Goal: Task Accomplishment & Management: Manage account settings

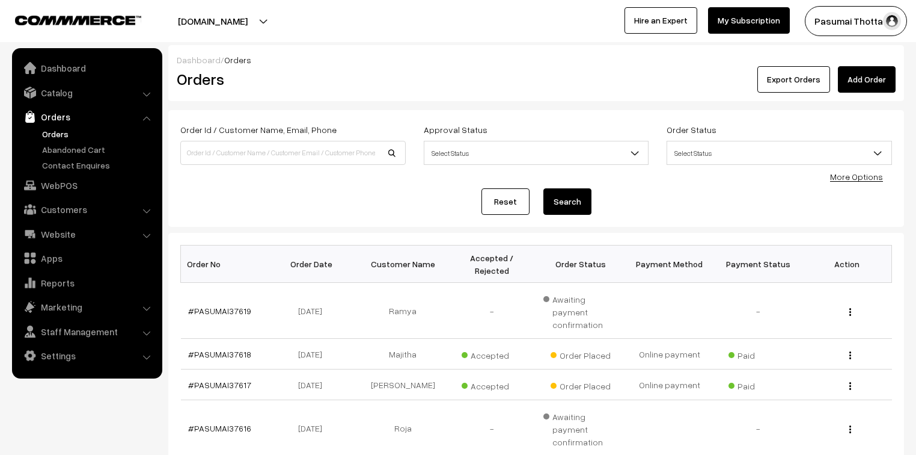
click at [849, 174] on link "More Options" at bounding box center [856, 176] width 53 height 10
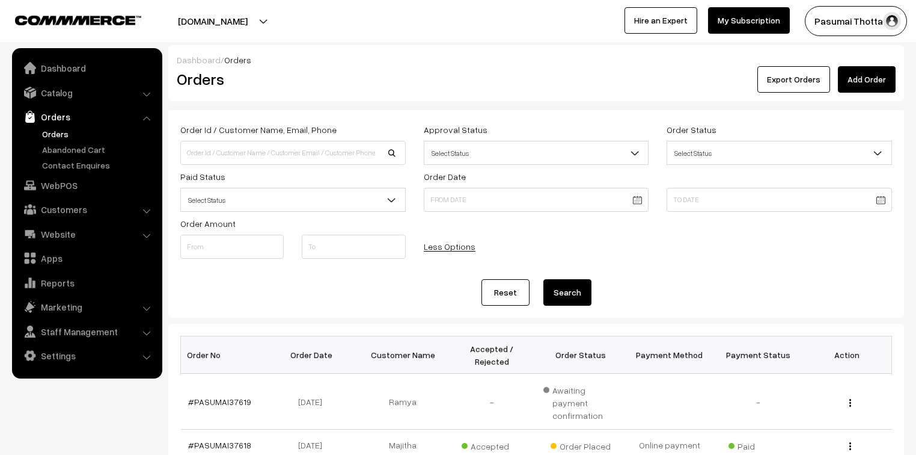
click at [390, 204] on b at bounding box center [392, 200] width 12 height 12
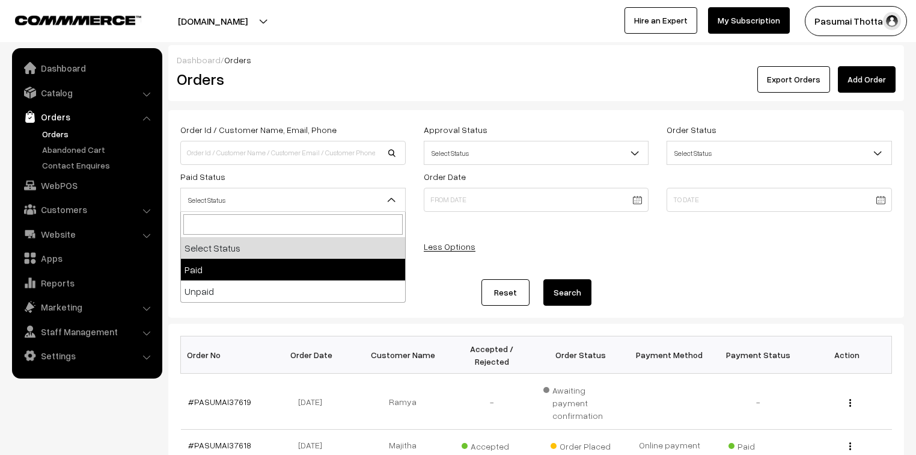
select select "1"
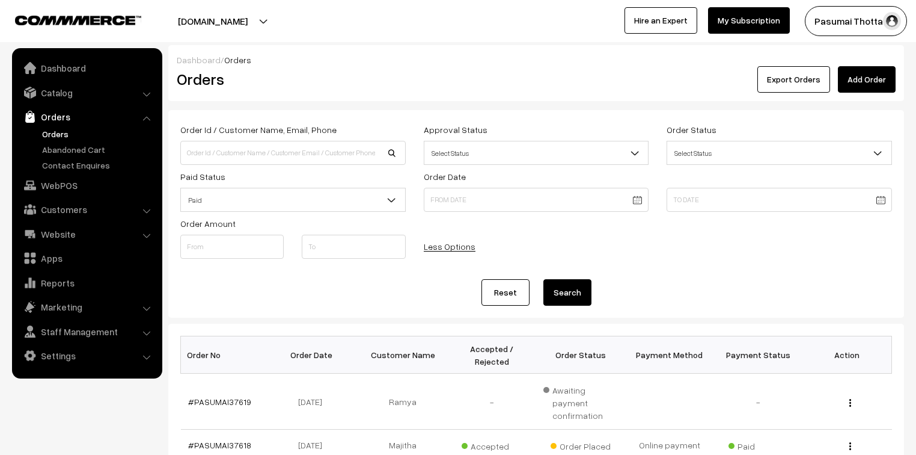
click at [568, 289] on button "Search" at bounding box center [568, 292] width 48 height 26
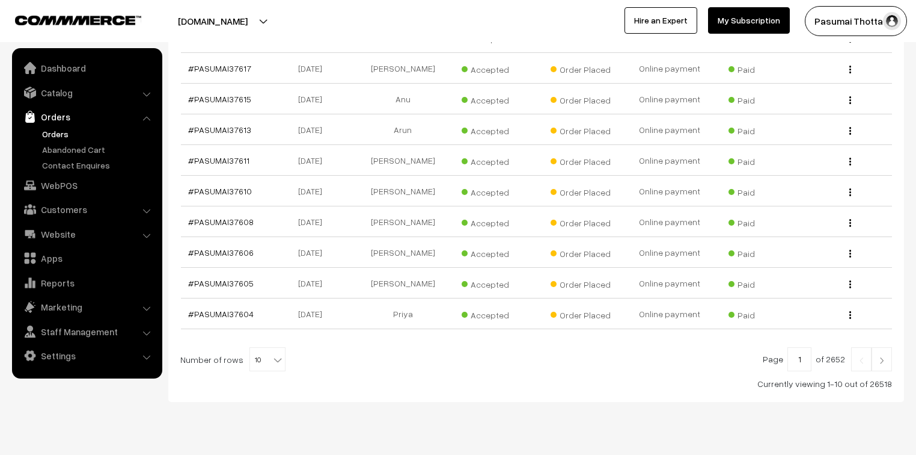
scroll to position [372, 0]
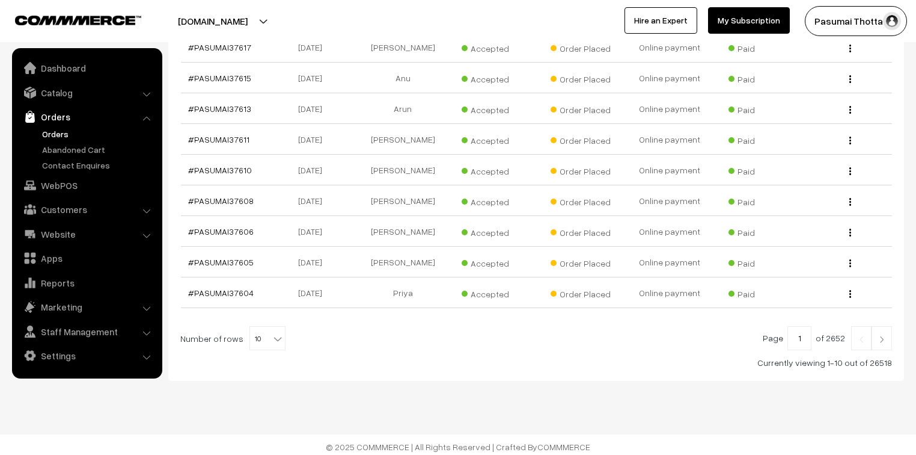
click at [269, 342] on span "10" at bounding box center [267, 339] width 35 height 24
select select "100"
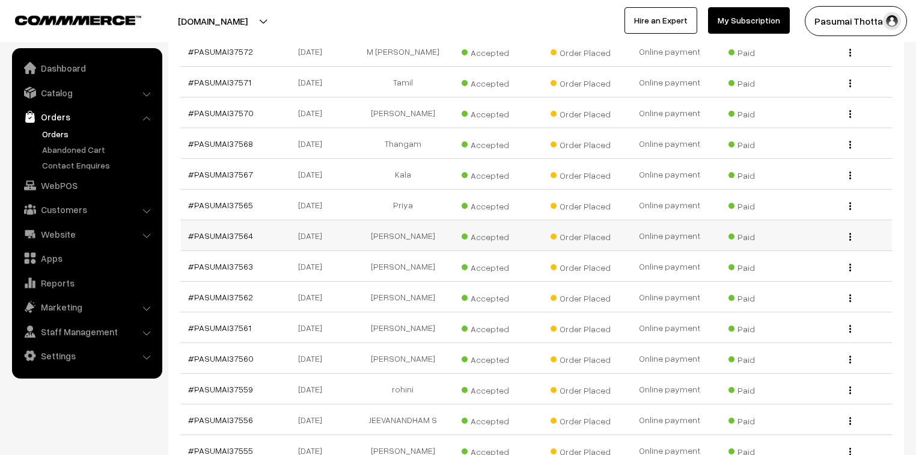
scroll to position [1217, 0]
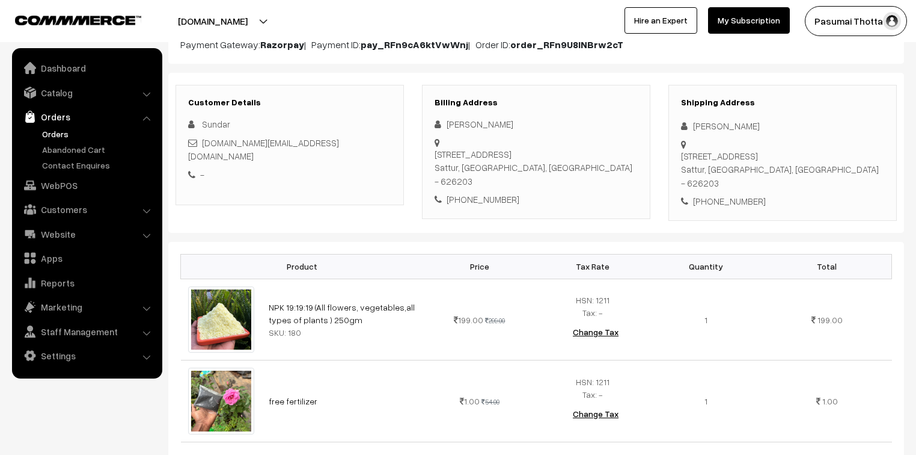
scroll to position [144, 0]
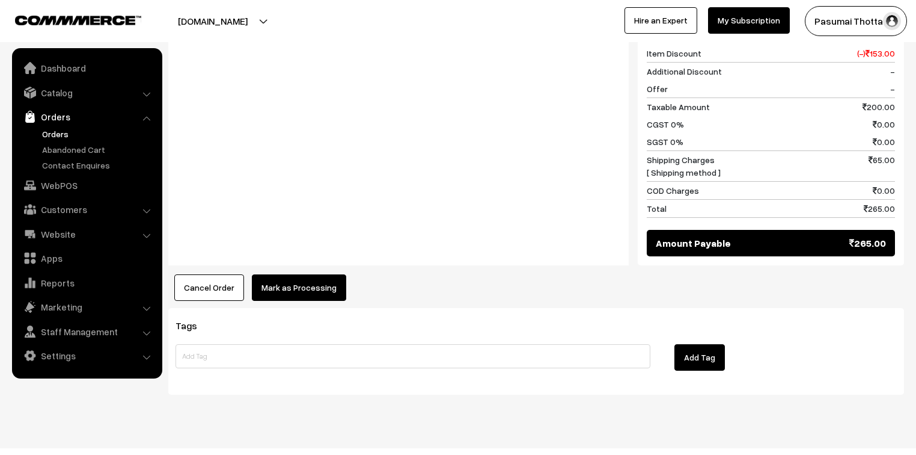
click at [316, 274] on button "Mark as Processing" at bounding box center [299, 287] width 94 height 26
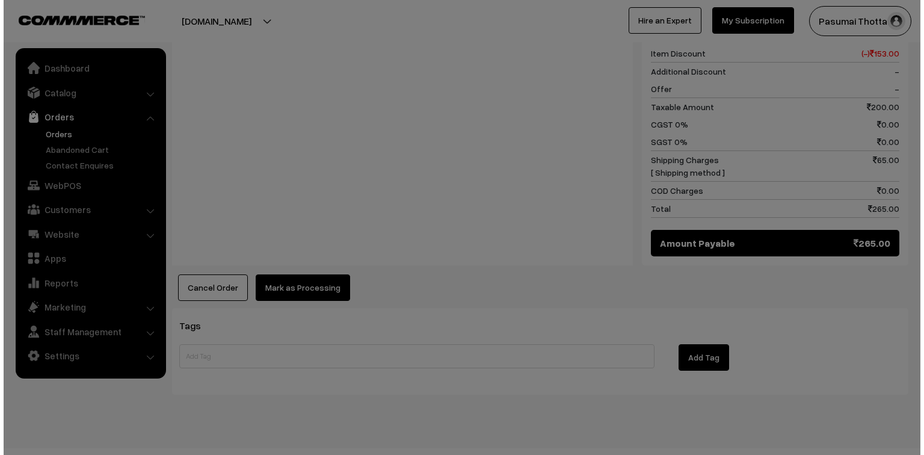
scroll to position [622, 0]
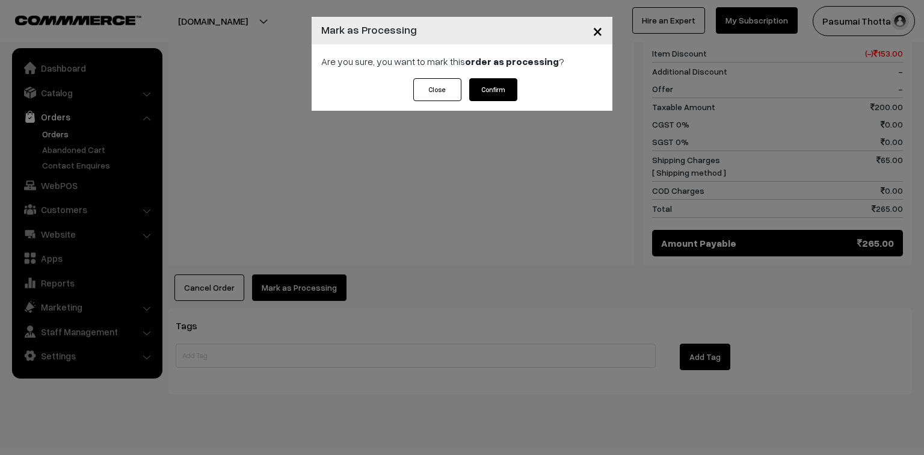
click at [499, 84] on button "Confirm" at bounding box center [493, 89] width 48 height 23
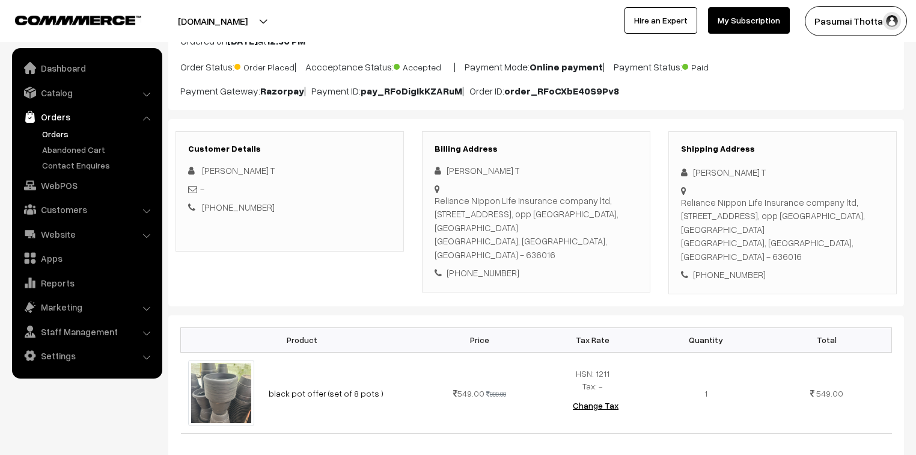
scroll to position [144, 0]
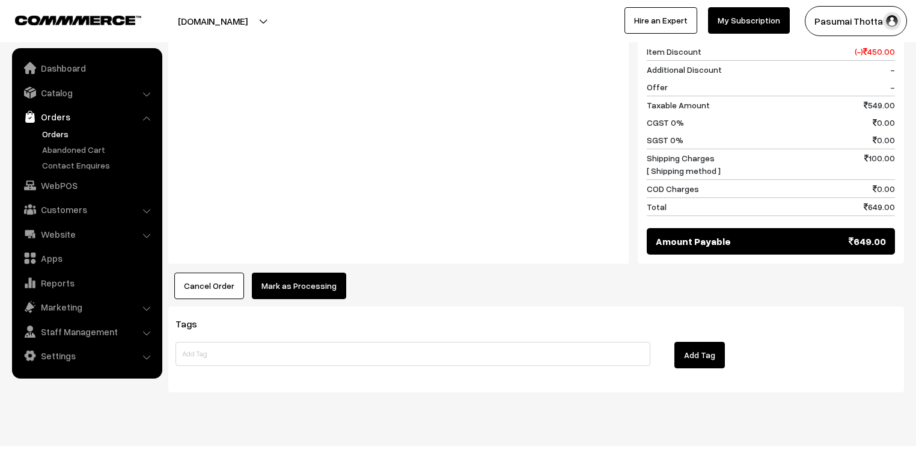
click at [313, 272] on button "Mark as Processing" at bounding box center [299, 285] width 94 height 26
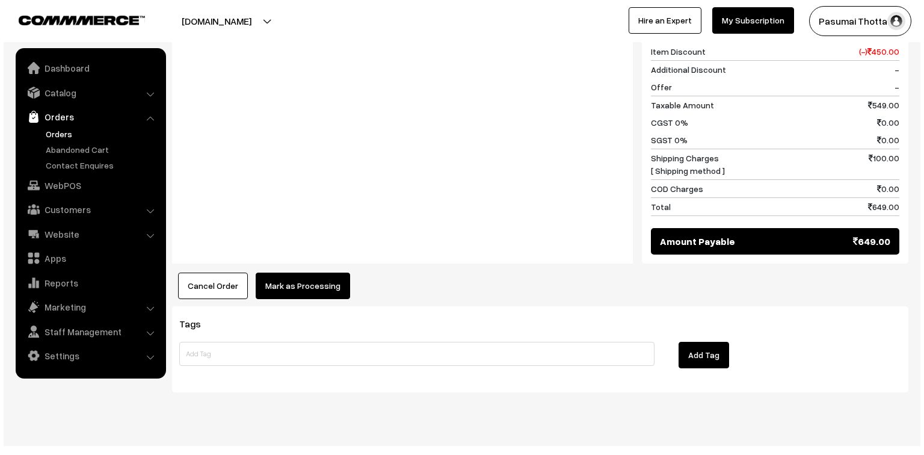
scroll to position [569, 0]
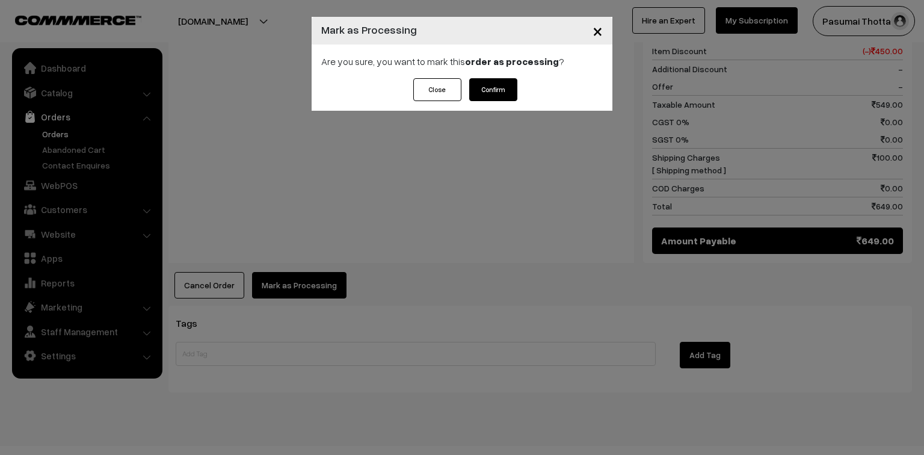
click at [493, 96] on button "Confirm" at bounding box center [493, 89] width 48 height 23
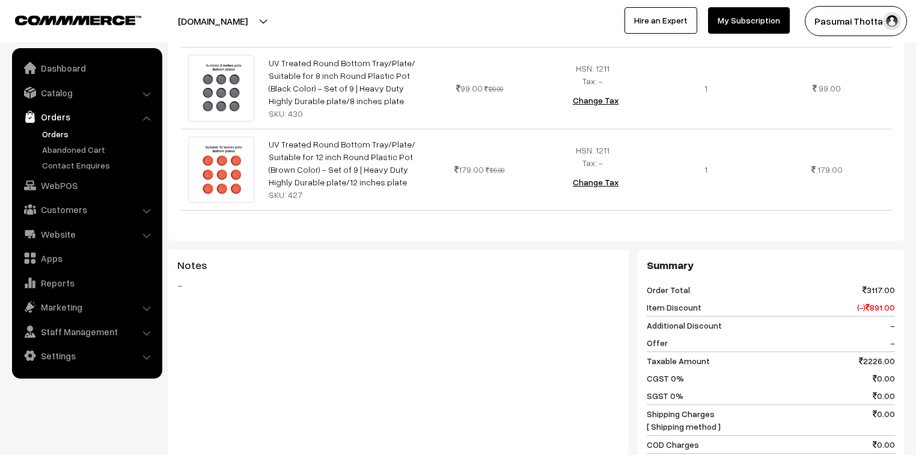
scroll to position [880, 0]
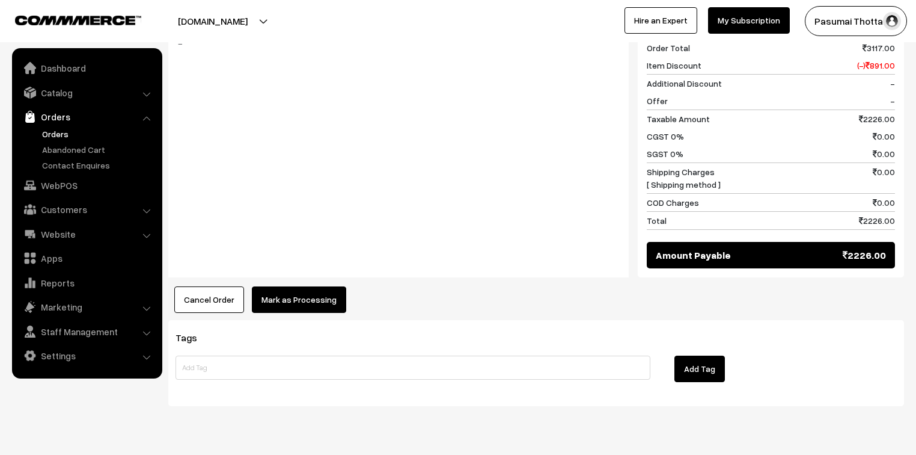
click at [332, 286] on button "Mark as Processing" at bounding box center [299, 299] width 94 height 26
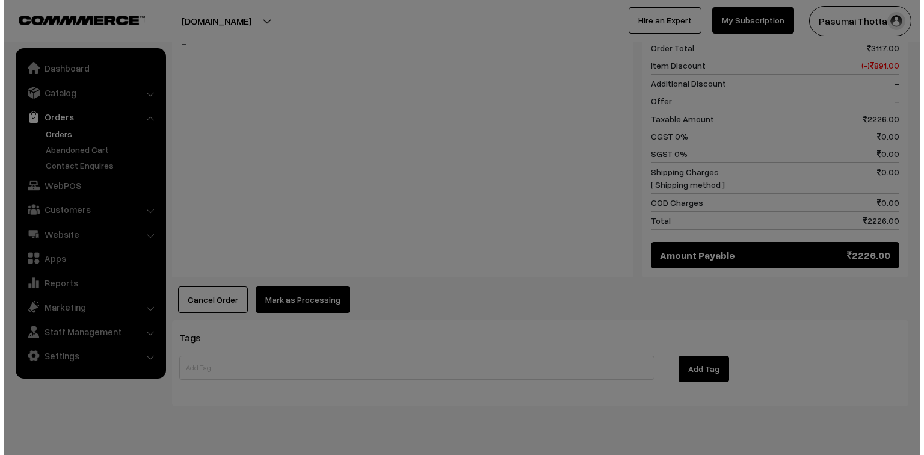
scroll to position [885, 0]
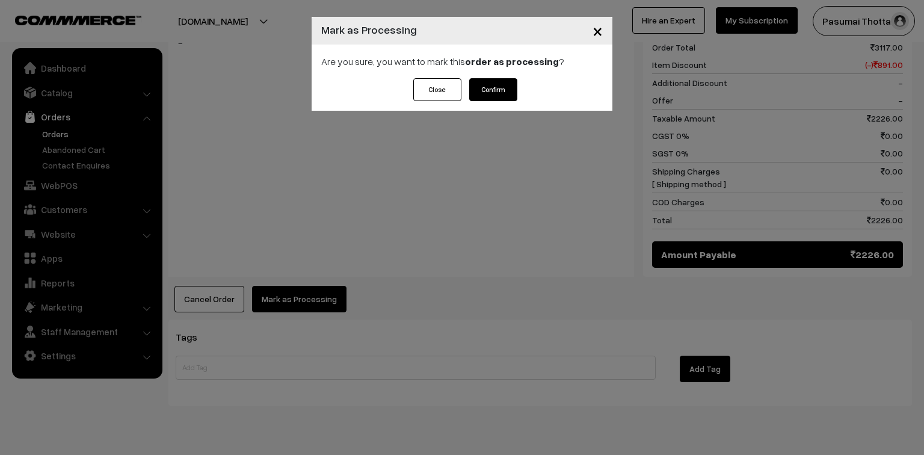
drag, startPoint x: 505, startPoint y: 77, endPoint x: 500, endPoint y: 91, distance: 14.6
click at [504, 79] on div "× Mark as Processing Are you sure, you want to mark this order as processing ? …" at bounding box center [461, 64] width 301 height 94
click at [500, 91] on button "Confirm" at bounding box center [493, 89] width 48 height 23
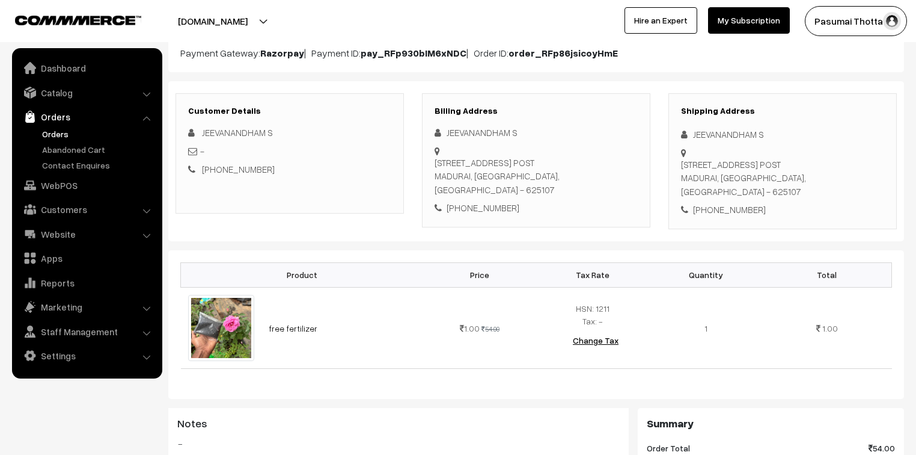
scroll to position [144, 0]
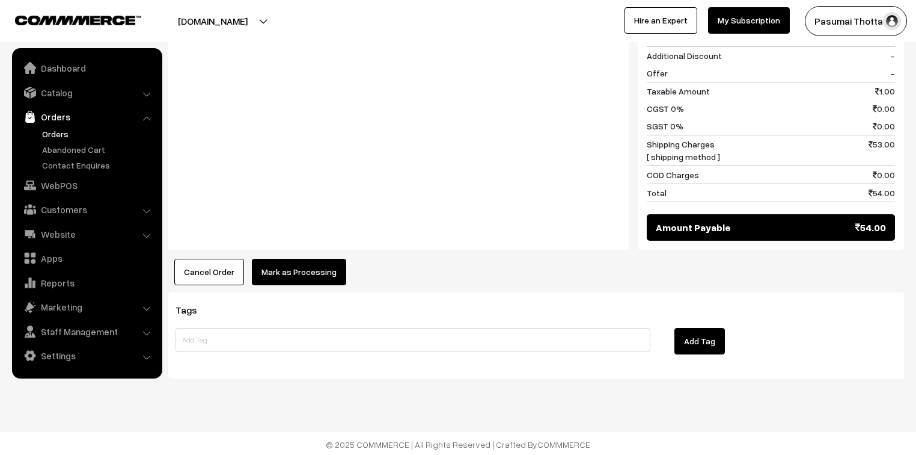
click at [289, 265] on button "Mark as Processing" at bounding box center [299, 272] width 94 height 26
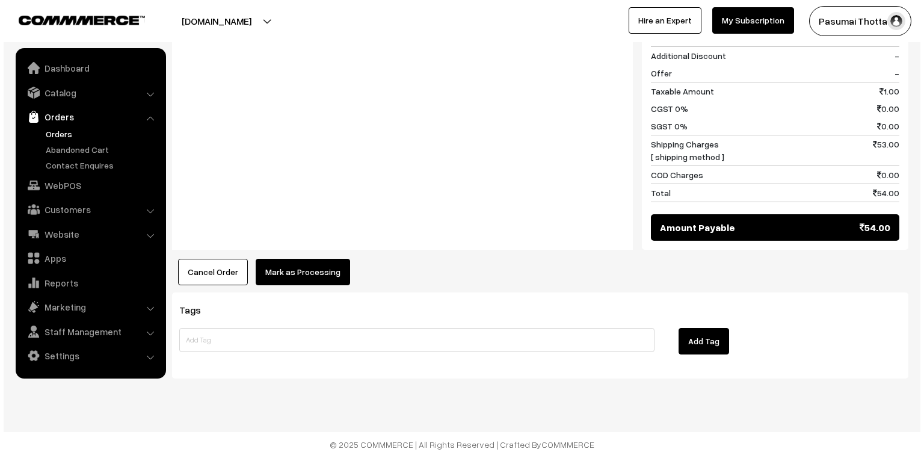
scroll to position [556, 0]
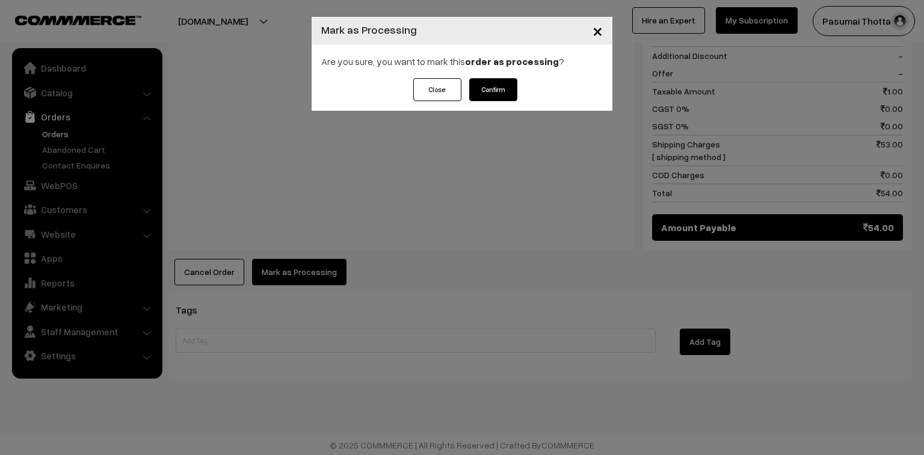
click at [501, 90] on button "Confirm" at bounding box center [493, 89] width 48 height 23
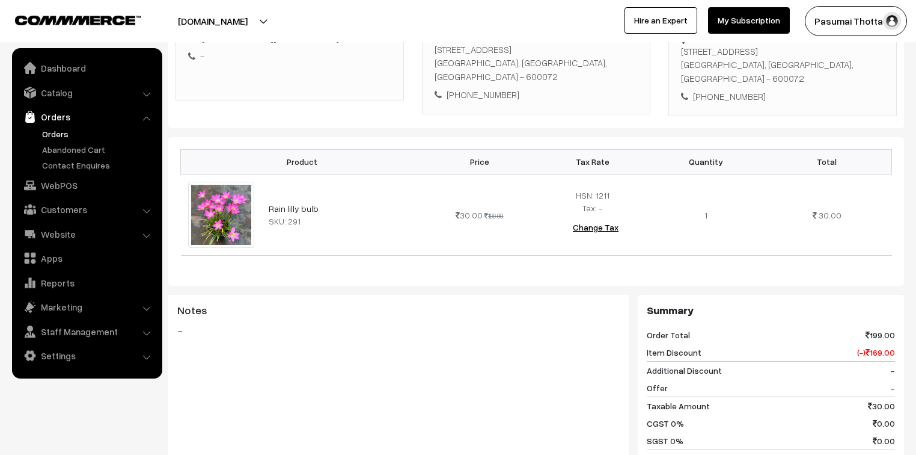
scroll to position [192, 0]
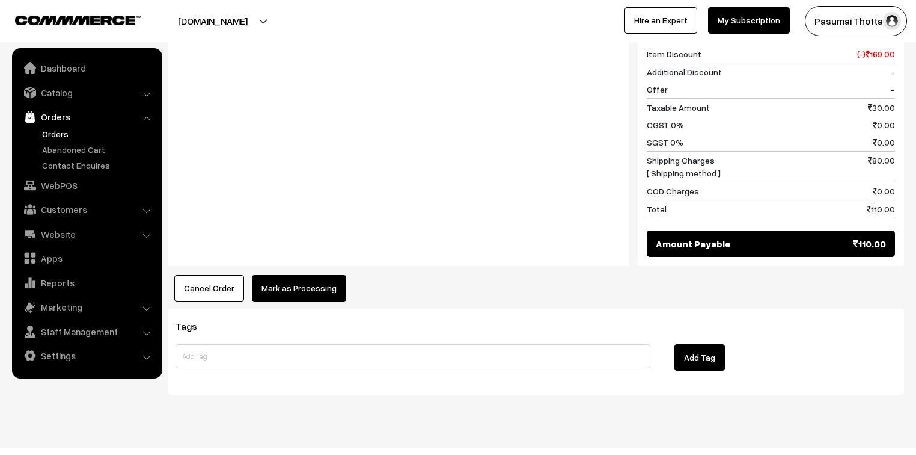
click at [314, 275] on button "Mark as Processing" at bounding box center [299, 288] width 94 height 26
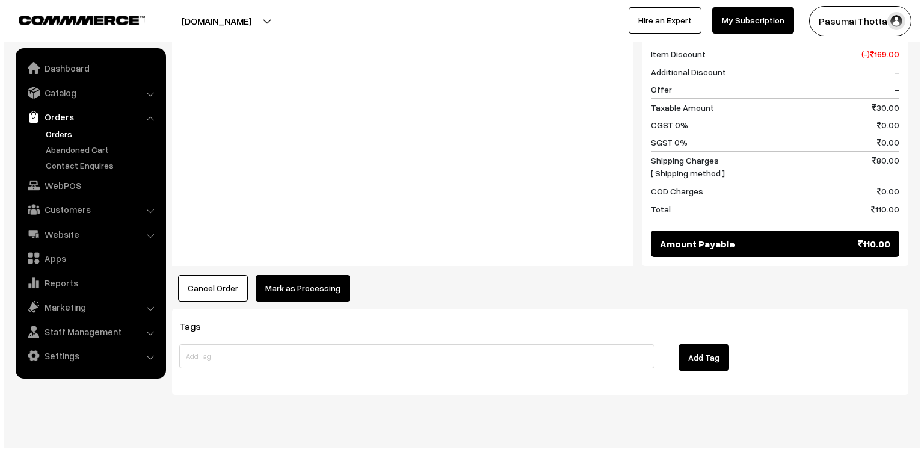
scroll to position [540, 0]
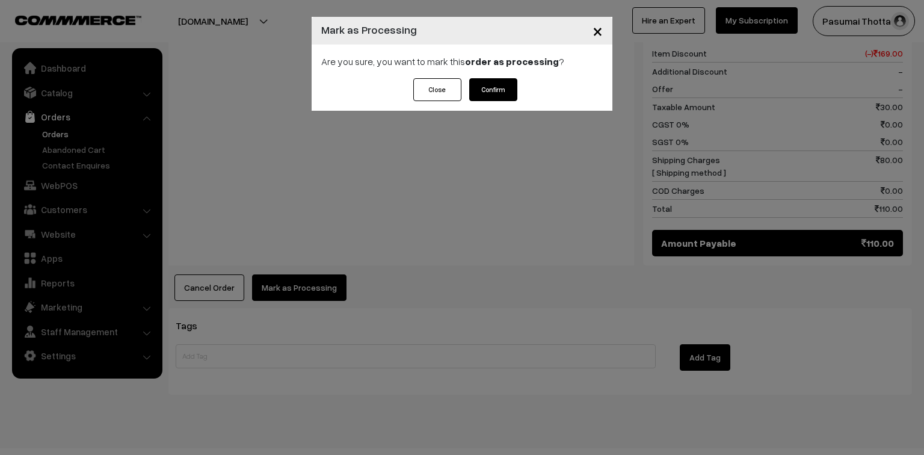
click at [491, 75] on div "Are you sure, you want to mark this order as processing ?" at bounding box center [461, 61] width 301 height 34
click at [491, 86] on button "Confirm" at bounding box center [493, 89] width 48 height 23
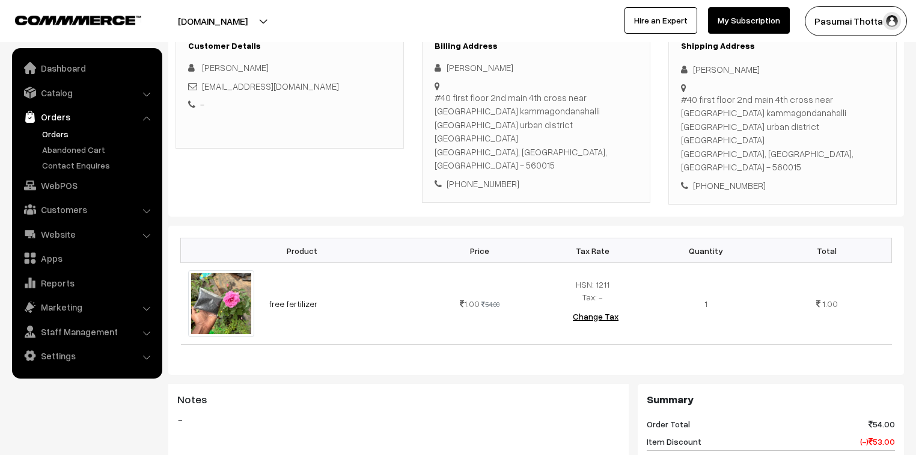
scroll to position [144, 0]
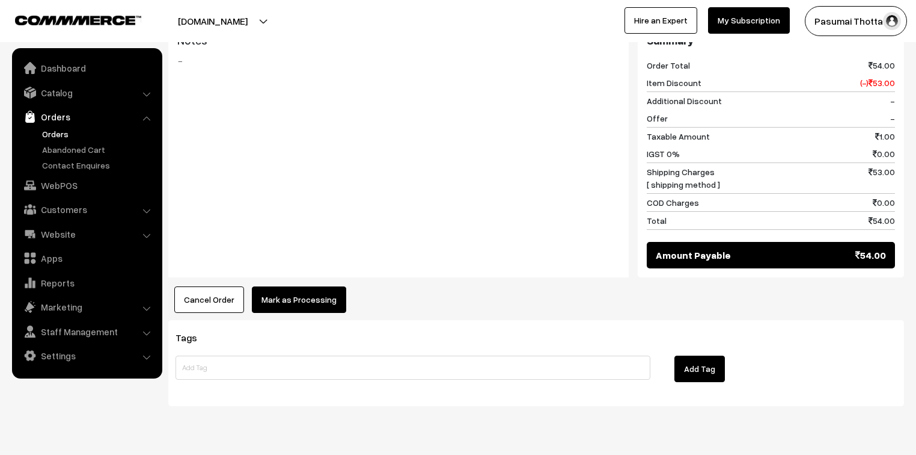
click at [324, 286] on button "Mark as Processing" at bounding box center [299, 299] width 94 height 26
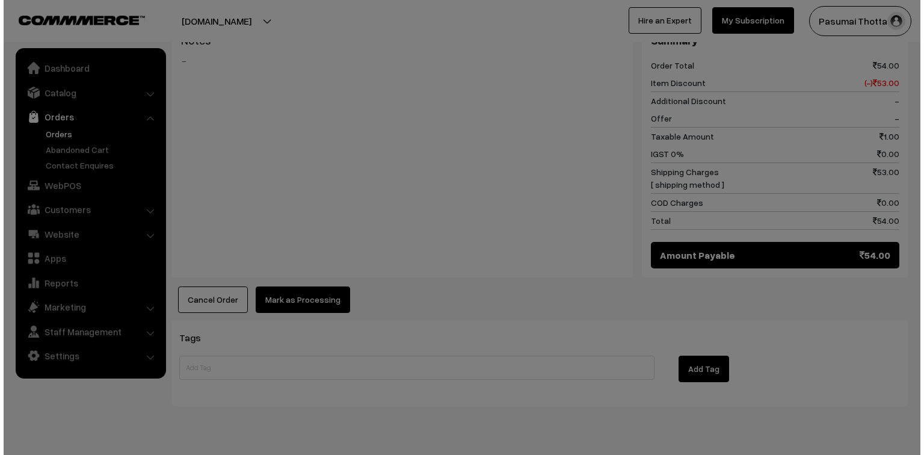
scroll to position [551, 0]
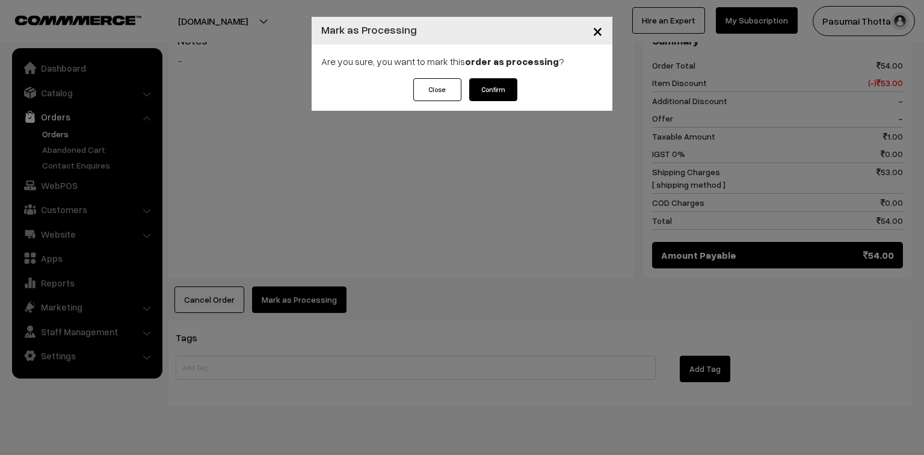
click at [478, 84] on button "Confirm" at bounding box center [493, 89] width 48 height 23
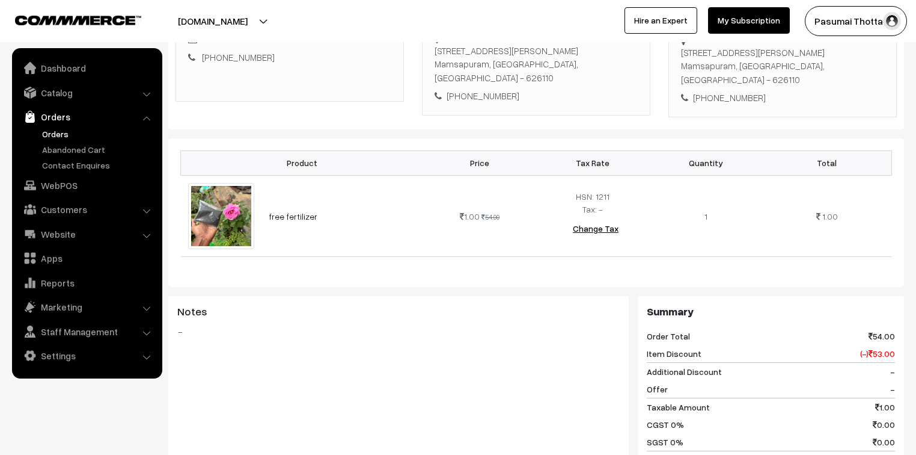
scroll to position [241, 0]
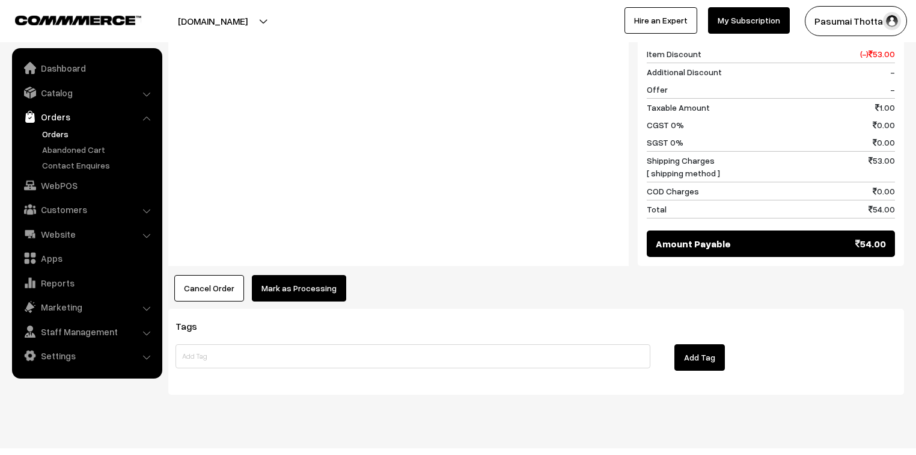
click at [312, 275] on button "Mark as Processing" at bounding box center [299, 288] width 94 height 26
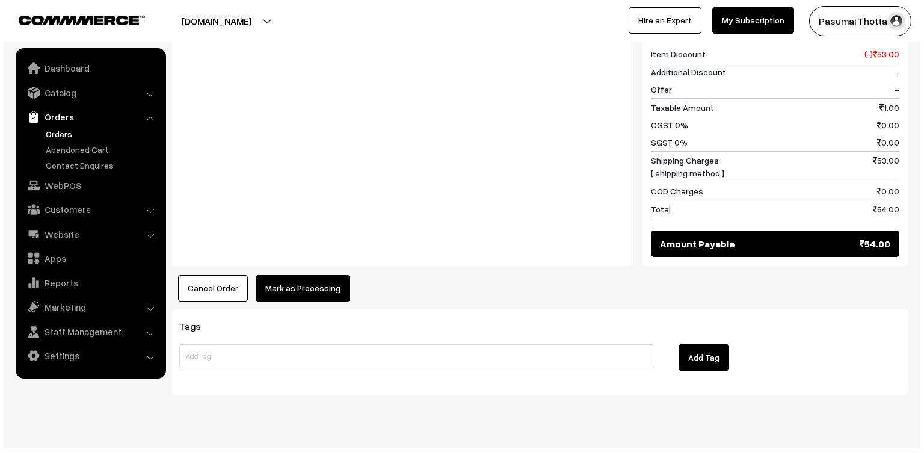
scroll to position [540, 0]
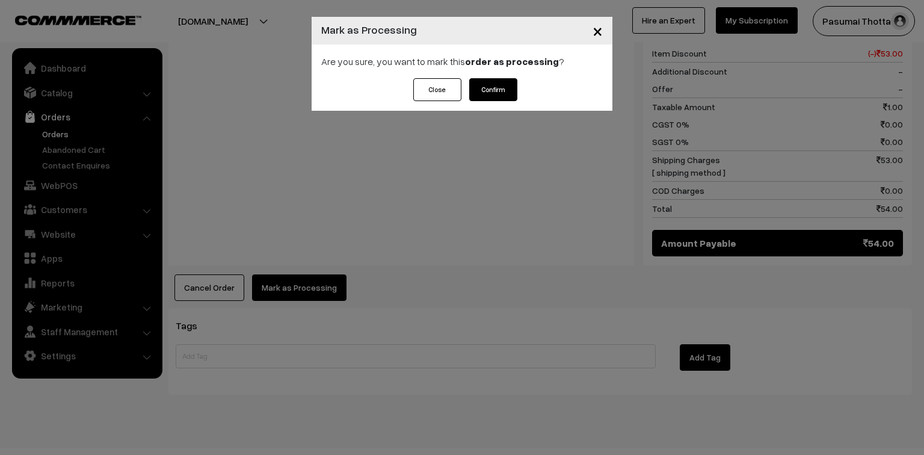
click at [485, 82] on button "Confirm" at bounding box center [493, 89] width 48 height 23
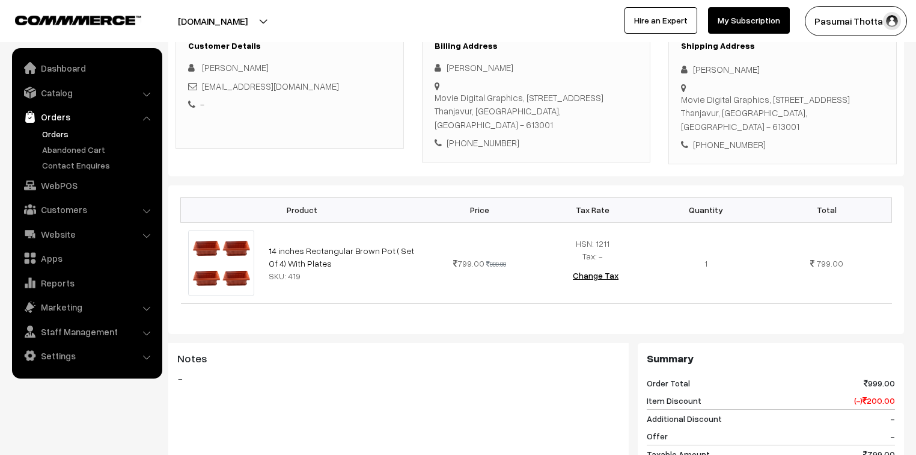
scroll to position [96, 0]
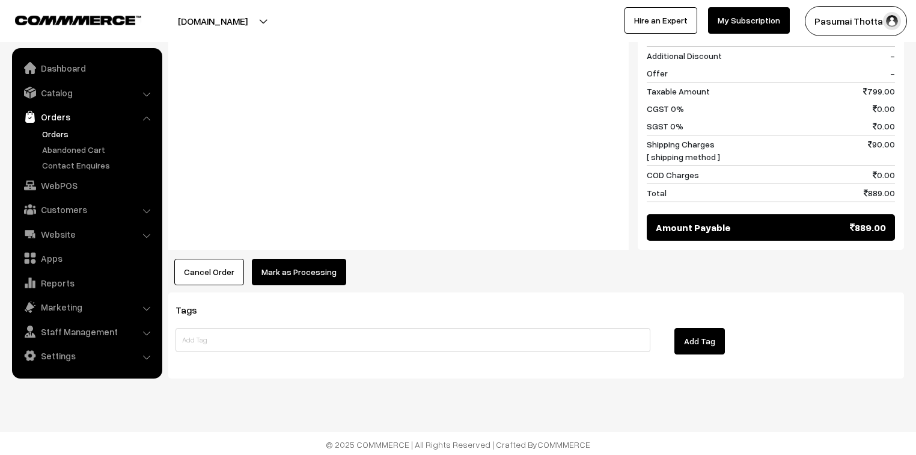
click at [293, 272] on button "Mark as Processing" at bounding box center [299, 272] width 94 height 26
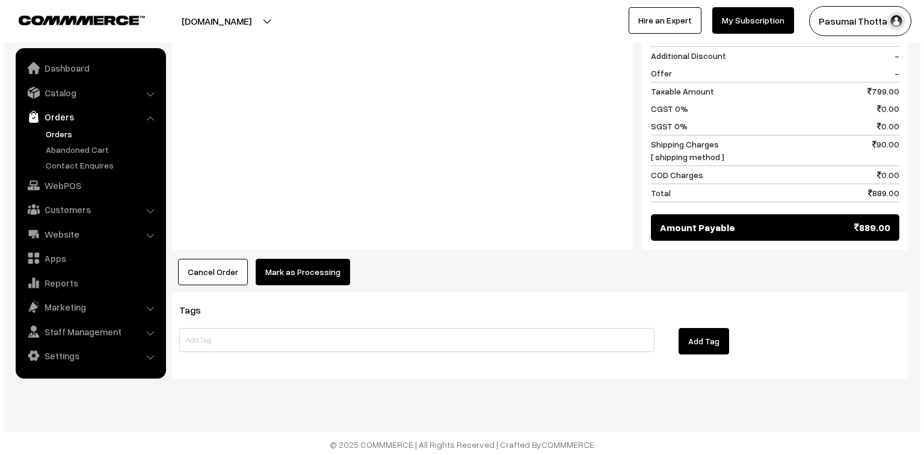
scroll to position [556, 0]
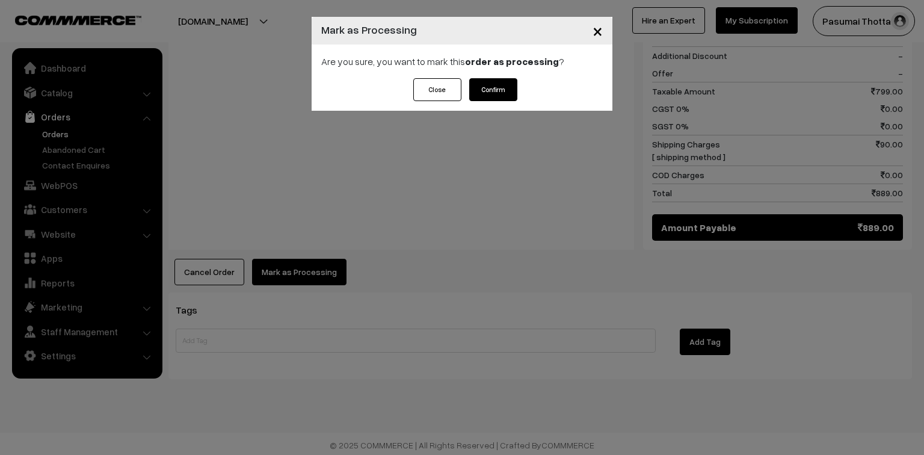
click at [493, 78] on div "Are you sure, you want to mark this order as processing ?" at bounding box center [461, 61] width 301 height 34
click at [500, 82] on button "Confirm" at bounding box center [493, 89] width 48 height 23
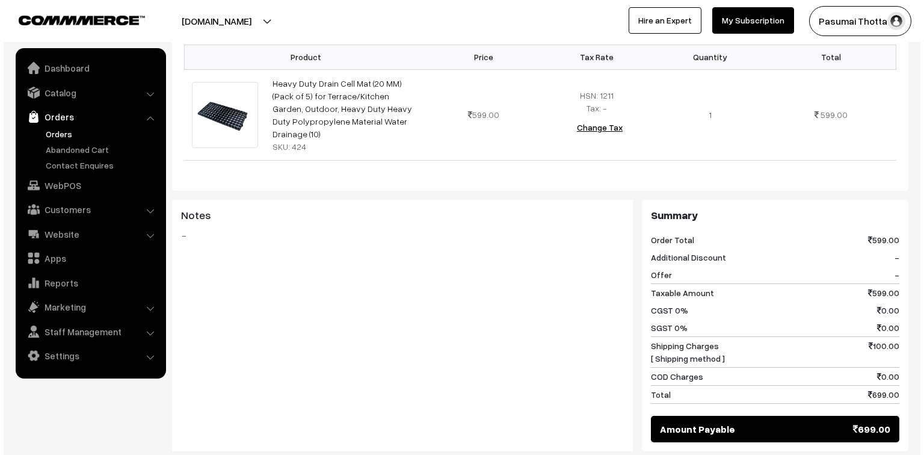
scroll to position [481, 0]
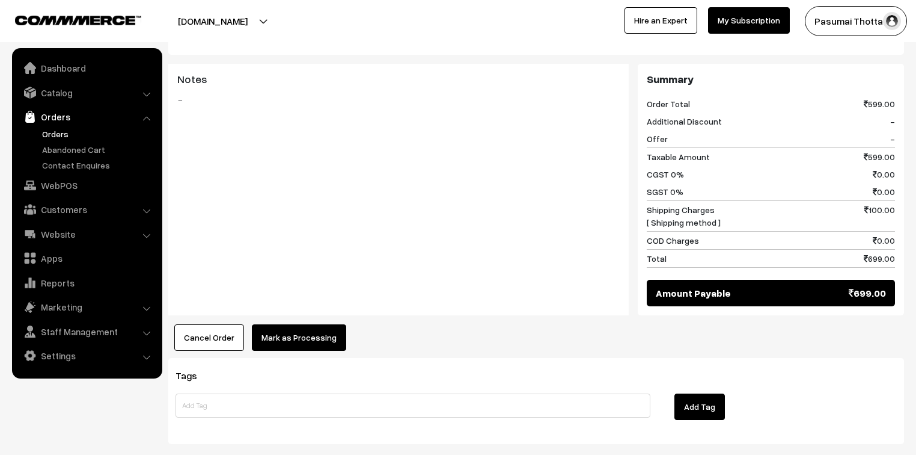
click at [336, 324] on button "Mark as Processing" at bounding box center [299, 337] width 94 height 26
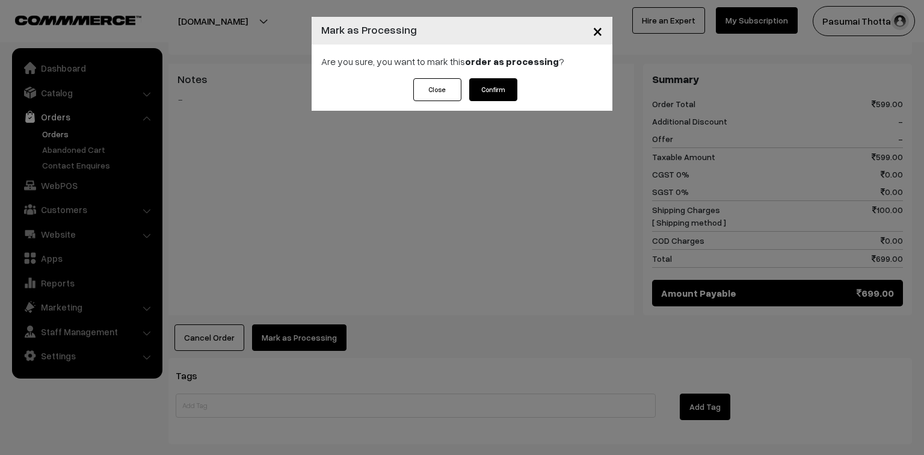
click at [498, 91] on button "Confirm" at bounding box center [493, 89] width 48 height 23
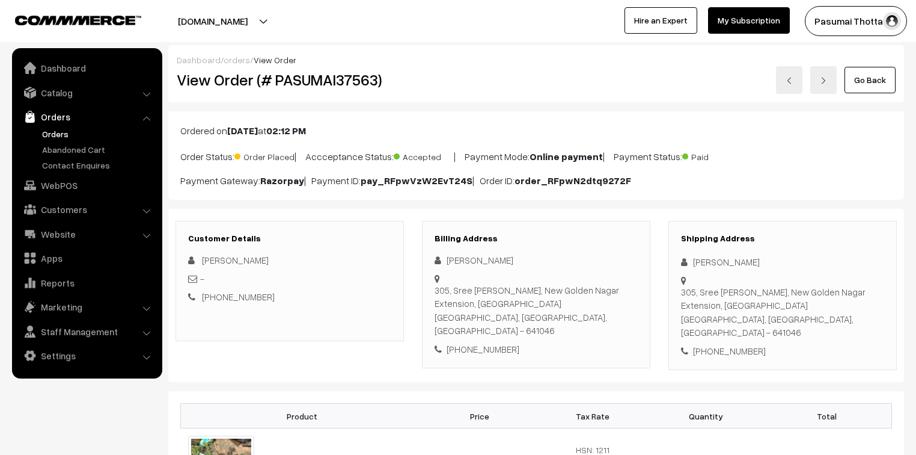
scroll to position [96, 0]
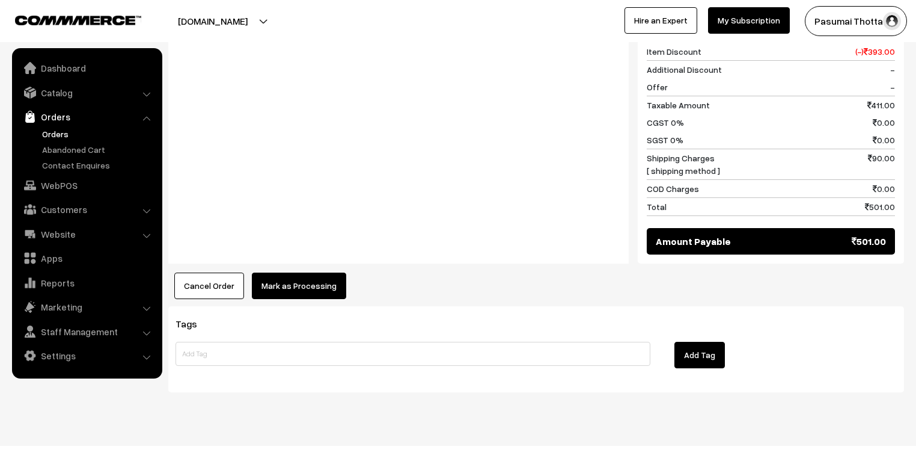
click at [295, 279] on button "Mark as Processing" at bounding box center [299, 285] width 94 height 26
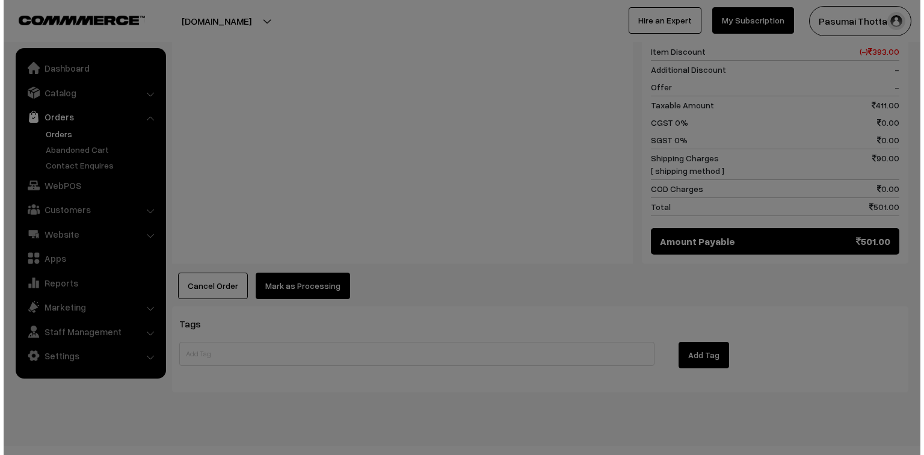
scroll to position [642, 0]
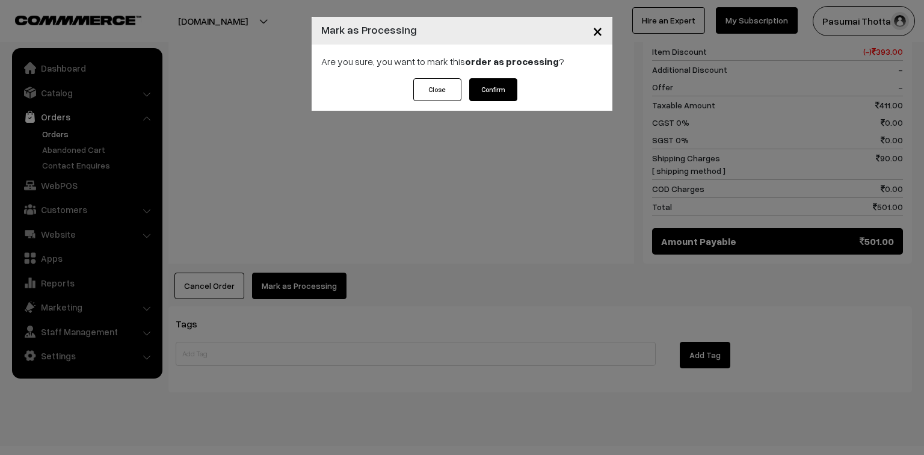
click at [510, 87] on button "Confirm" at bounding box center [493, 89] width 48 height 23
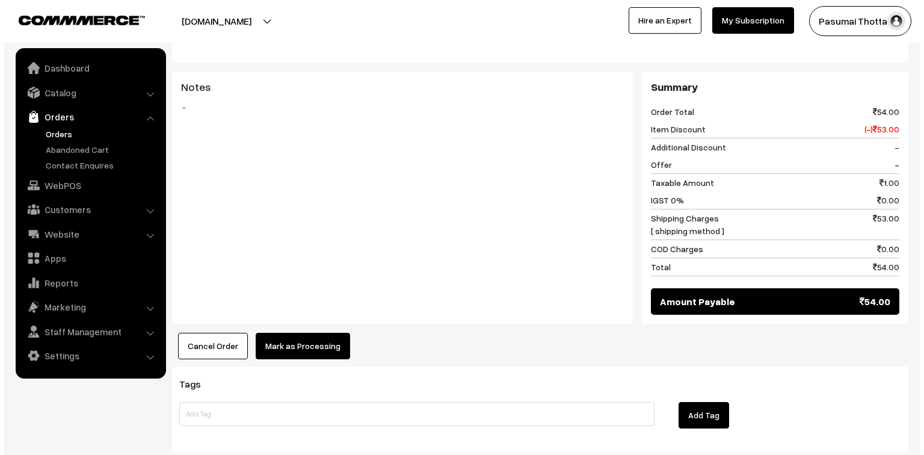
scroll to position [481, 0]
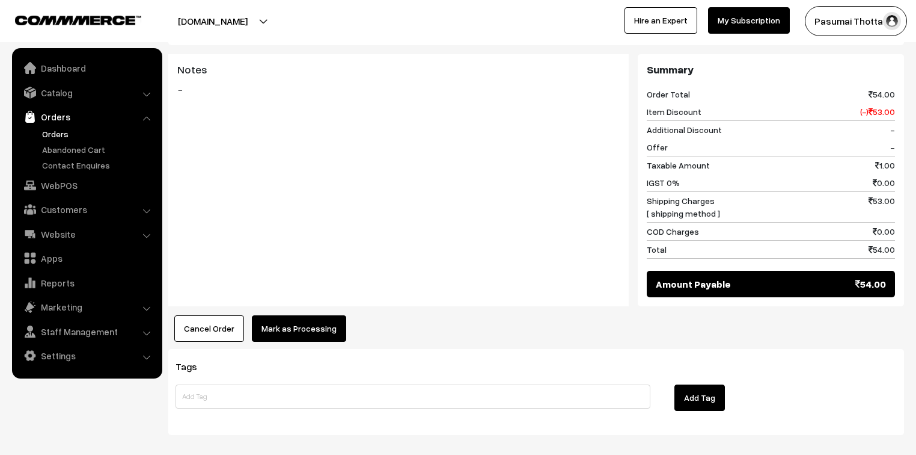
click at [303, 315] on button "Mark as Processing" at bounding box center [299, 328] width 94 height 26
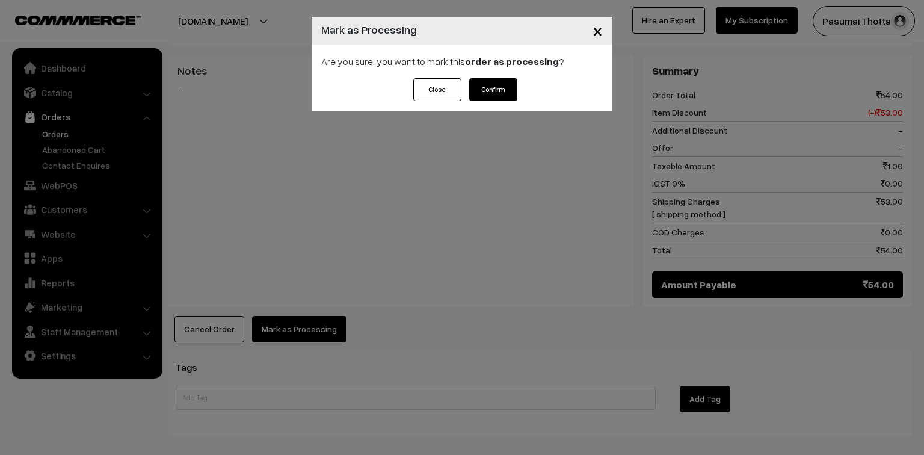
click at [506, 99] on button "Confirm" at bounding box center [493, 89] width 48 height 23
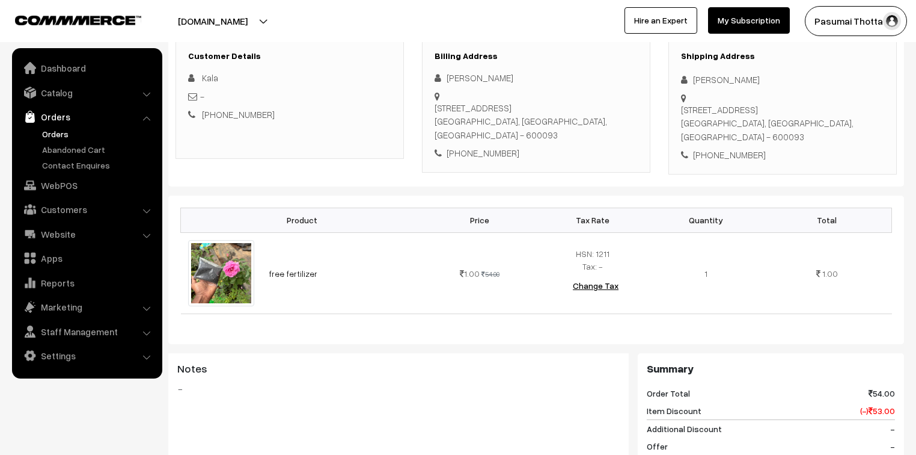
scroll to position [192, 0]
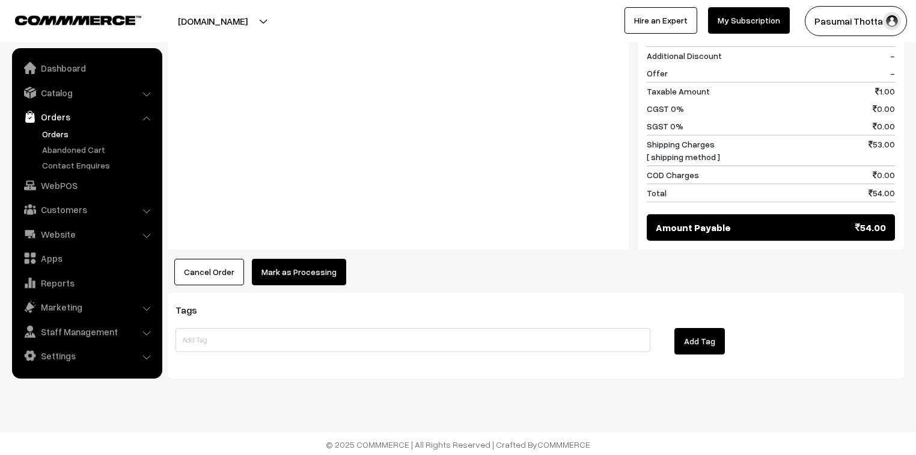
click at [301, 267] on button "Mark as Processing" at bounding box center [299, 272] width 94 height 26
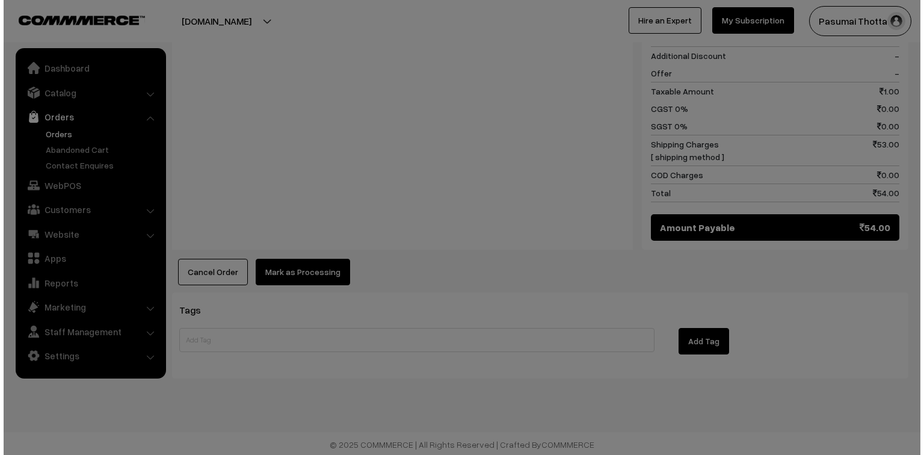
scroll to position [556, 0]
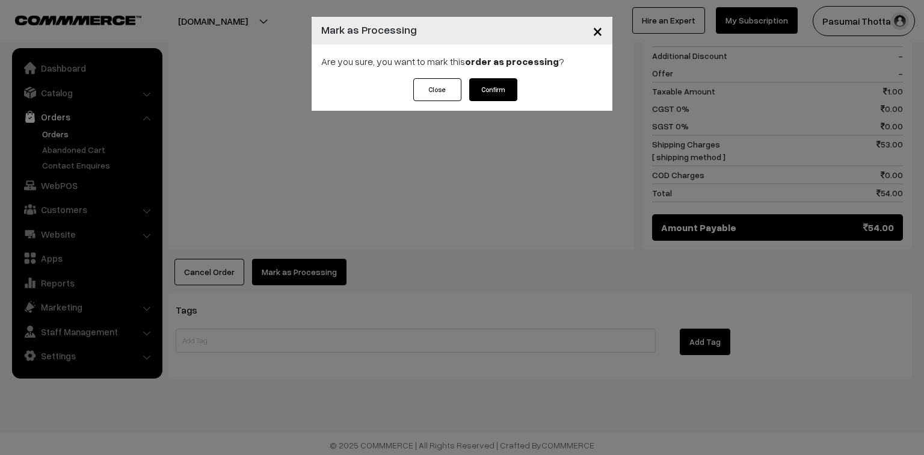
click at [494, 88] on button "Confirm" at bounding box center [493, 89] width 48 height 23
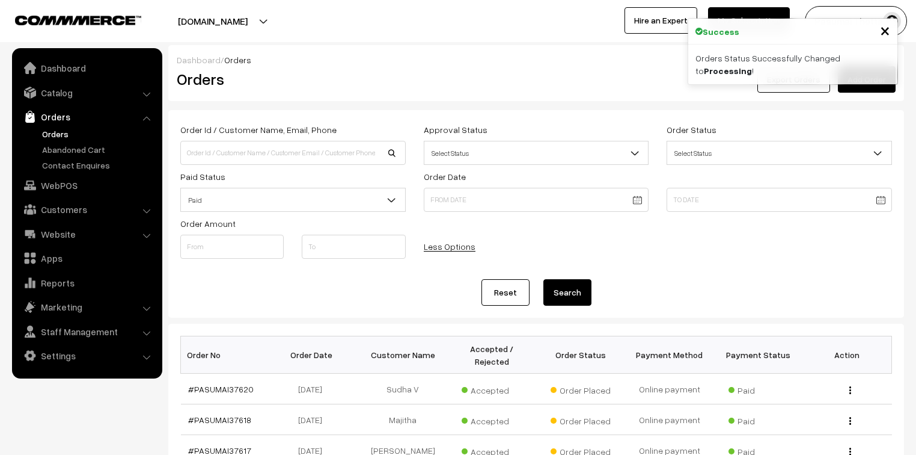
scroll to position [1118, 0]
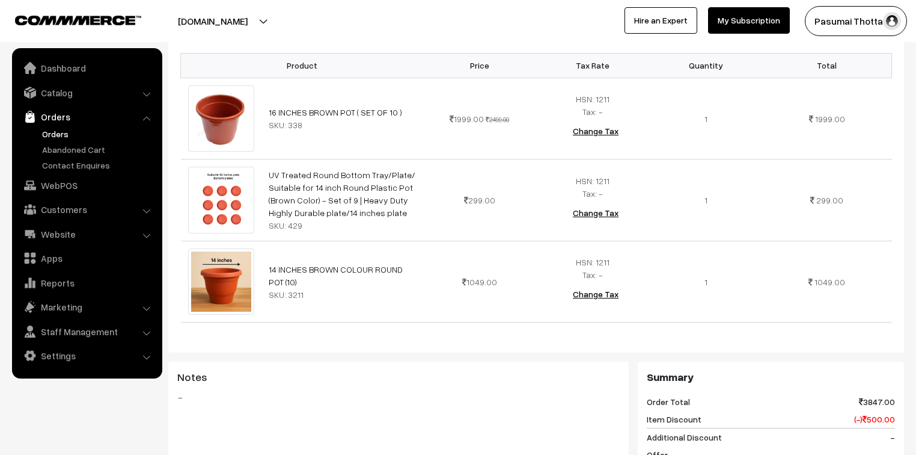
scroll to position [96, 0]
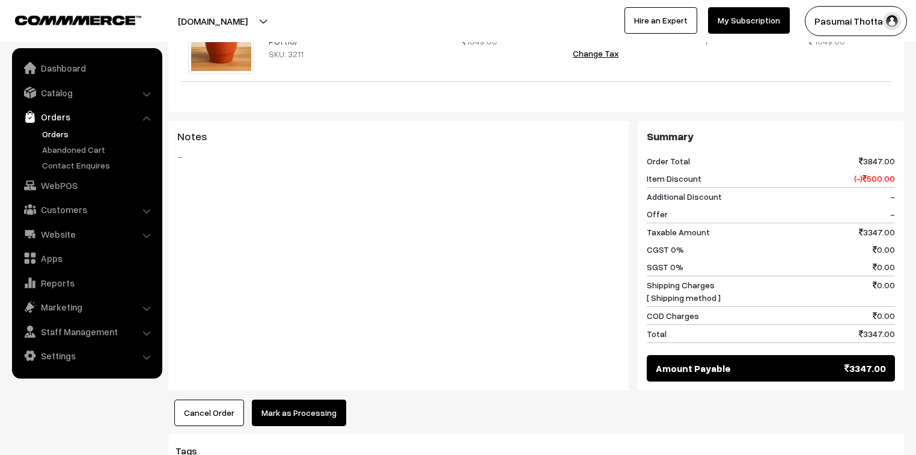
click at [298, 399] on button "Mark as Processing" at bounding box center [299, 412] width 94 height 26
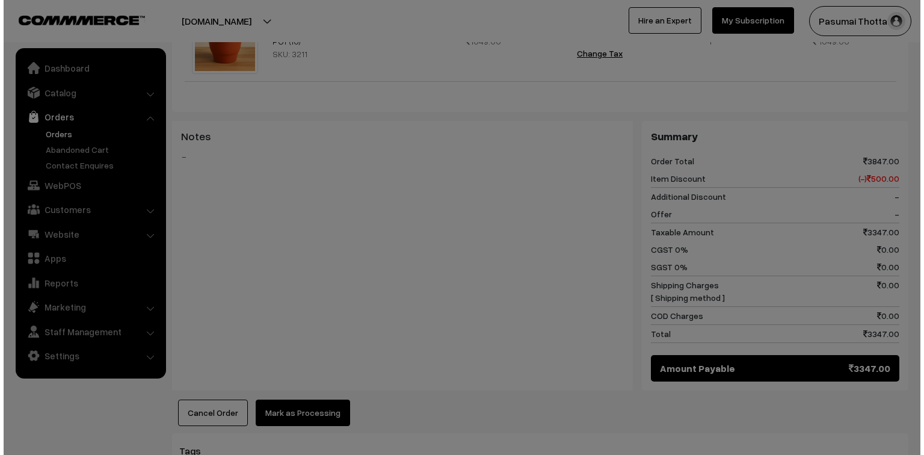
scroll to position [578, 0]
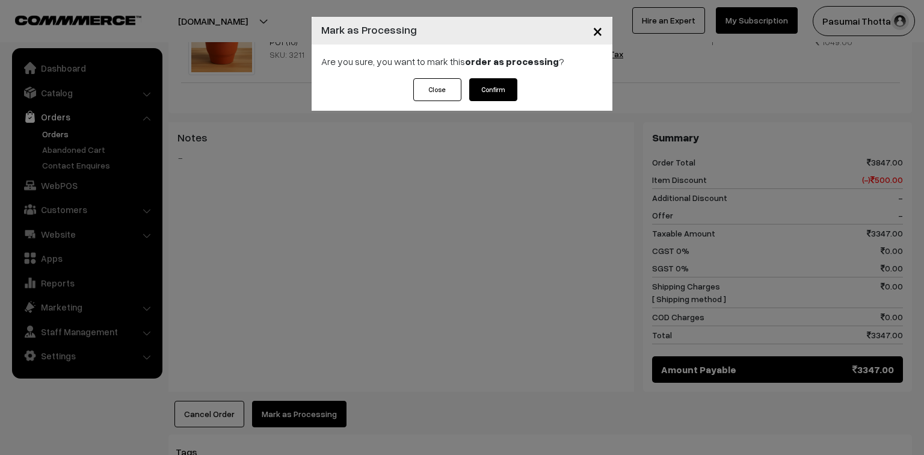
click at [499, 86] on button "Confirm" at bounding box center [493, 89] width 48 height 23
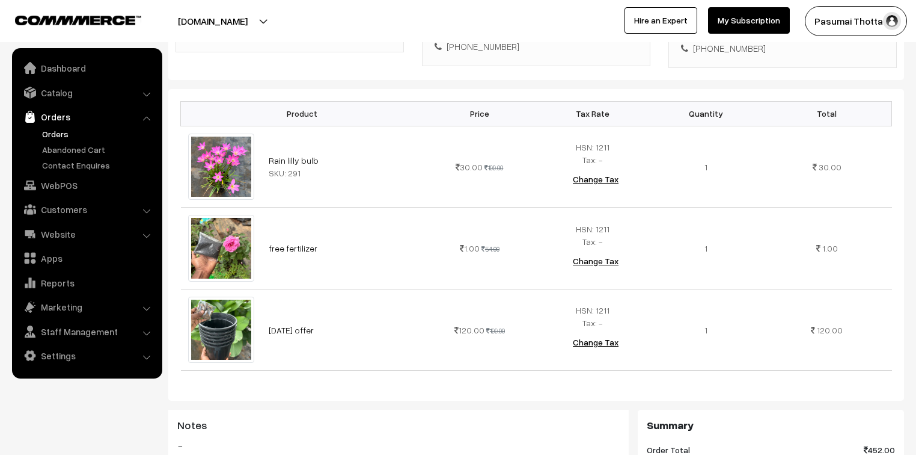
scroll to position [241, 0]
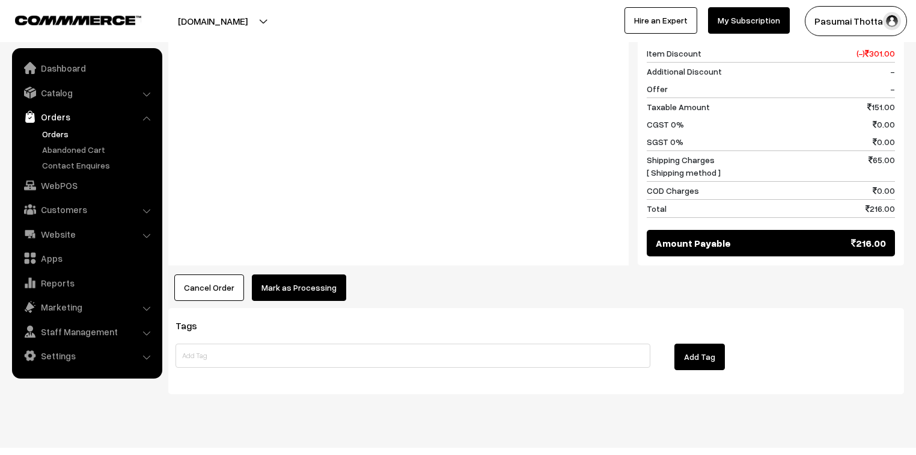
click at [271, 274] on button "Mark as Processing" at bounding box center [299, 287] width 94 height 26
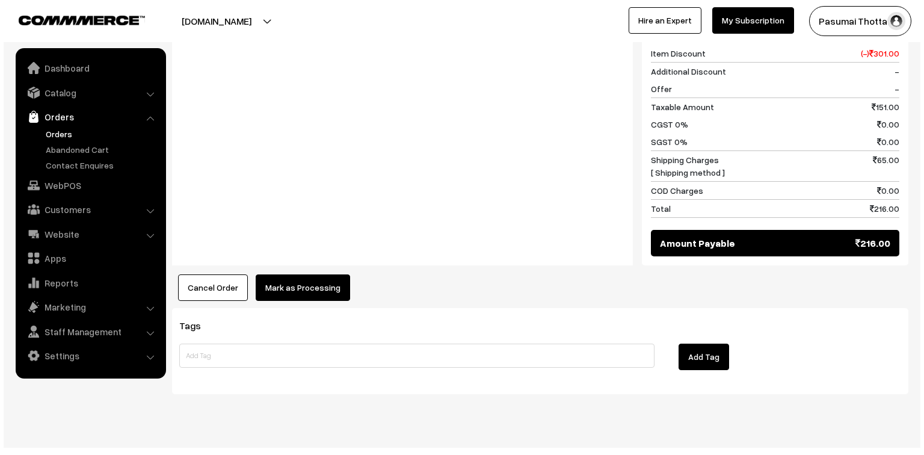
scroll to position [705, 0]
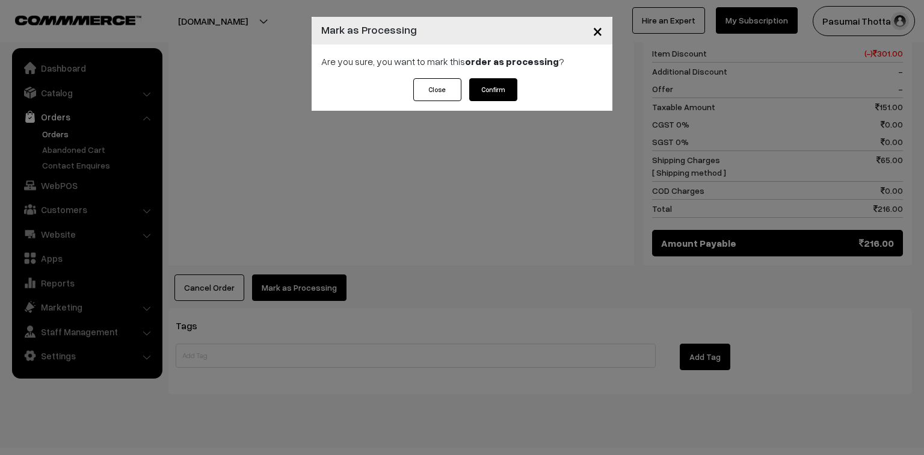
click at [501, 90] on button "Confirm" at bounding box center [493, 89] width 48 height 23
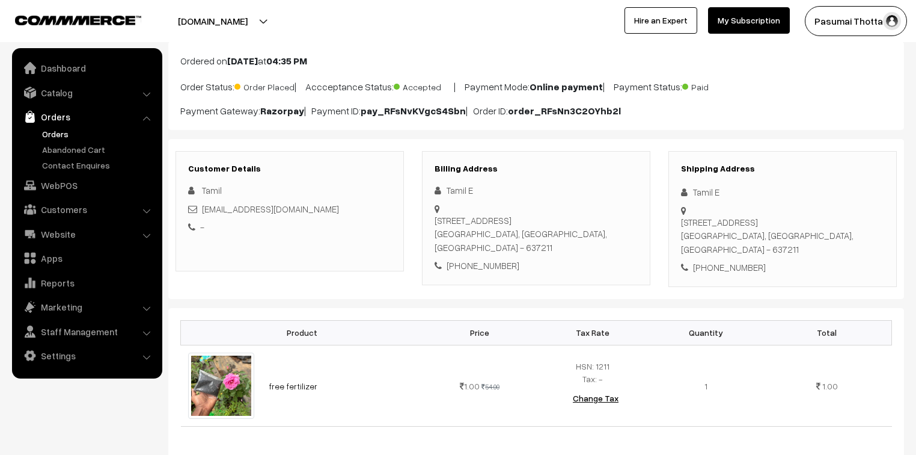
scroll to position [144, 0]
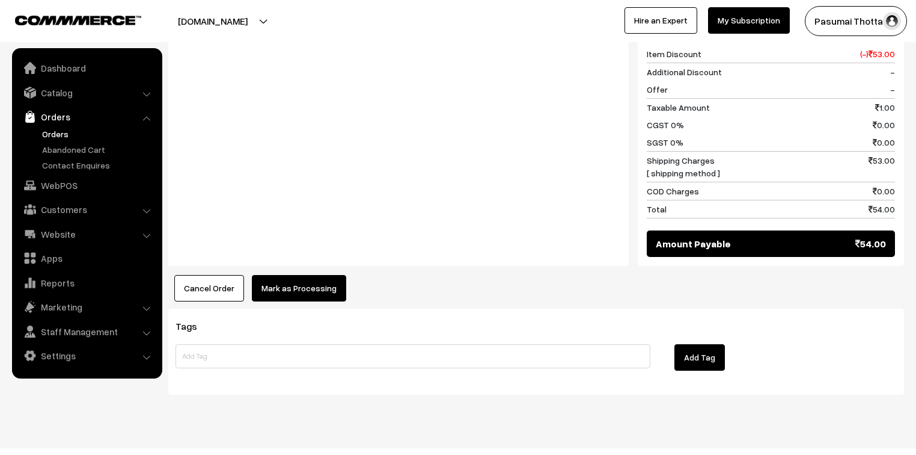
click at [286, 275] on button "Mark as Processing" at bounding box center [299, 288] width 94 height 26
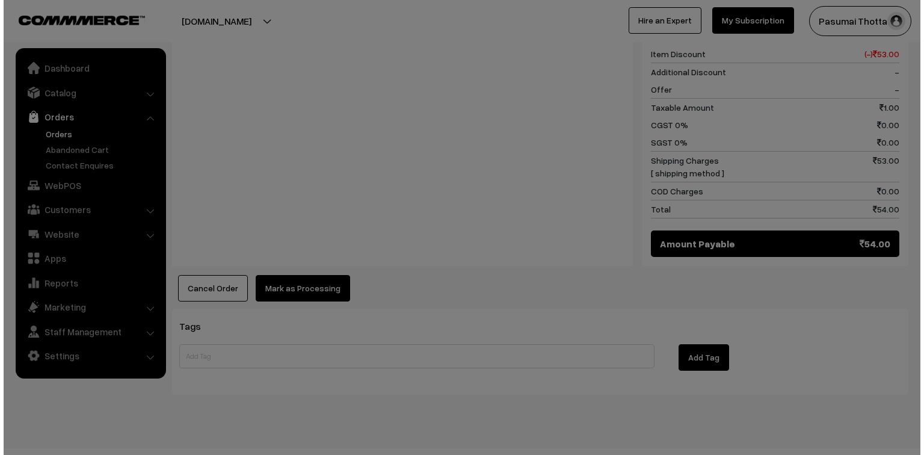
scroll to position [540, 0]
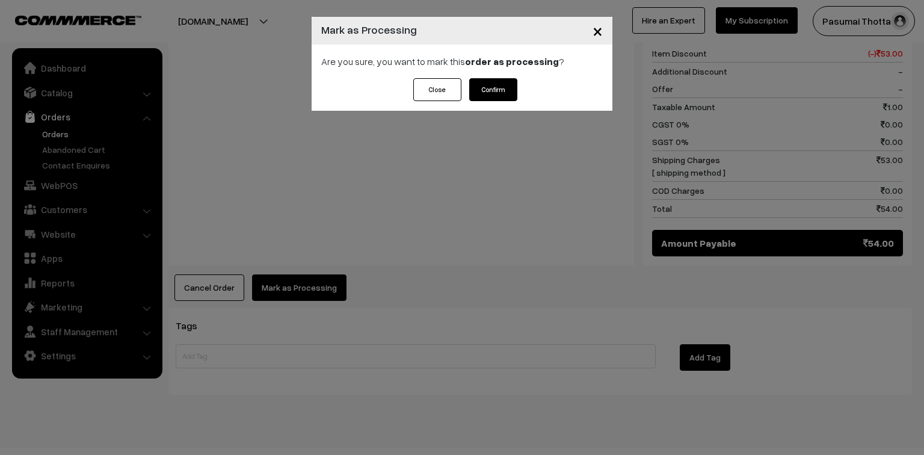
click at [495, 80] on button "Confirm" at bounding box center [493, 89] width 48 height 23
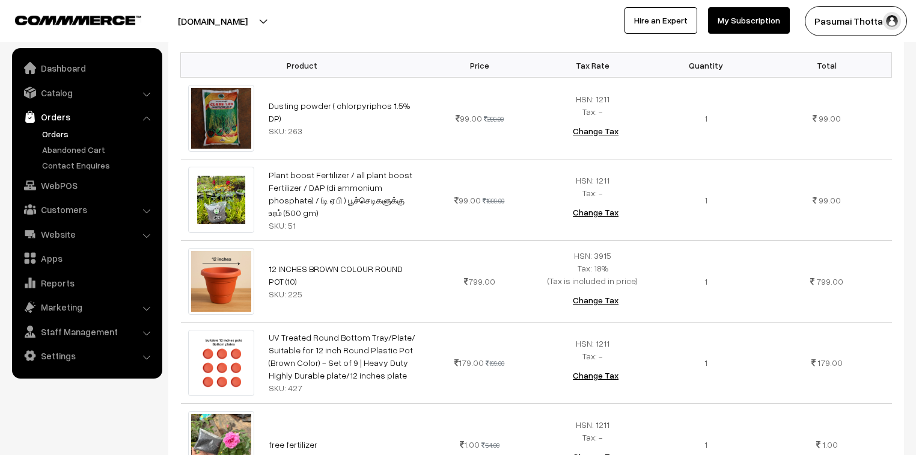
scroll to position [337, 0]
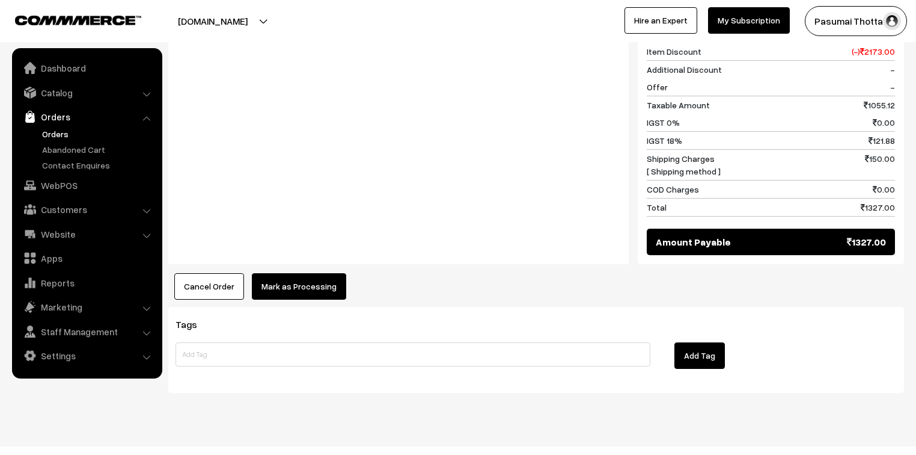
click at [307, 273] on button "Mark as Processing" at bounding box center [299, 286] width 94 height 26
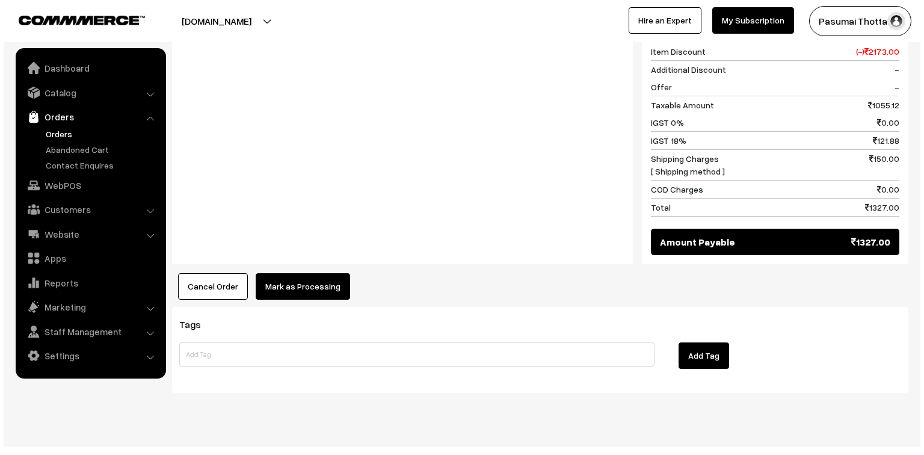
scroll to position [885, 0]
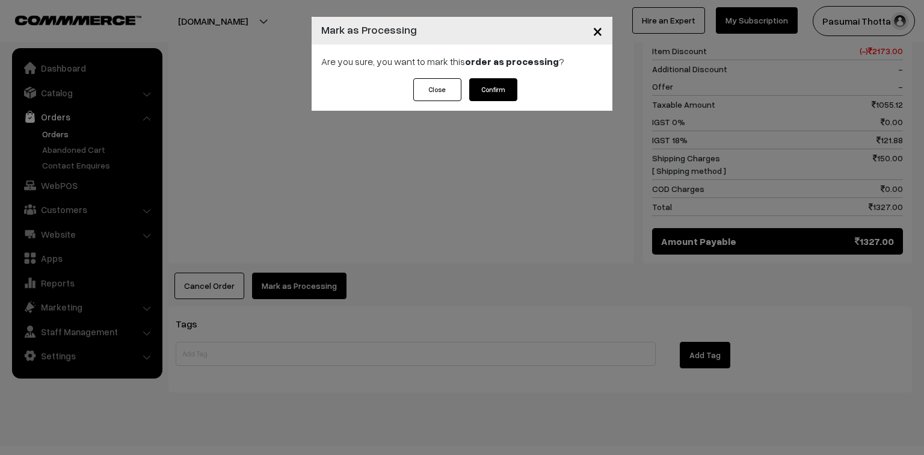
drag, startPoint x: 512, startPoint y: 90, endPoint x: 511, endPoint y: 100, distance: 10.4
click at [512, 90] on button "Confirm" at bounding box center [493, 89] width 48 height 23
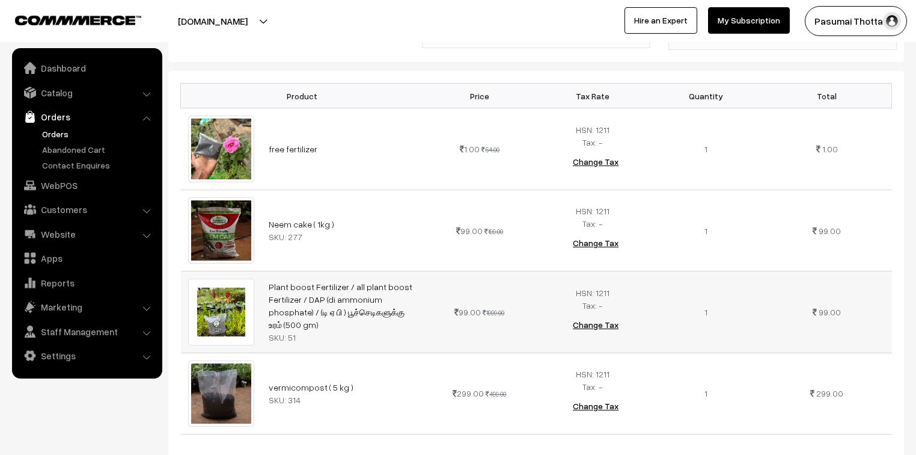
scroll to position [337, 0]
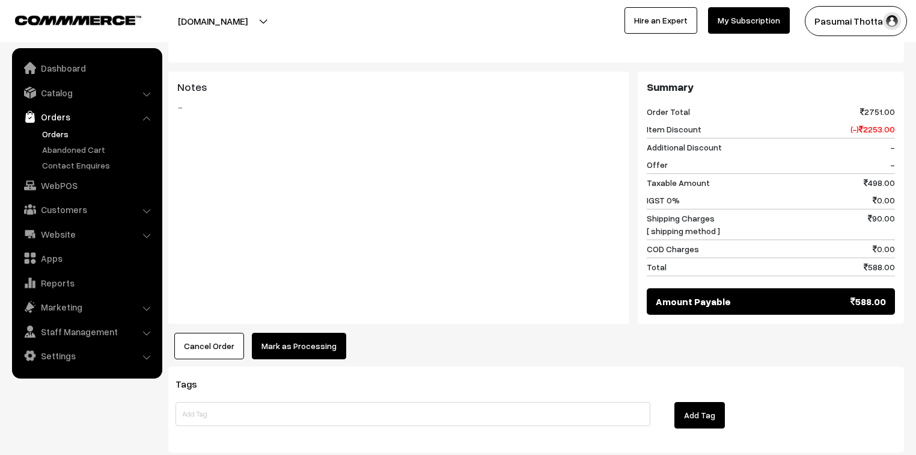
click at [270, 335] on button "Mark as Processing" at bounding box center [299, 346] width 94 height 26
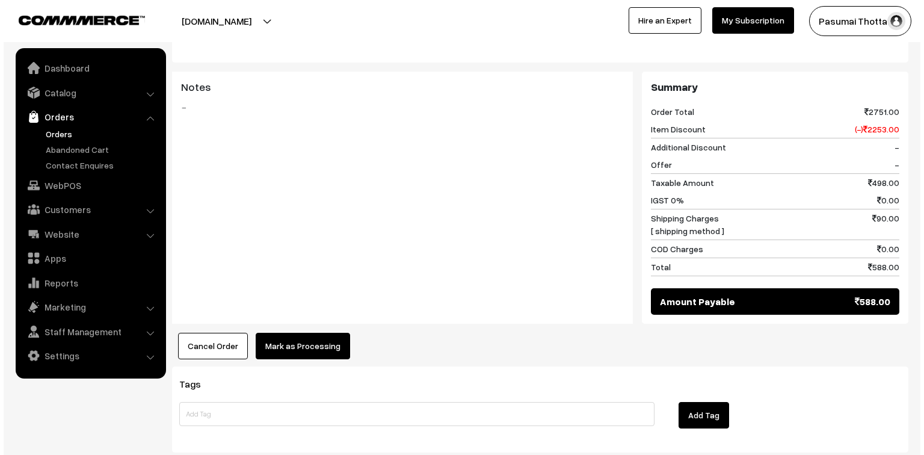
scroll to position [724, 0]
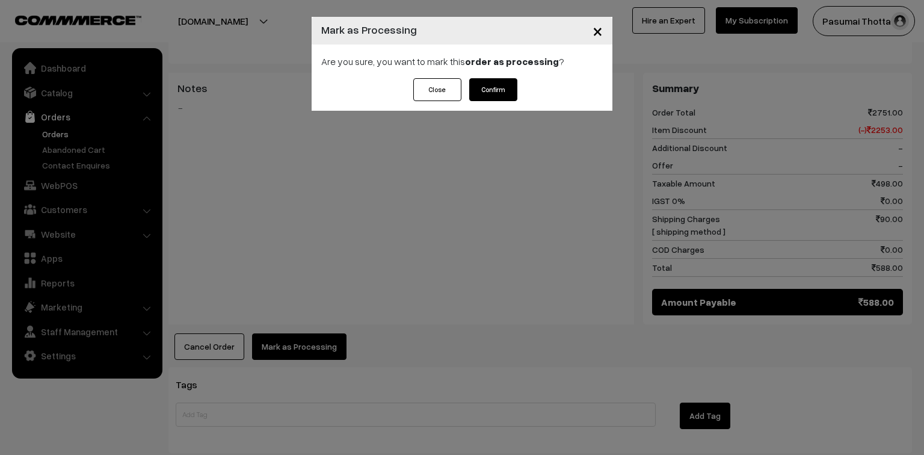
click at [495, 91] on button "Confirm" at bounding box center [493, 89] width 48 height 23
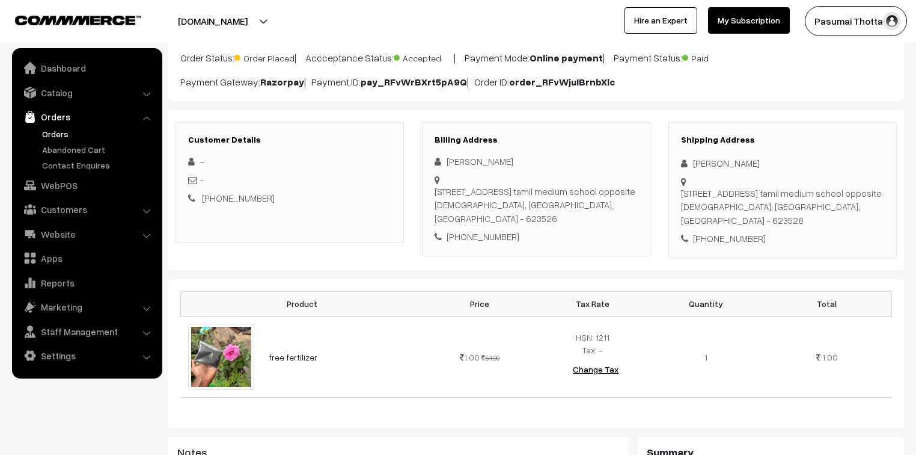
scroll to position [144, 0]
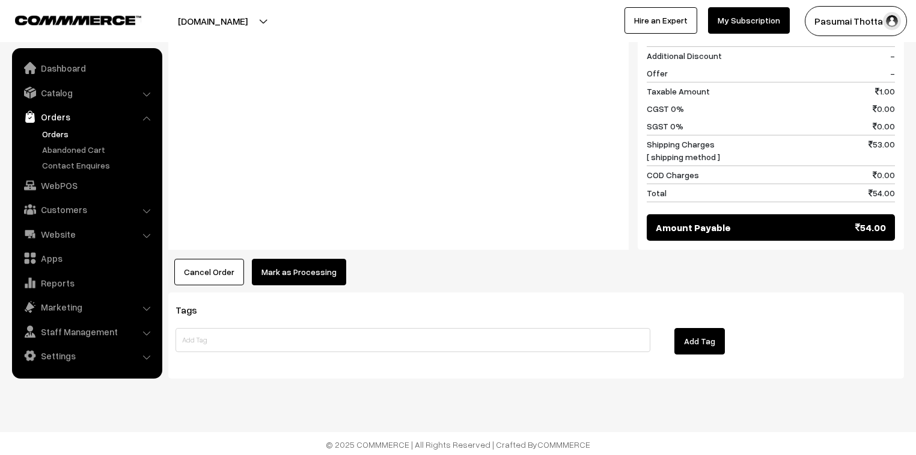
click at [278, 274] on button "Mark as Processing" at bounding box center [299, 272] width 94 height 26
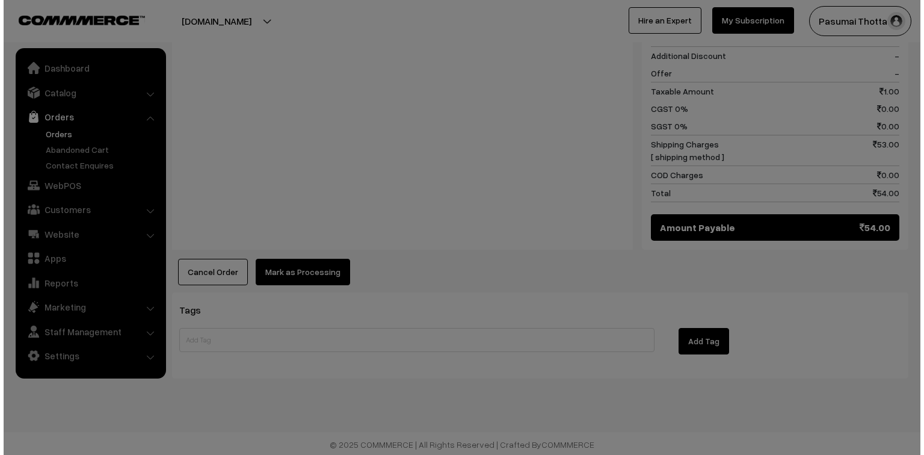
scroll to position [556, 0]
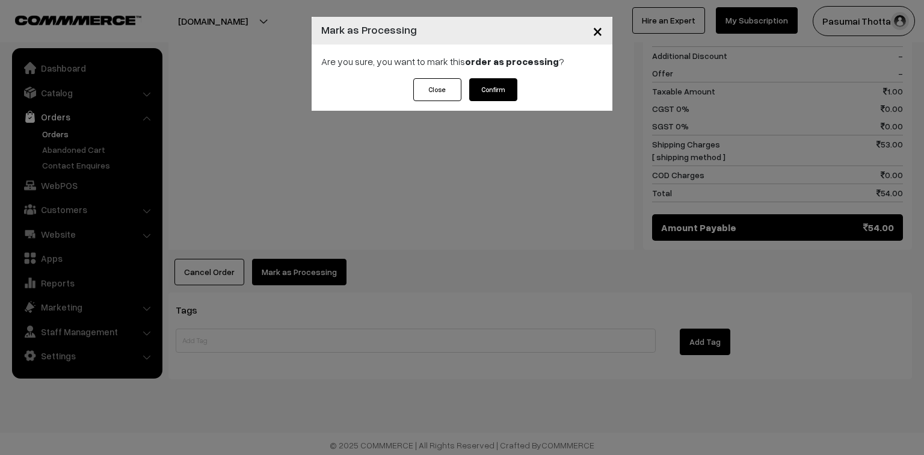
click at [486, 100] on button "Confirm" at bounding box center [493, 89] width 48 height 23
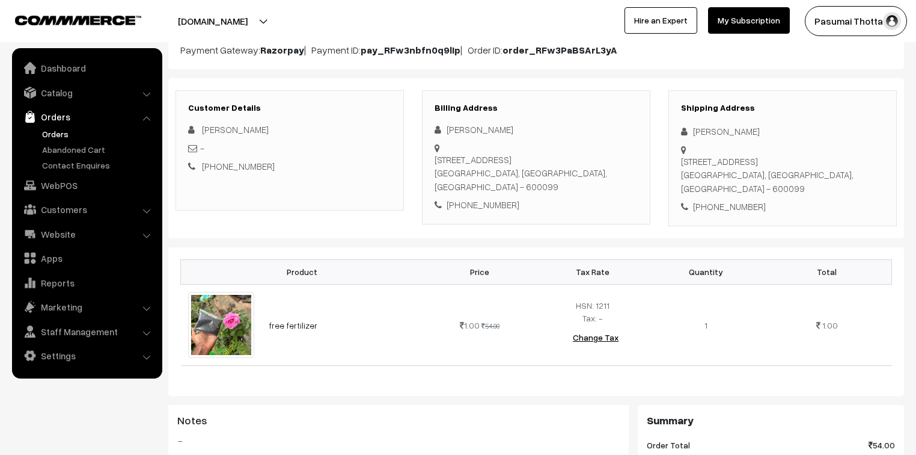
scroll to position [144, 0]
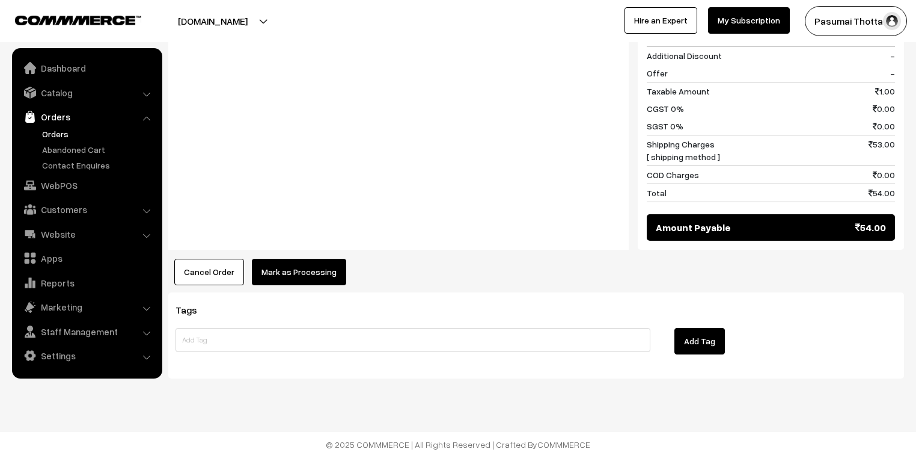
click at [317, 273] on button "Mark as Processing" at bounding box center [299, 272] width 94 height 26
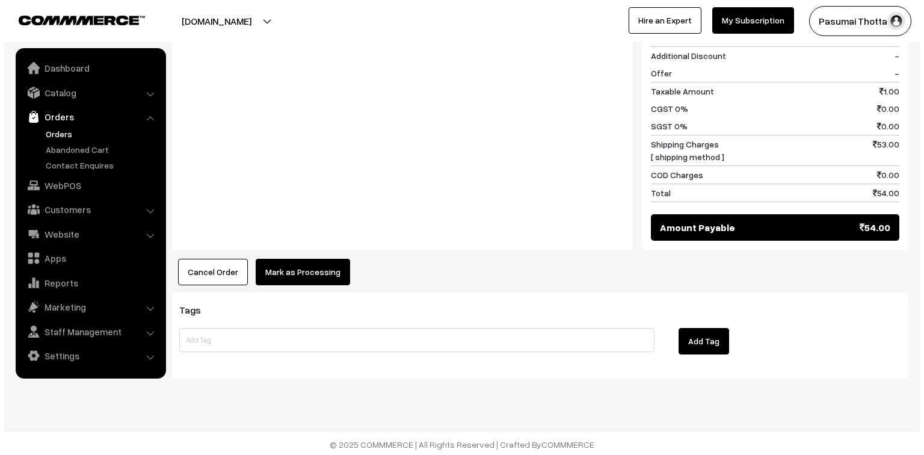
scroll to position [556, 0]
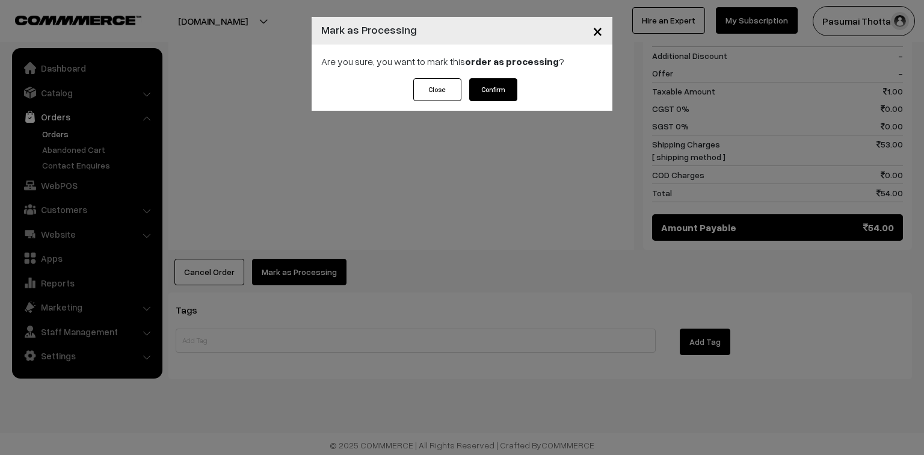
click at [486, 94] on button "Confirm" at bounding box center [493, 89] width 48 height 23
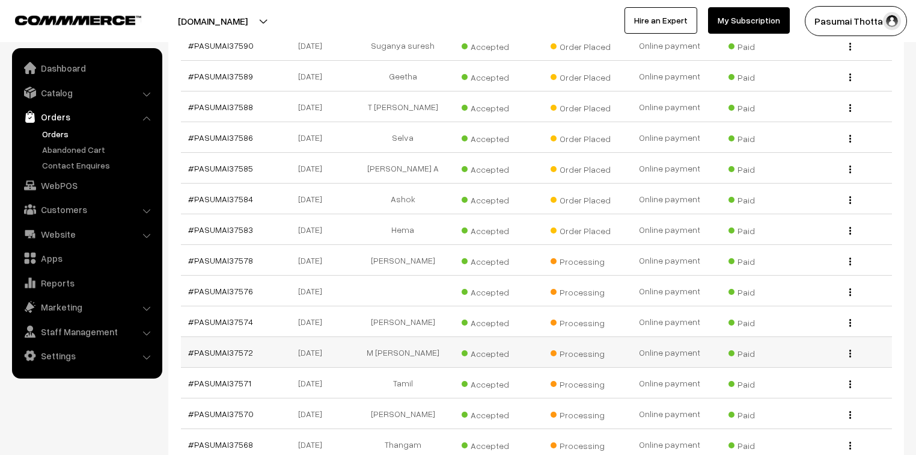
scroll to position [940, 0]
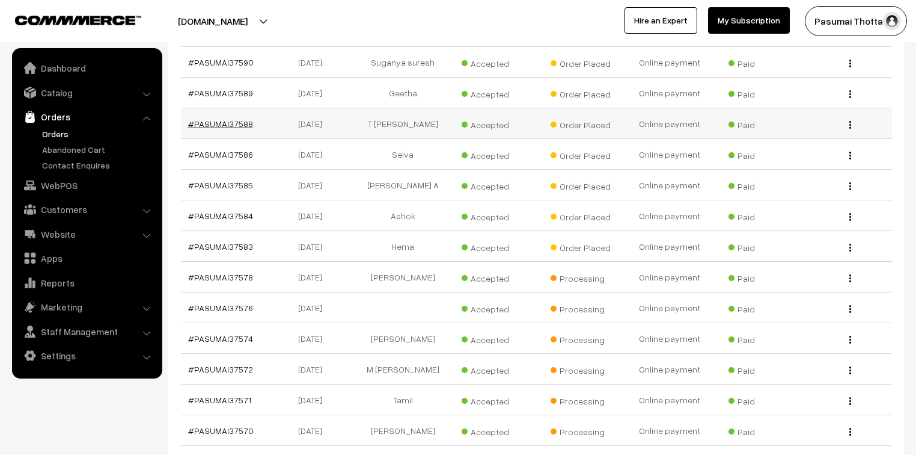
drag, startPoint x: 241, startPoint y: 111, endPoint x: 224, endPoint y: 117, distance: 18.1
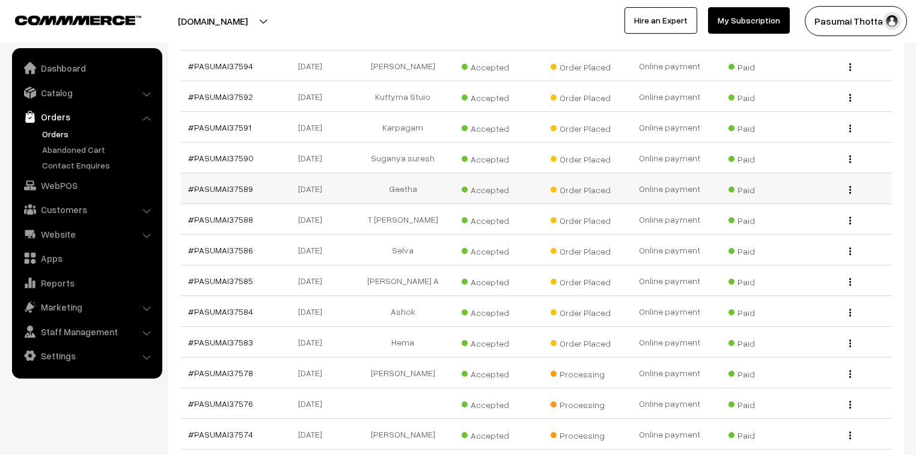
scroll to position [844, 0]
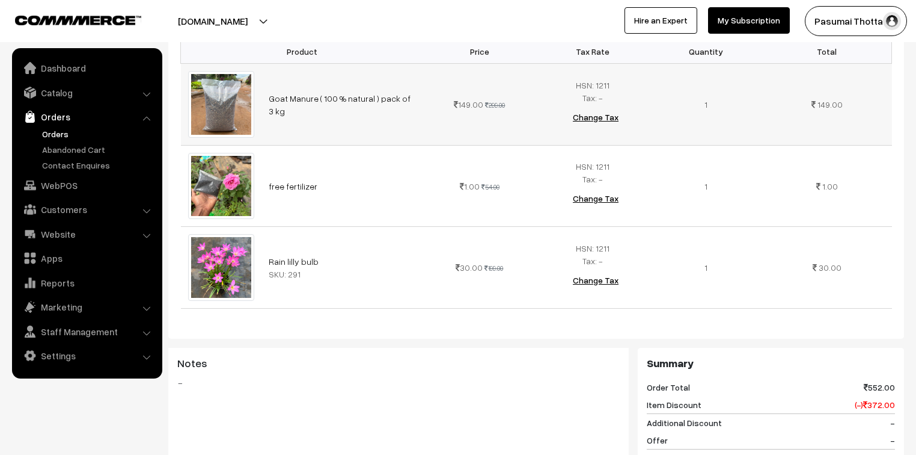
scroll to position [385, 0]
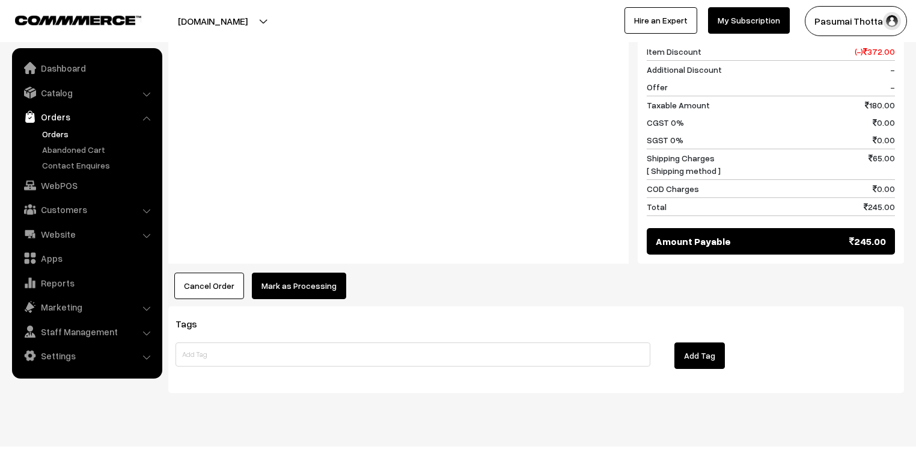
click at [319, 274] on button "Mark as Processing" at bounding box center [299, 285] width 94 height 26
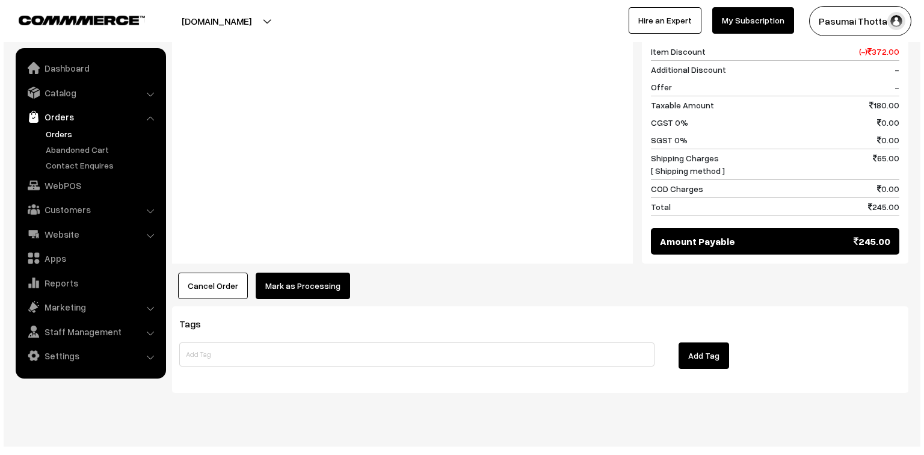
scroll to position [720, 0]
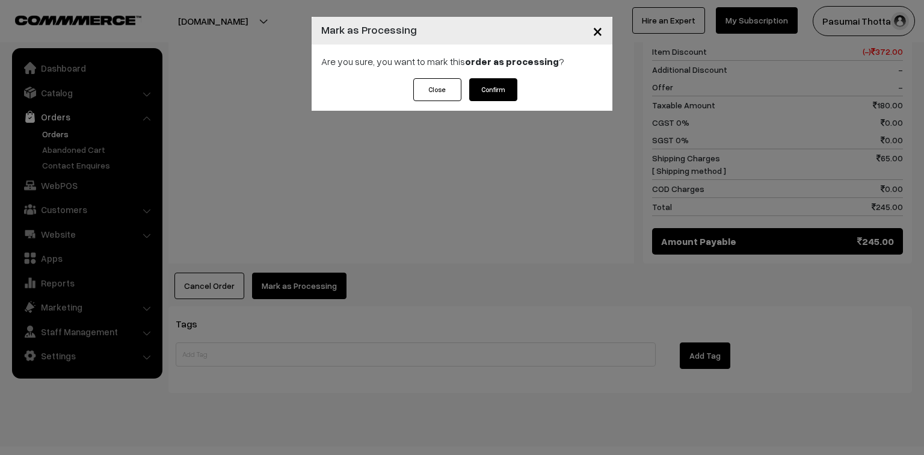
click at [485, 94] on button "Confirm" at bounding box center [493, 89] width 48 height 23
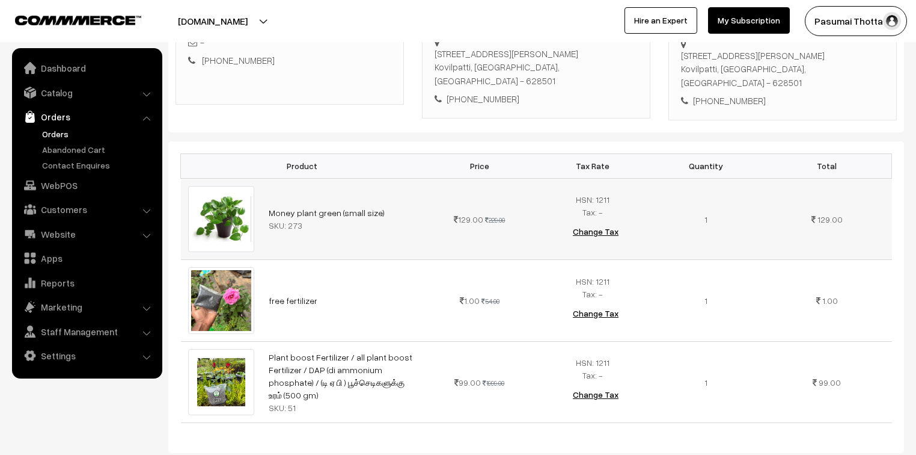
scroll to position [289, 0]
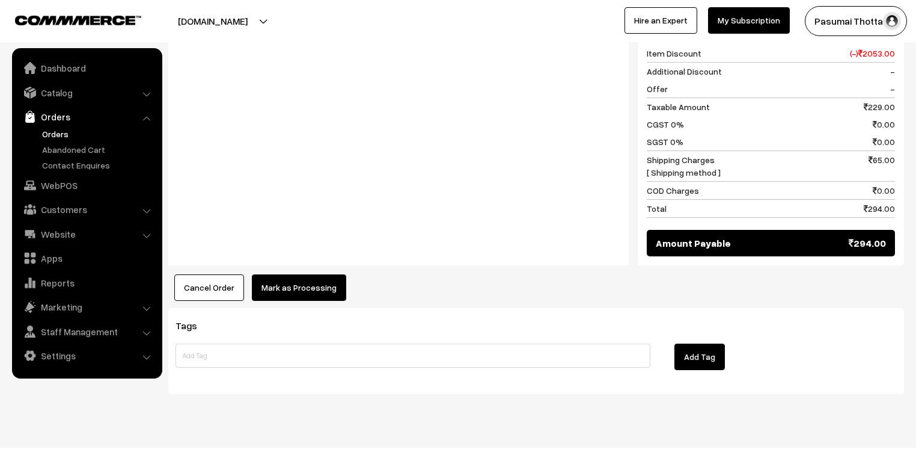
click at [286, 274] on button "Mark as Processing" at bounding box center [299, 287] width 94 height 26
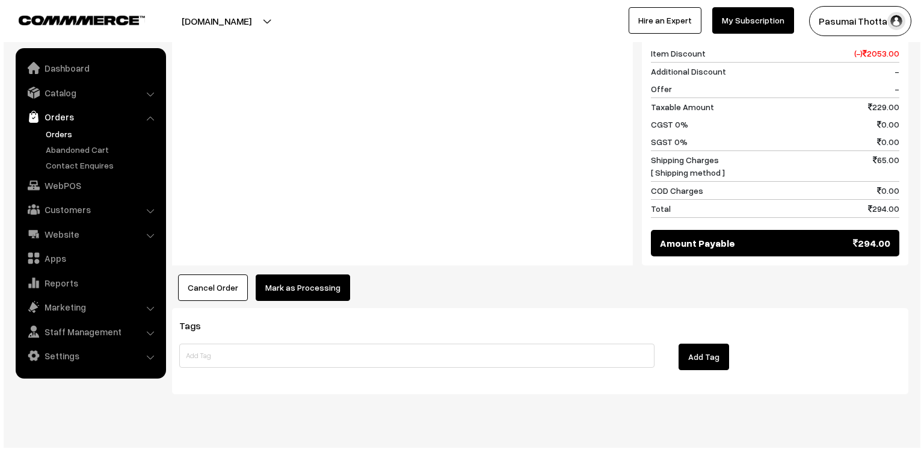
scroll to position [705, 0]
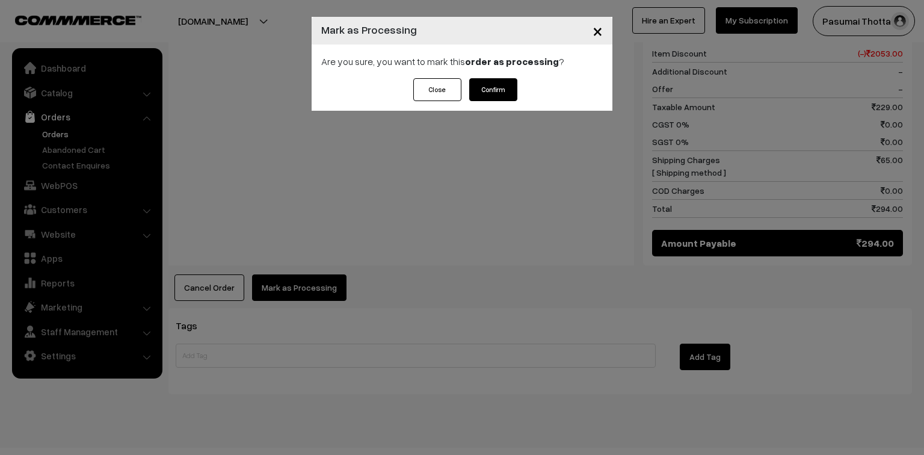
click at [494, 91] on button "Confirm" at bounding box center [493, 89] width 48 height 23
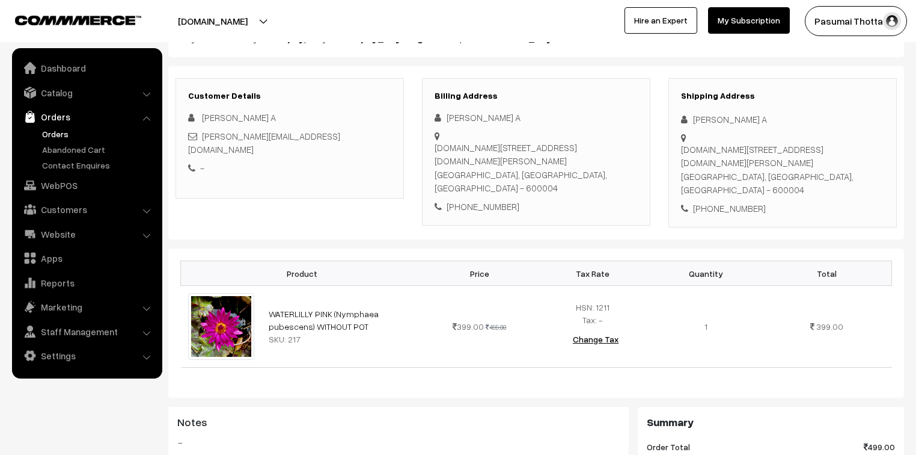
scroll to position [144, 0]
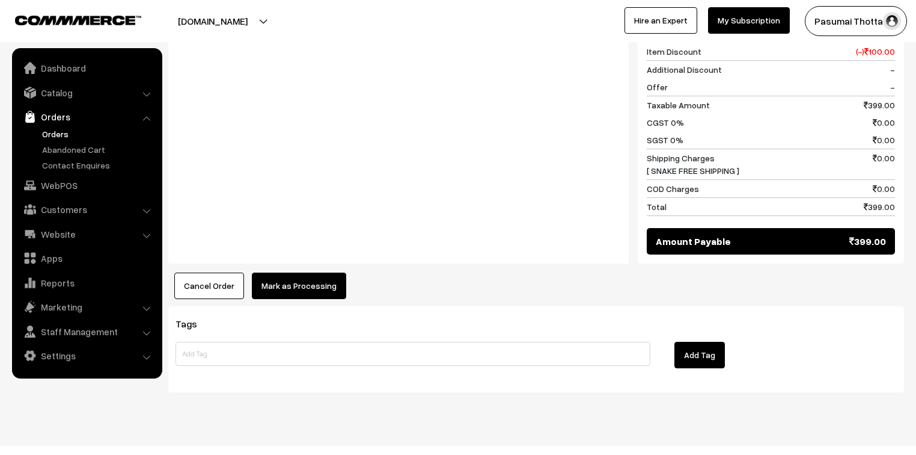
click at [272, 272] on button "Mark as Processing" at bounding box center [299, 285] width 94 height 26
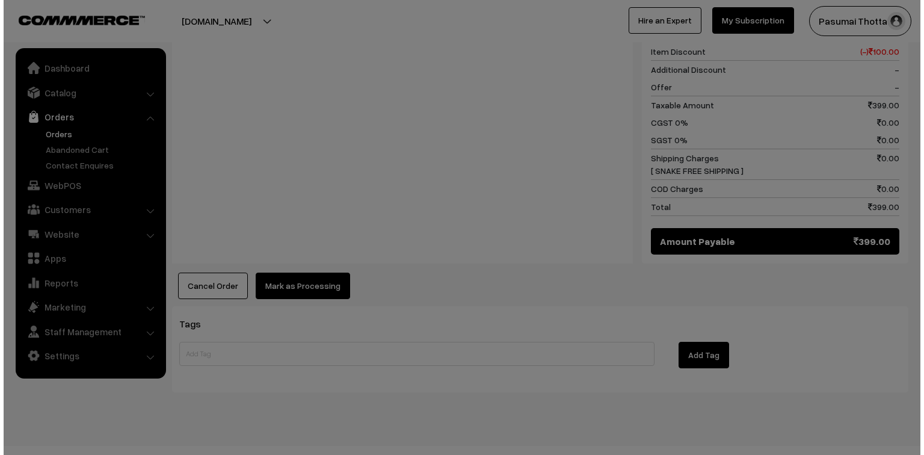
scroll to position [556, 0]
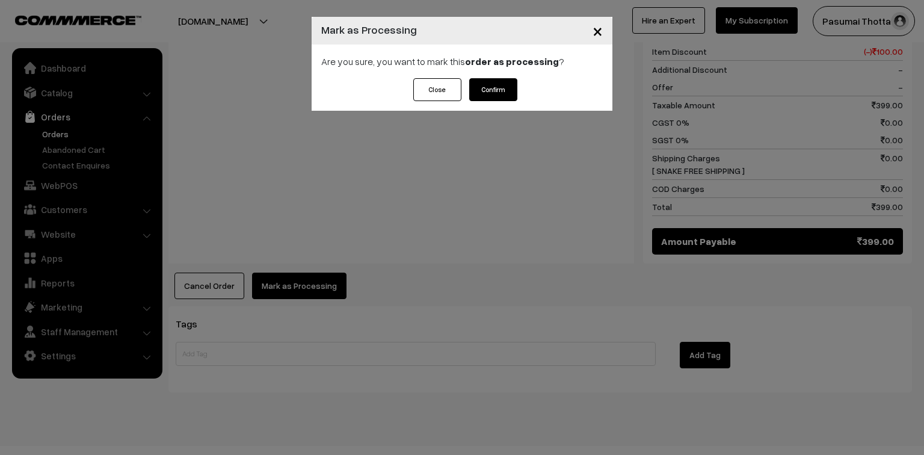
click at [489, 91] on button "Confirm" at bounding box center [493, 89] width 48 height 23
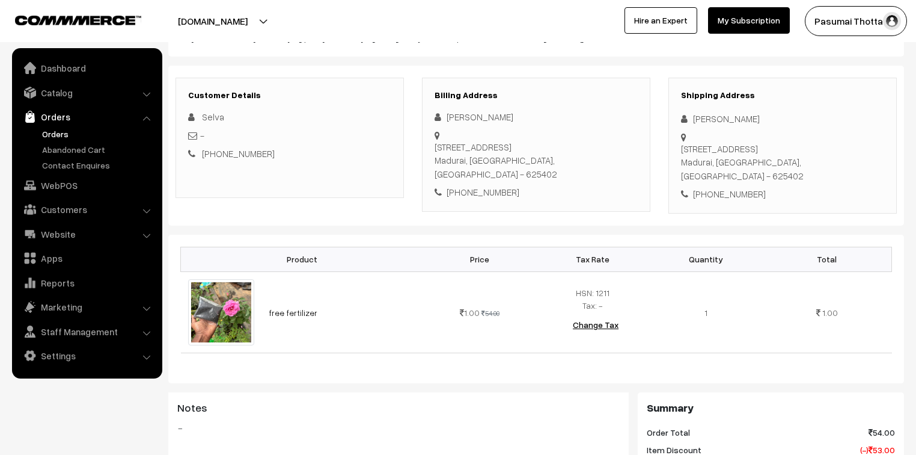
scroll to position [144, 0]
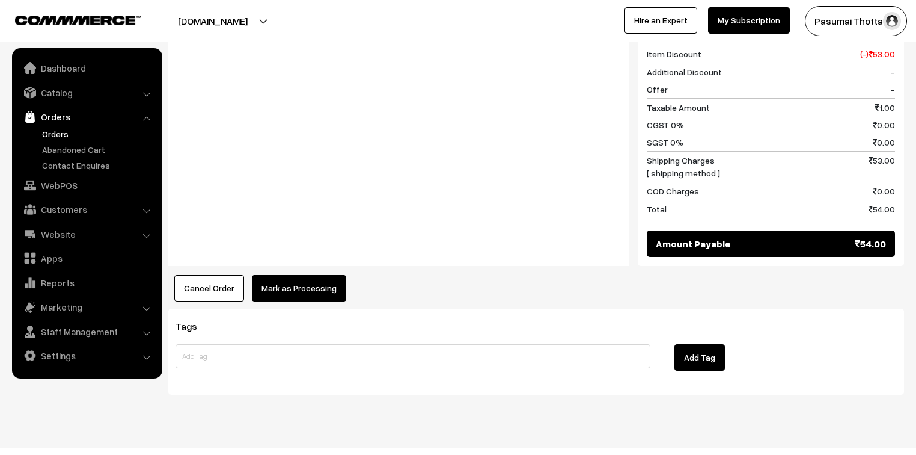
click at [323, 275] on button "Mark as Processing" at bounding box center [299, 288] width 94 height 26
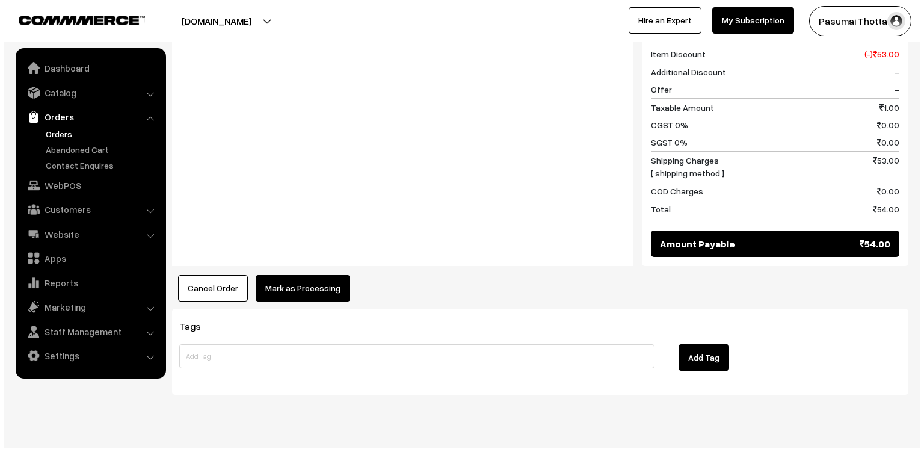
scroll to position [540, 0]
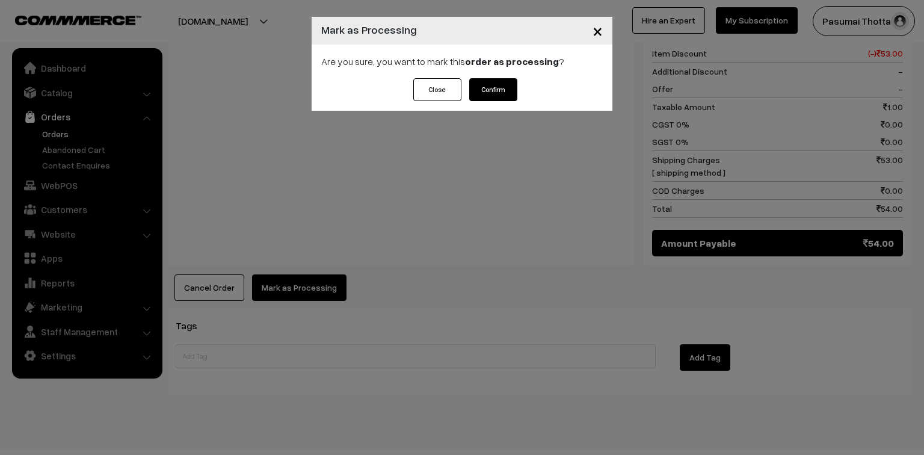
click at [488, 95] on button "Confirm" at bounding box center [493, 89] width 48 height 23
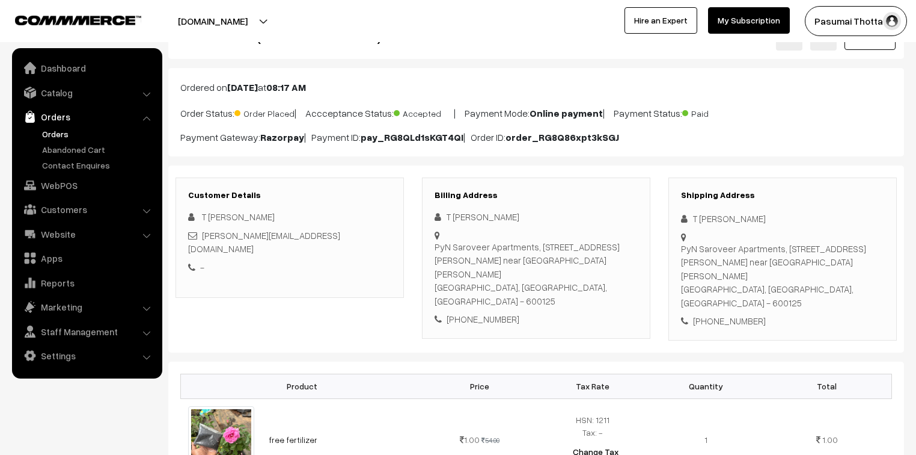
scroll to position [192, 0]
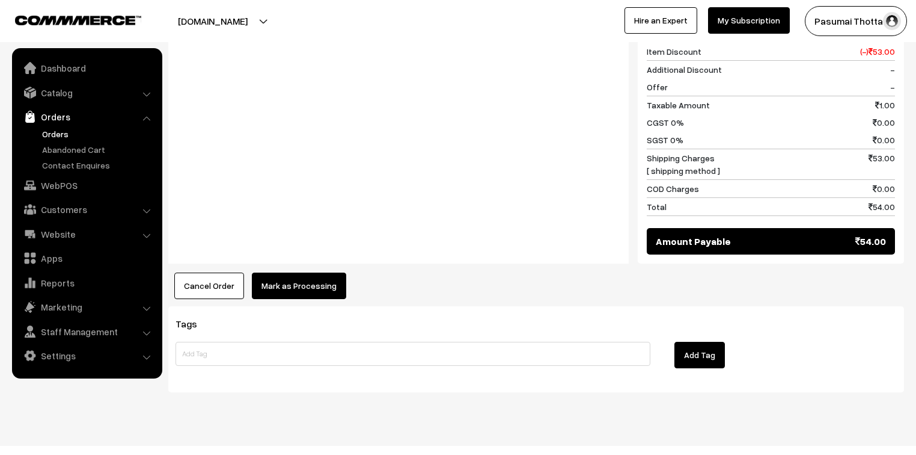
click at [262, 275] on button "Mark as Processing" at bounding box center [299, 285] width 94 height 26
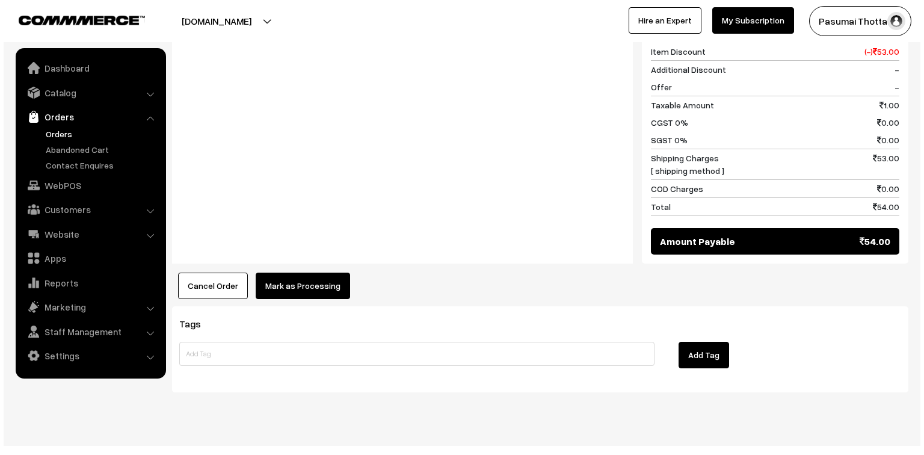
scroll to position [569, 0]
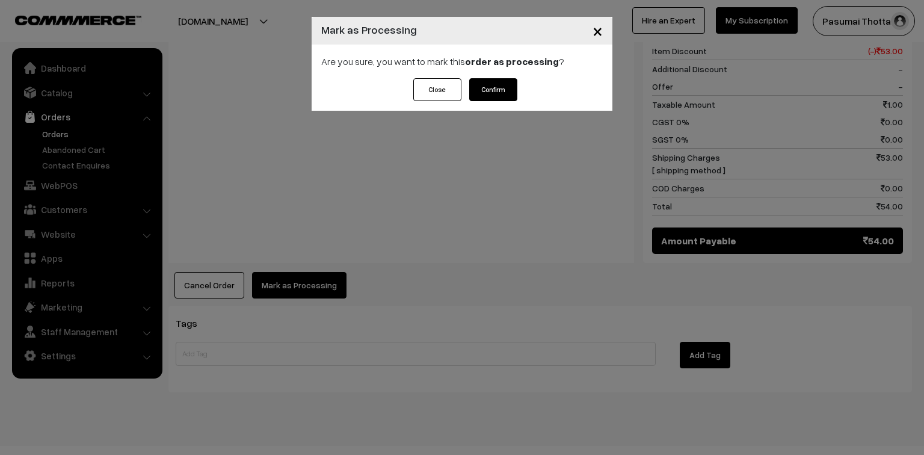
click at [502, 82] on button "Confirm" at bounding box center [493, 89] width 48 height 23
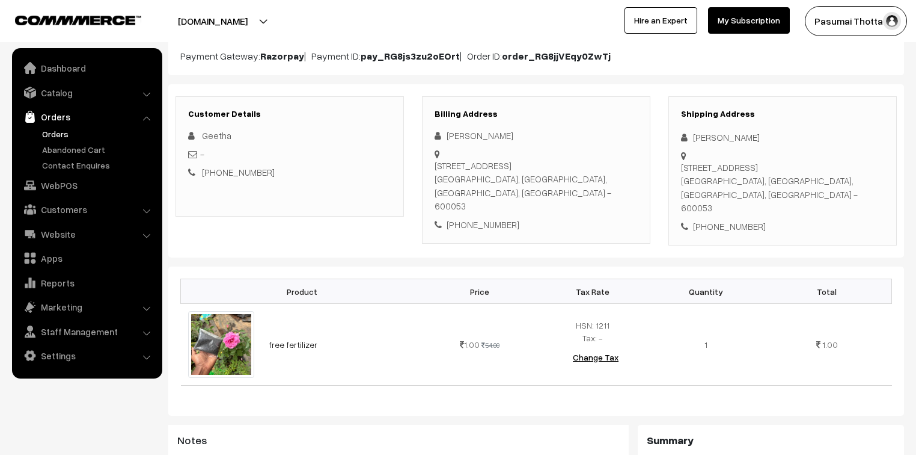
scroll to position [144, 0]
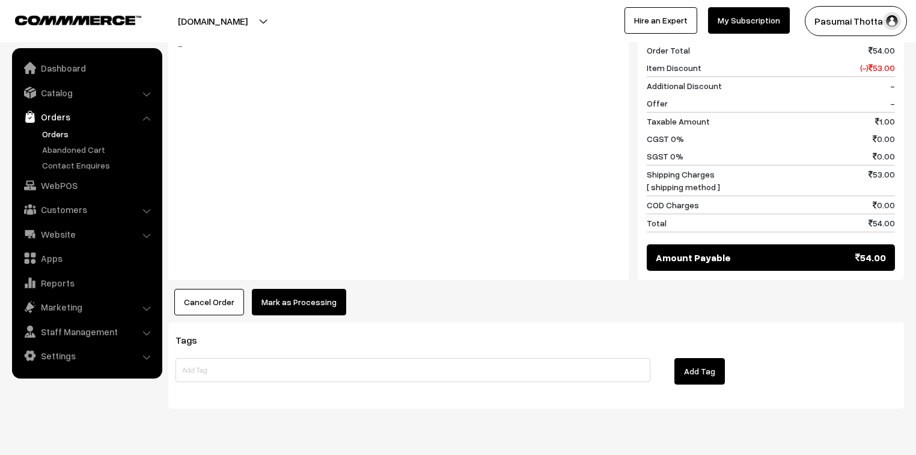
click at [287, 289] on button "Mark as Processing" at bounding box center [299, 302] width 94 height 26
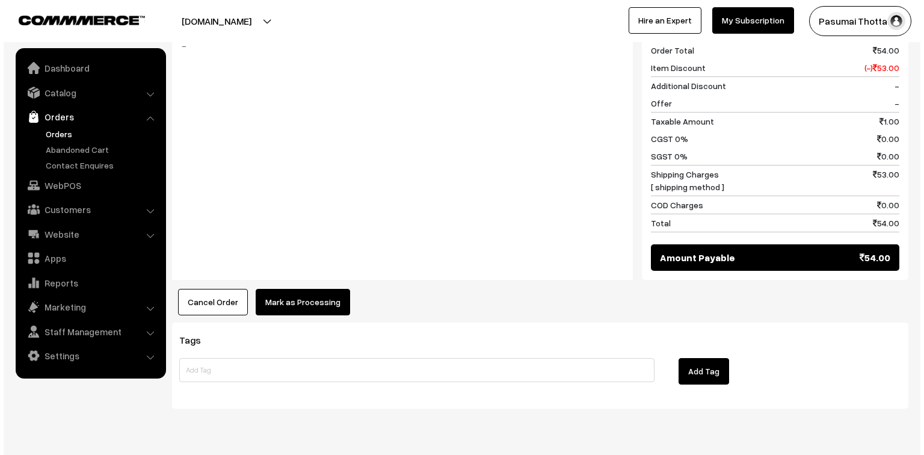
scroll to position [540, 0]
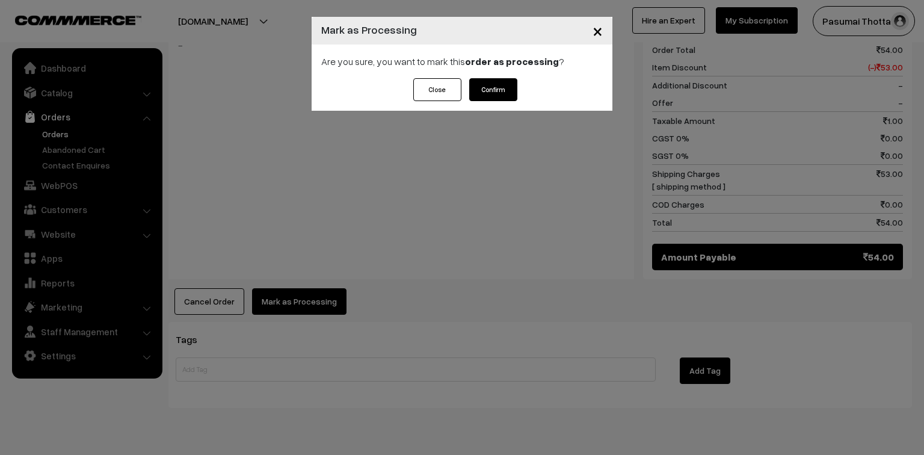
click at [492, 87] on button "Confirm" at bounding box center [493, 89] width 48 height 23
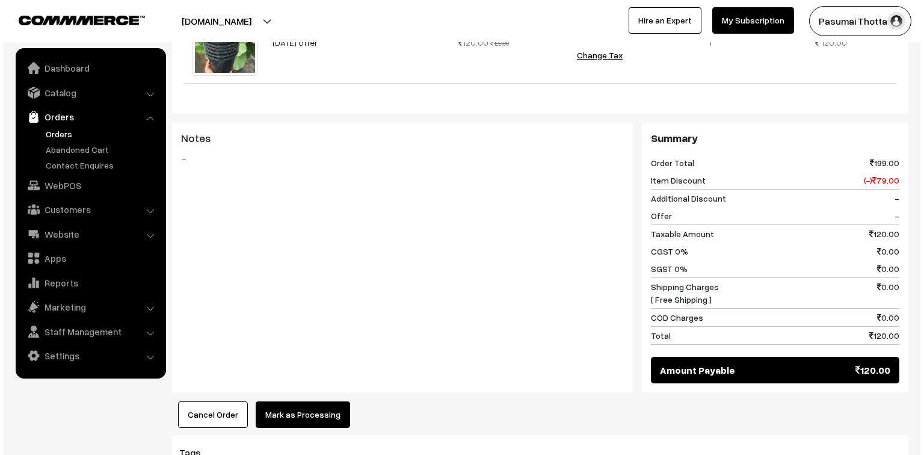
scroll to position [481, 0]
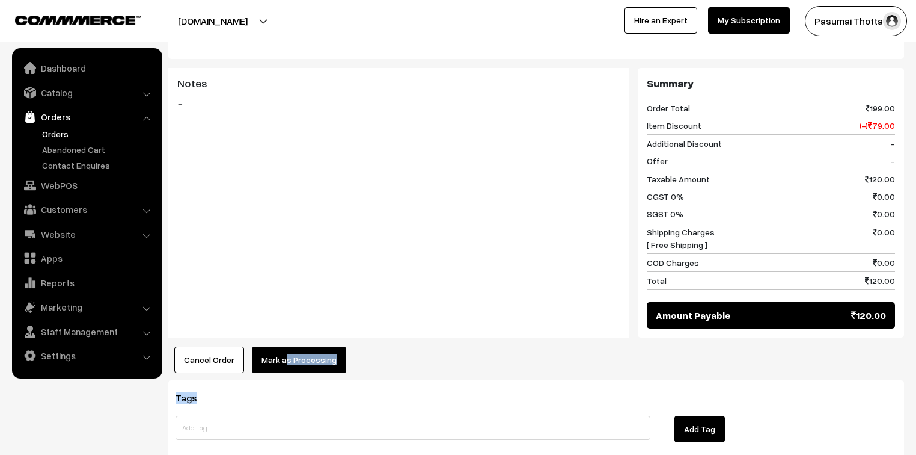
drag, startPoint x: 280, startPoint y: 343, endPoint x: 281, endPoint y: 333, distance: 9.8
click at [281, 339] on div "Dashboard / orders / View Order View Order (# PASUMAI37590) Go Back Ordered on …" at bounding box center [536, 15] width 736 height 902
click at [272, 346] on button "Mark as Processing" at bounding box center [299, 359] width 94 height 26
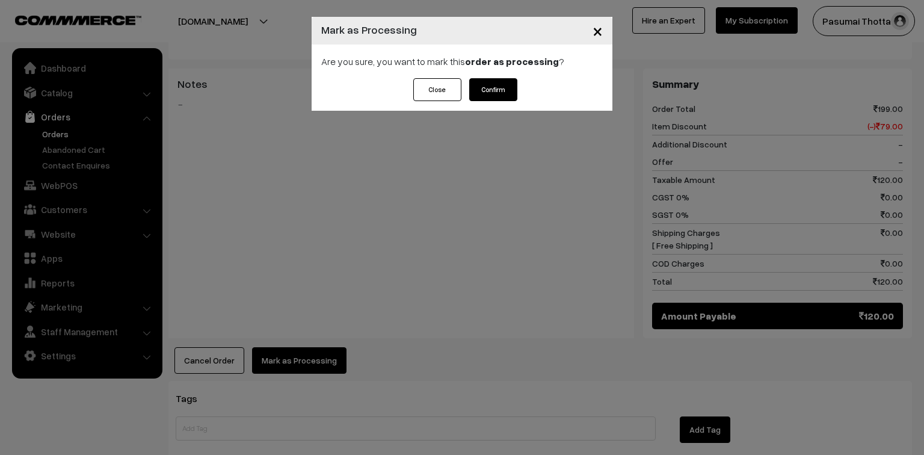
click at [494, 86] on button "Confirm" at bounding box center [493, 89] width 48 height 23
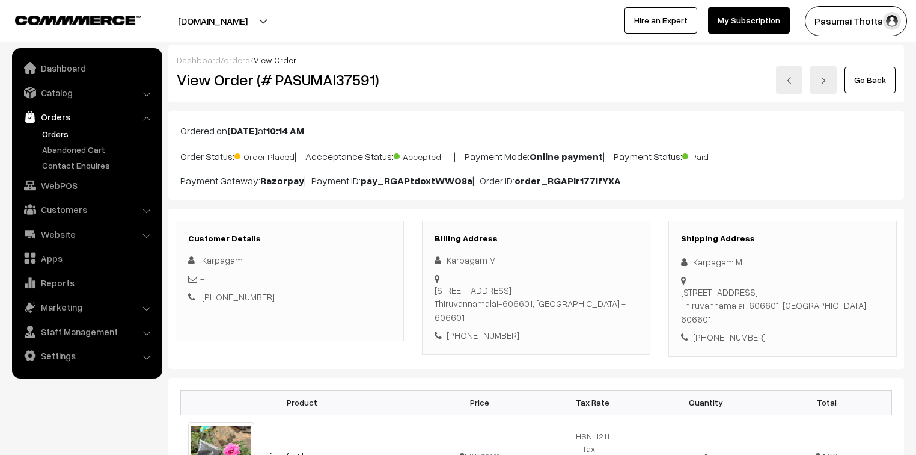
scroll to position [96, 0]
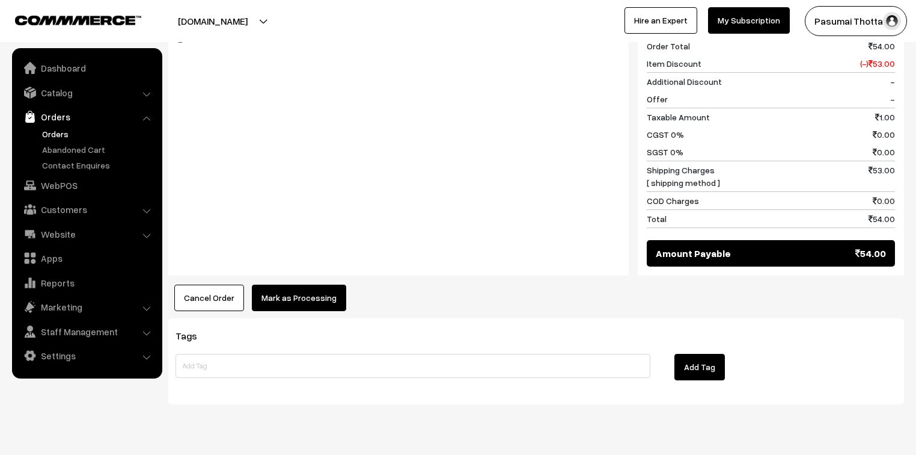
click at [293, 284] on button "Mark as Processing" at bounding box center [299, 297] width 94 height 26
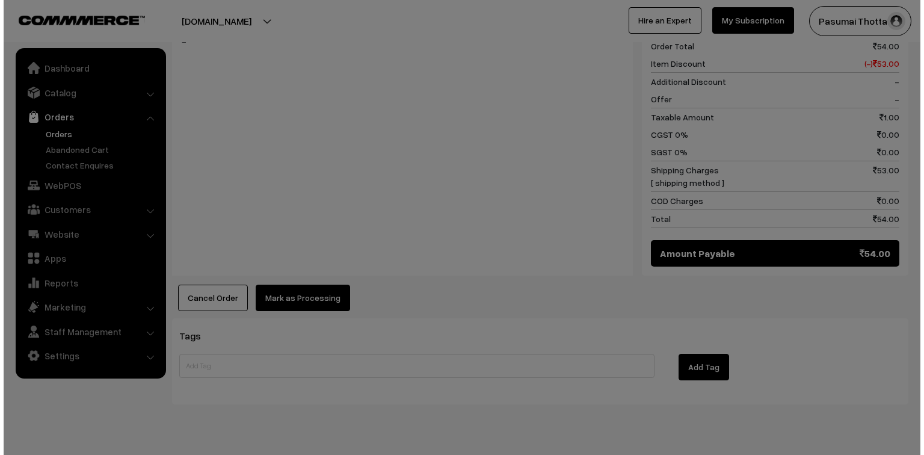
scroll to position [527, 0]
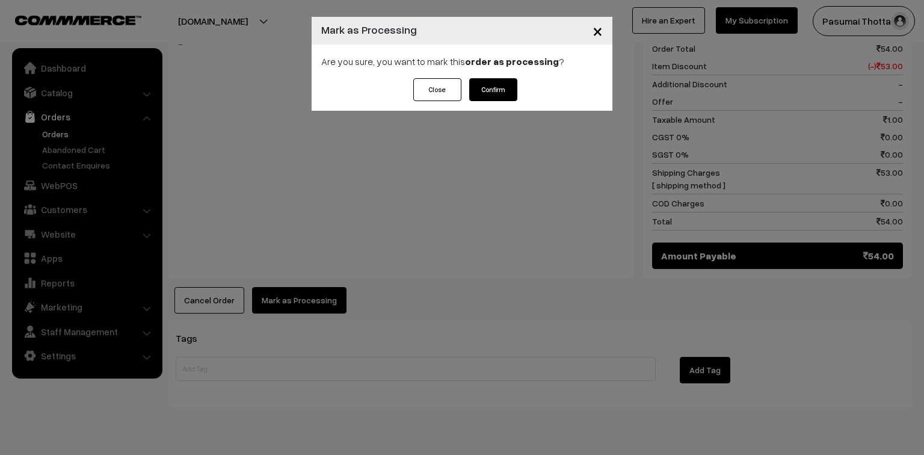
click at [485, 81] on button "Confirm" at bounding box center [493, 89] width 48 height 23
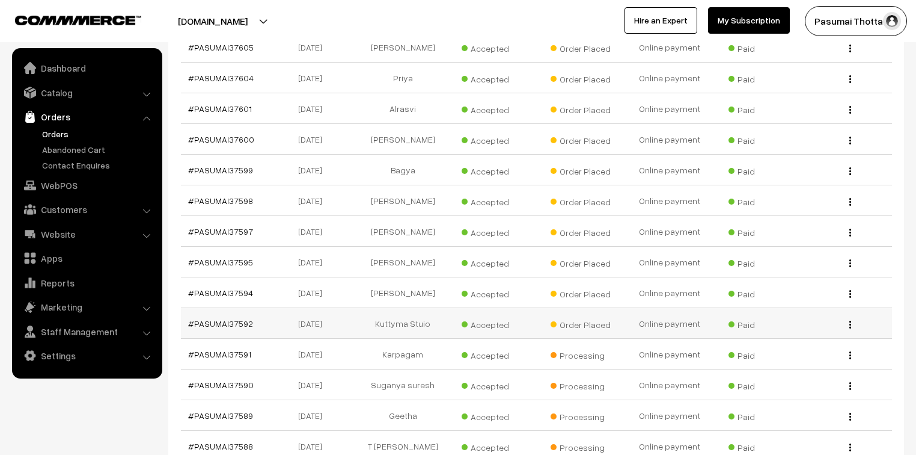
scroll to position [618, 0]
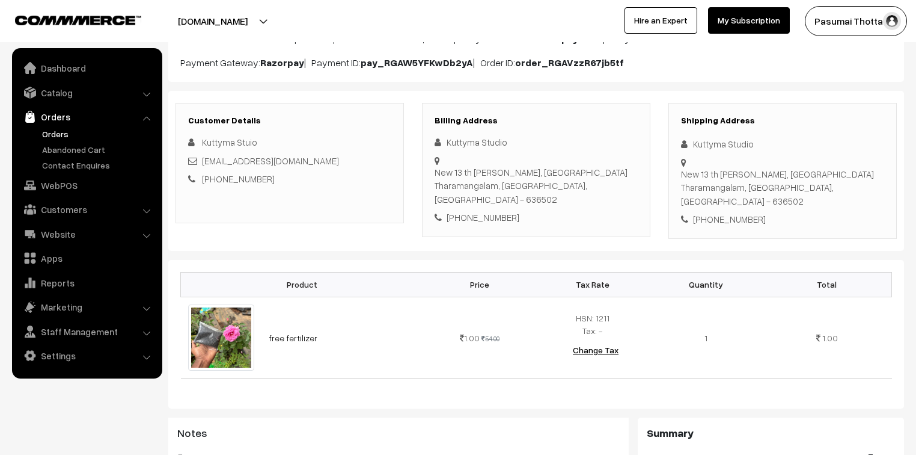
scroll to position [144, 0]
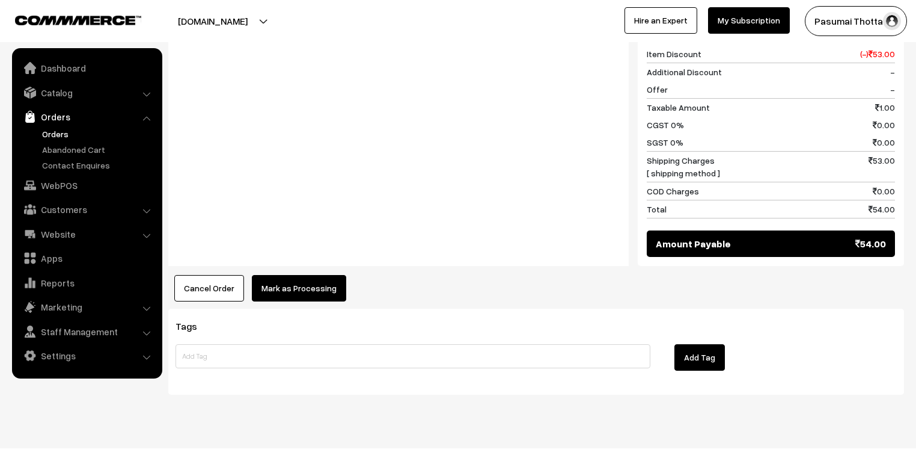
click at [311, 252] on div "Product Price Tax Rate Quantity Total free fertilizer 1.00 54.00" at bounding box center [536, 70] width 736 height 462
click at [310, 275] on button "Mark as Processing" at bounding box center [299, 288] width 94 height 26
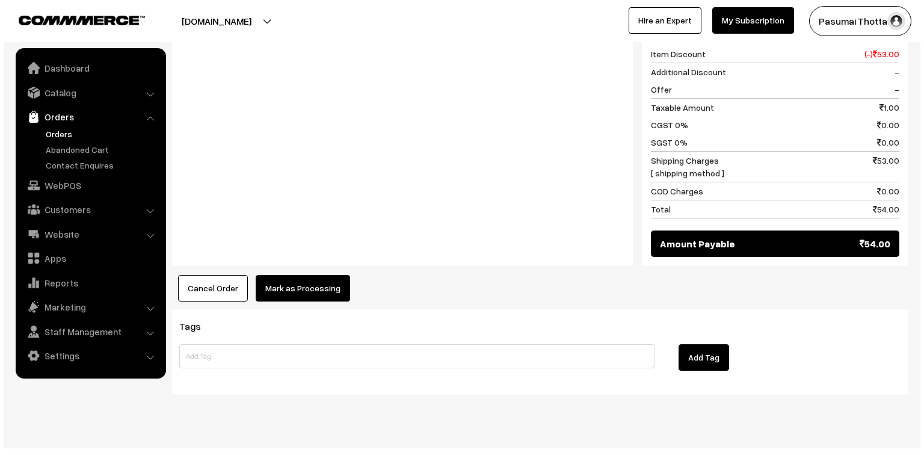
scroll to position [540, 0]
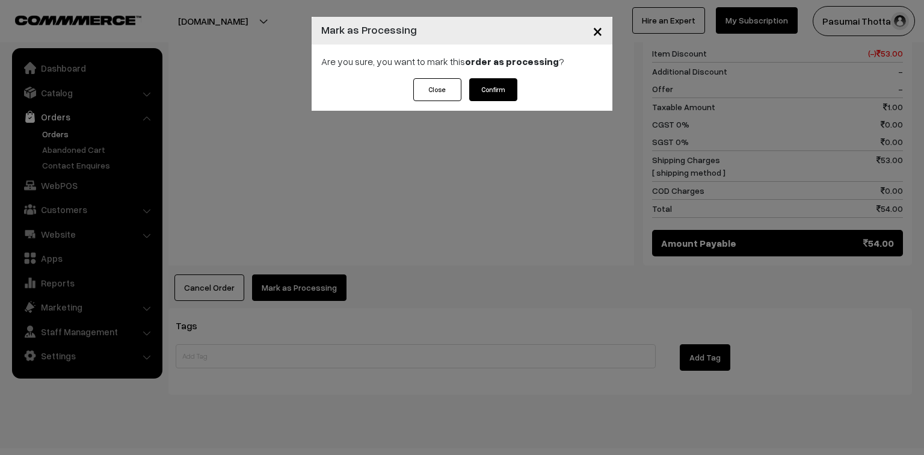
click at [504, 82] on button "Confirm" at bounding box center [493, 89] width 48 height 23
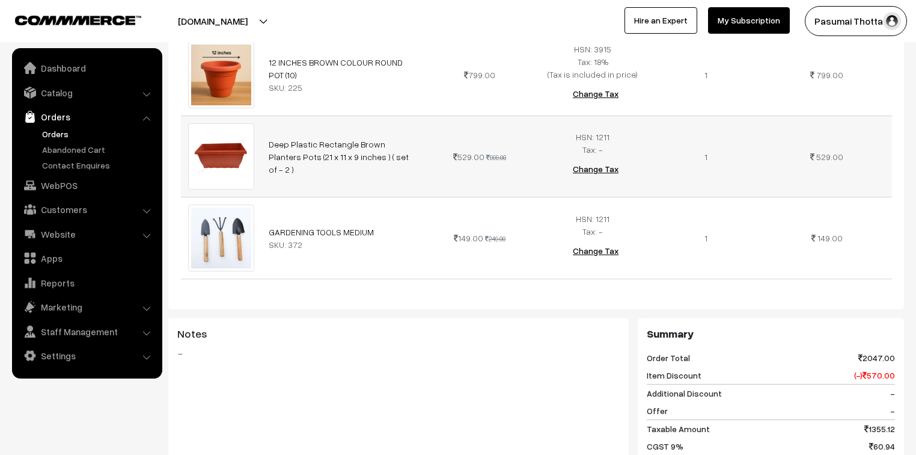
scroll to position [433, 0]
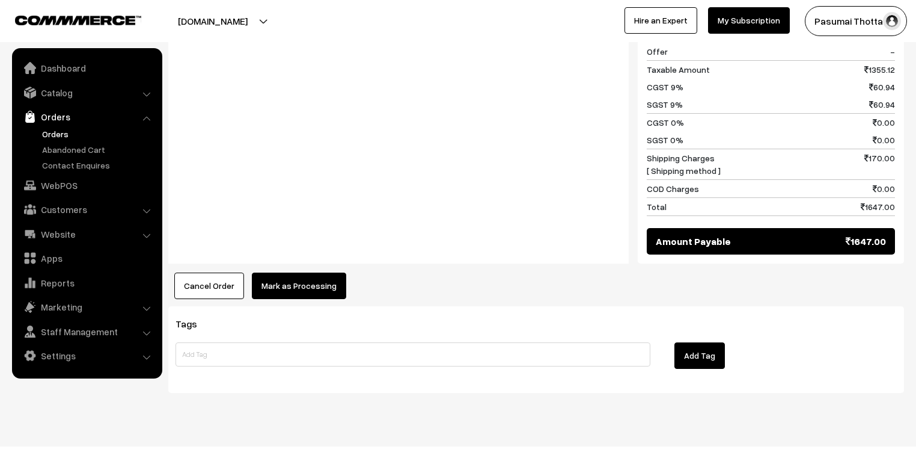
click at [269, 272] on button "Mark as Processing" at bounding box center [299, 285] width 94 height 26
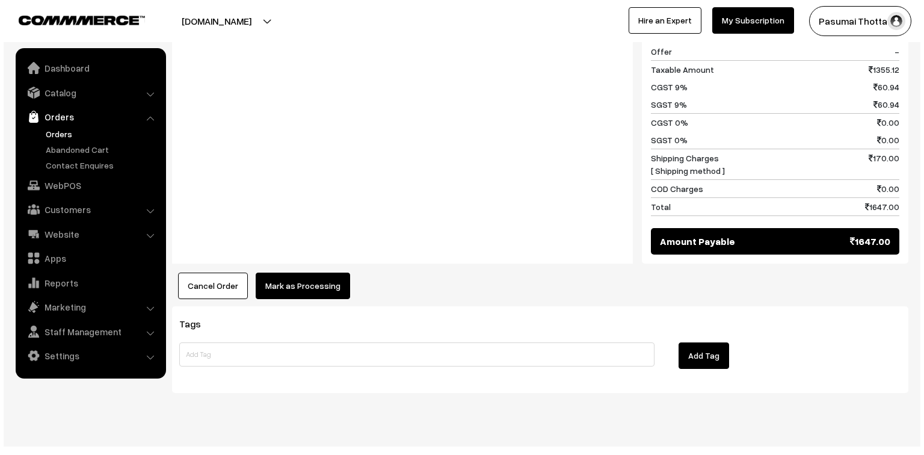
scroll to position [755, 0]
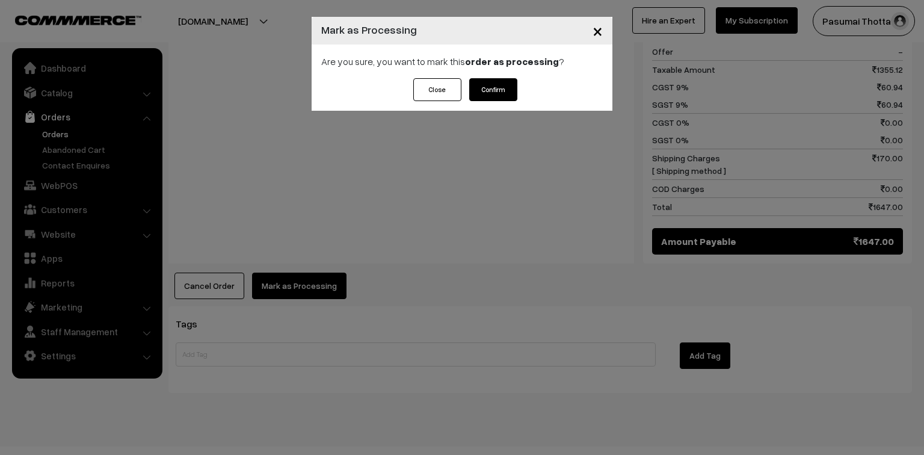
click at [486, 84] on button "Confirm" at bounding box center [493, 89] width 48 height 23
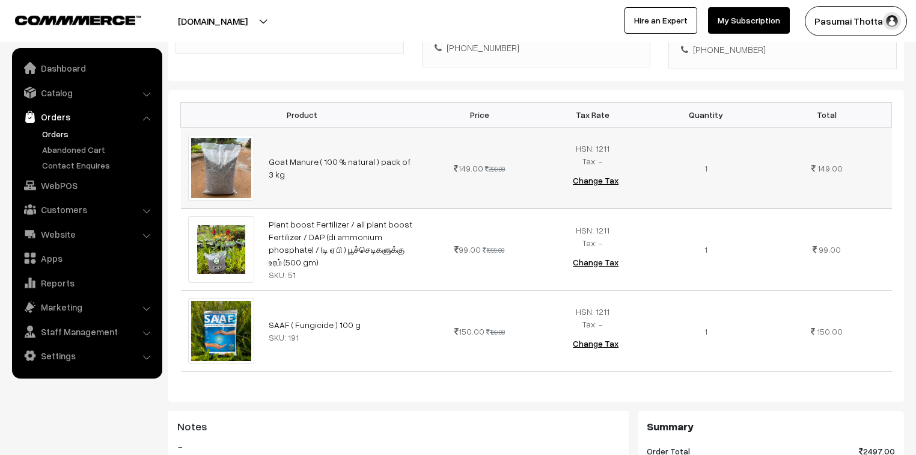
scroll to position [289, 0]
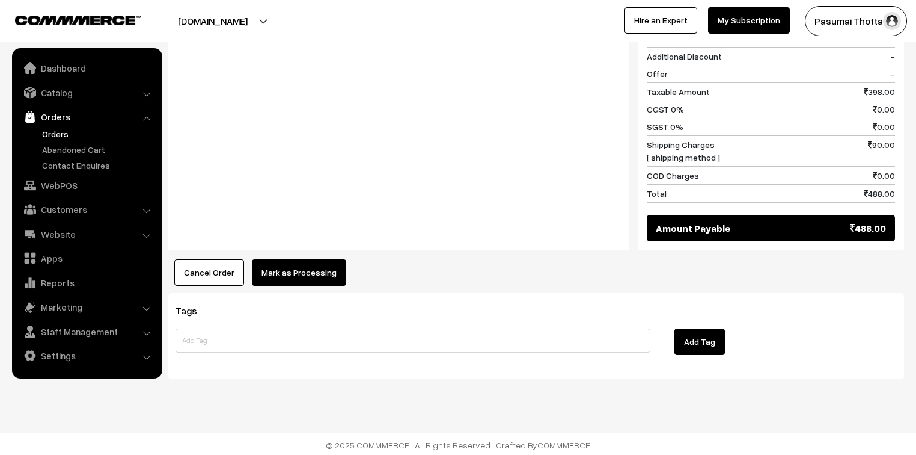
click at [307, 259] on button "Mark as Processing" at bounding box center [299, 272] width 94 height 26
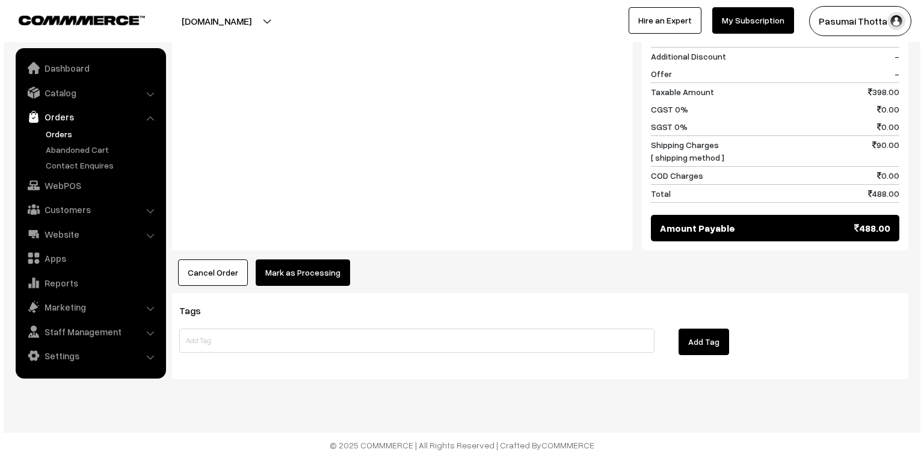
scroll to position [720, 0]
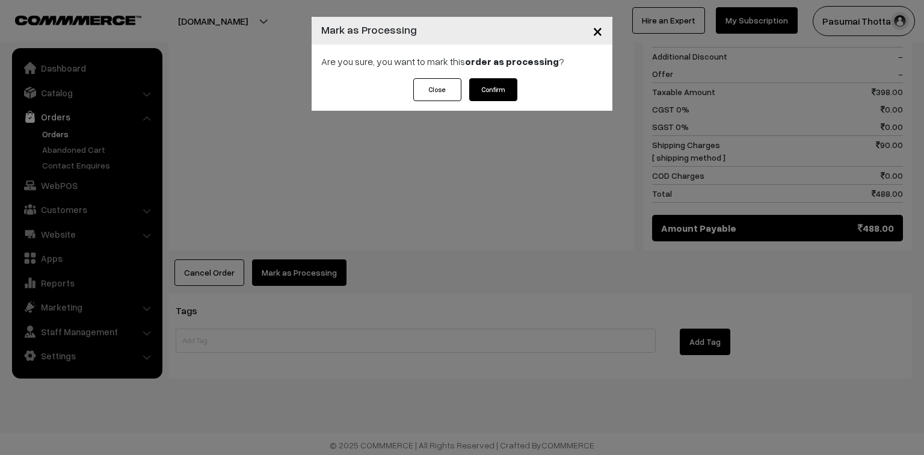
click at [497, 94] on button "Confirm" at bounding box center [493, 89] width 48 height 23
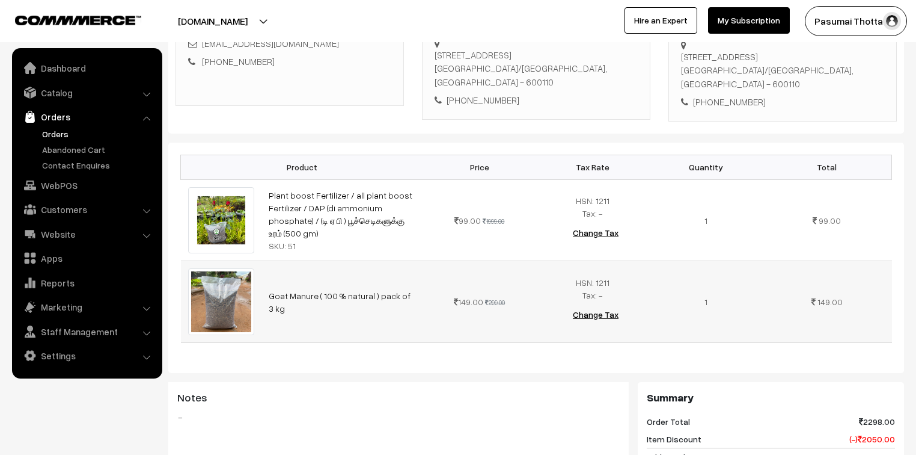
scroll to position [48, 0]
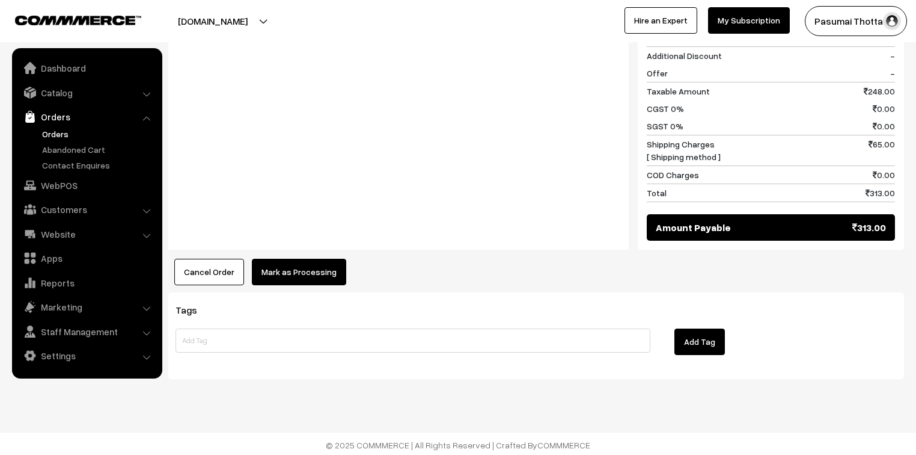
click at [289, 267] on button "Mark as Processing" at bounding box center [299, 272] width 94 height 26
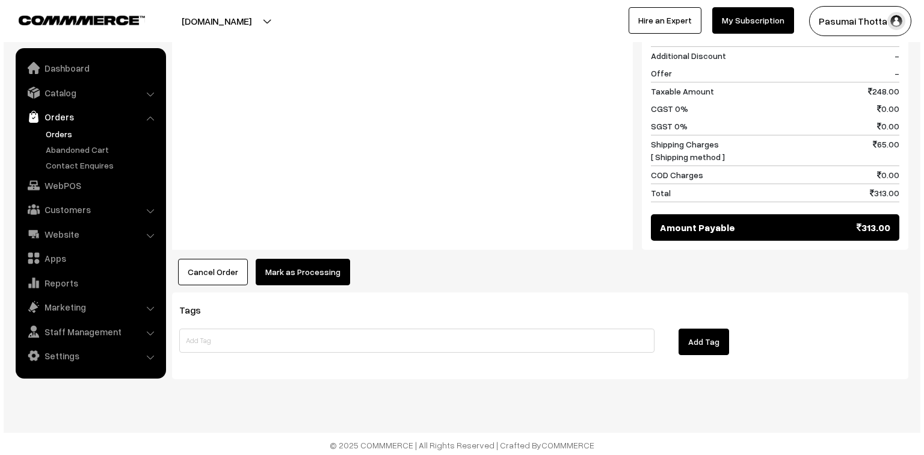
scroll to position [637, 0]
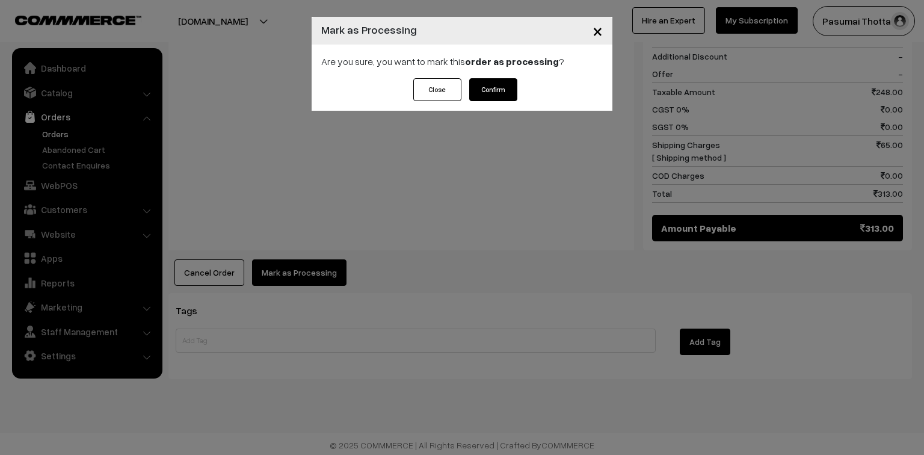
click at [496, 89] on button "Confirm" at bounding box center [493, 89] width 48 height 23
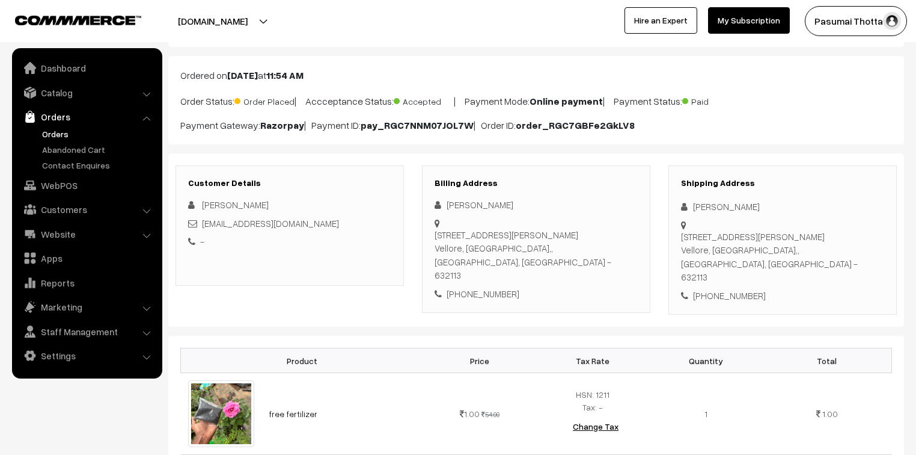
scroll to position [144, 0]
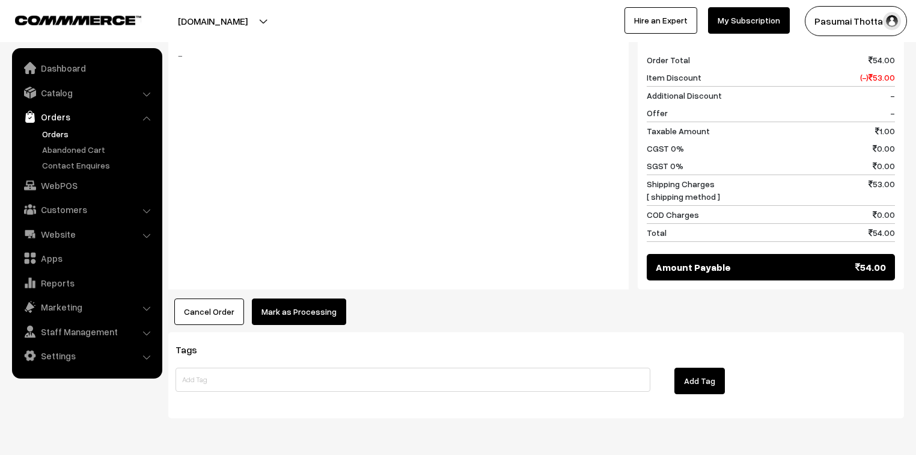
click at [275, 298] on button "Mark as Processing" at bounding box center [299, 311] width 94 height 26
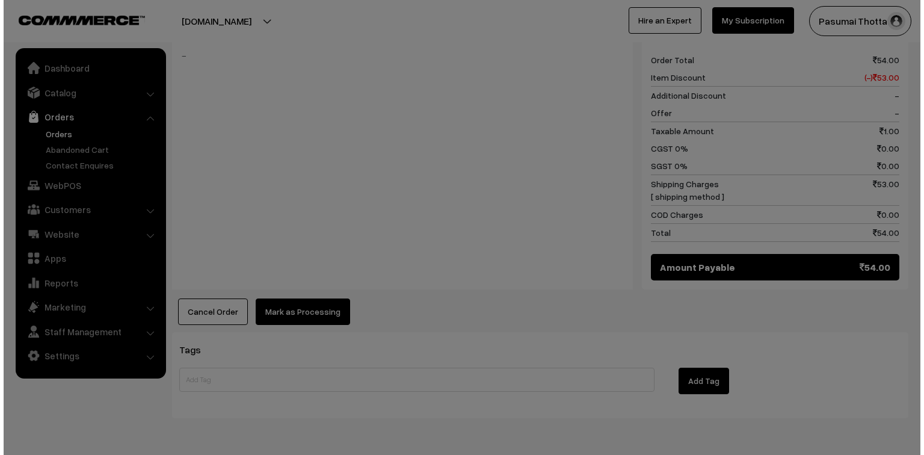
scroll to position [530, 0]
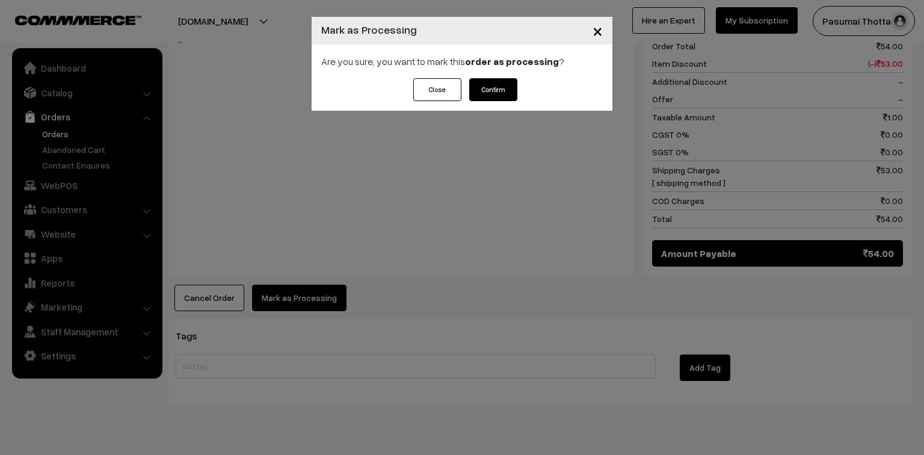
click at [501, 95] on button "Confirm" at bounding box center [493, 89] width 48 height 23
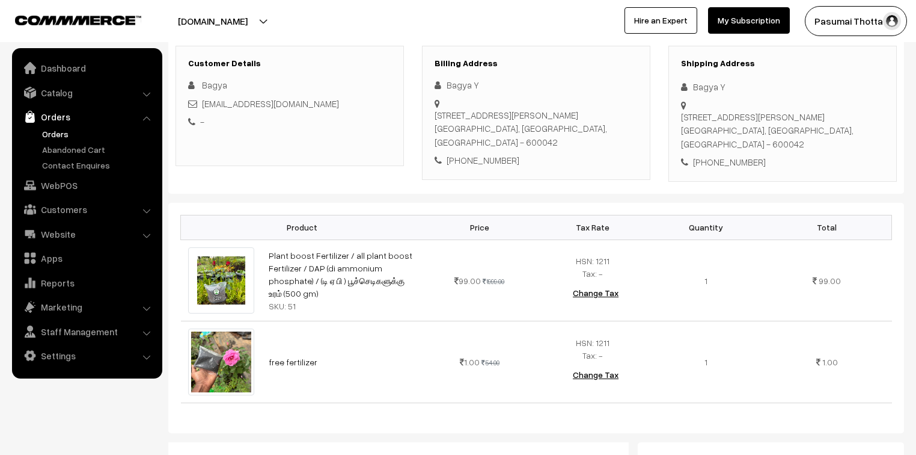
scroll to position [192, 0]
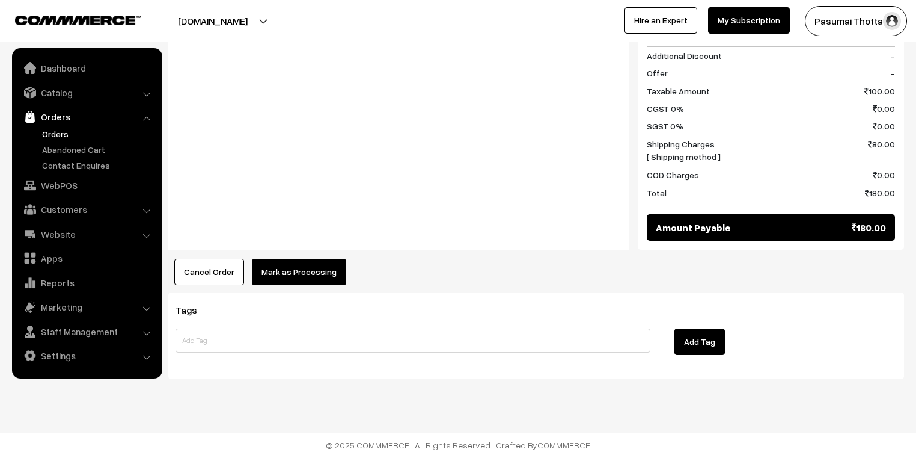
click at [280, 275] on button "Mark as Processing" at bounding box center [299, 272] width 94 height 26
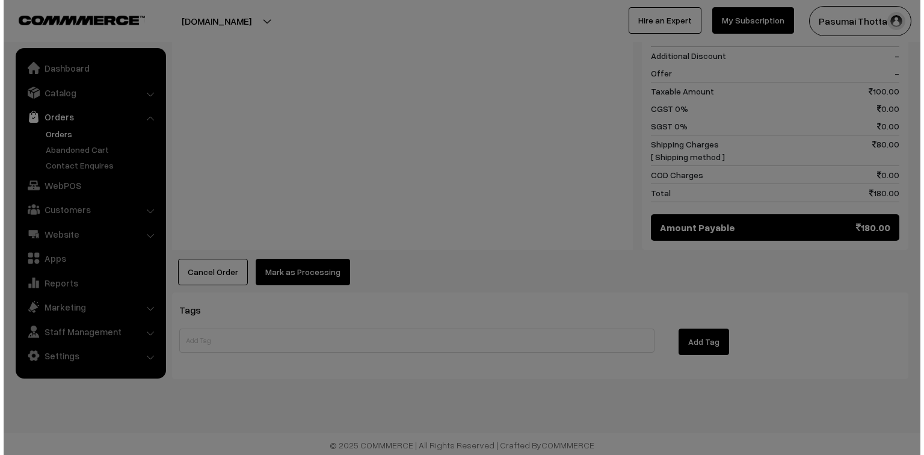
scroll to position [637, 0]
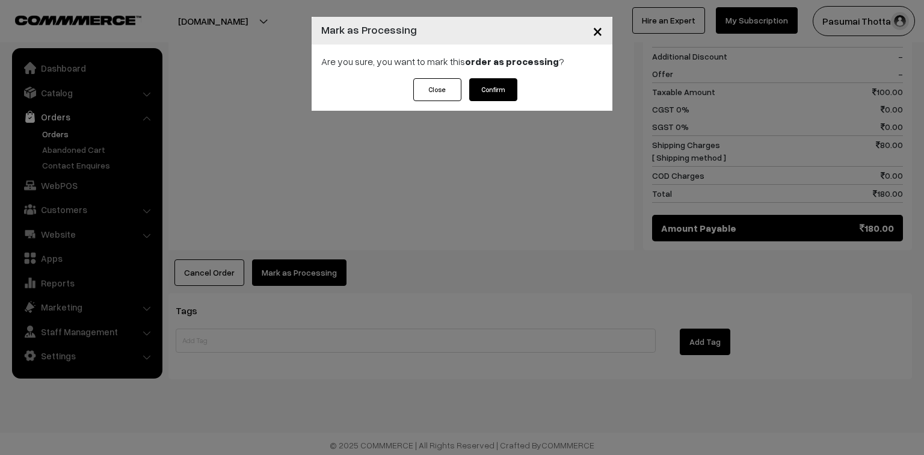
click at [491, 91] on button "Confirm" at bounding box center [493, 89] width 48 height 23
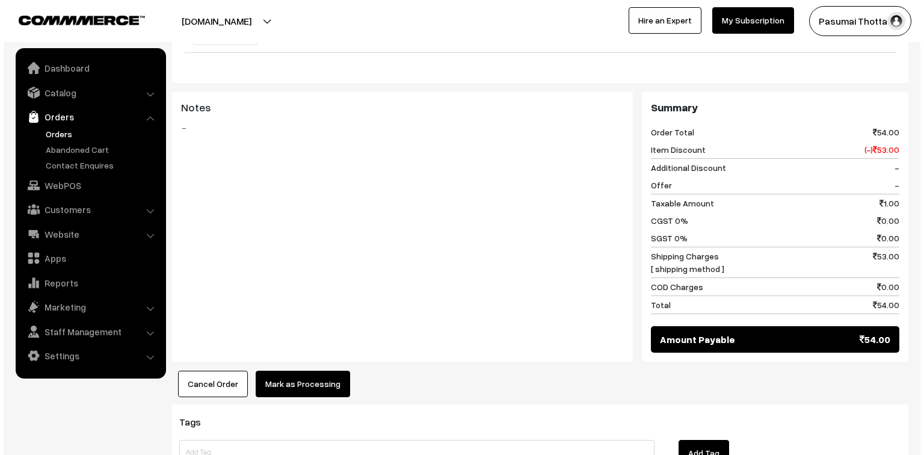
scroll to position [481, 0]
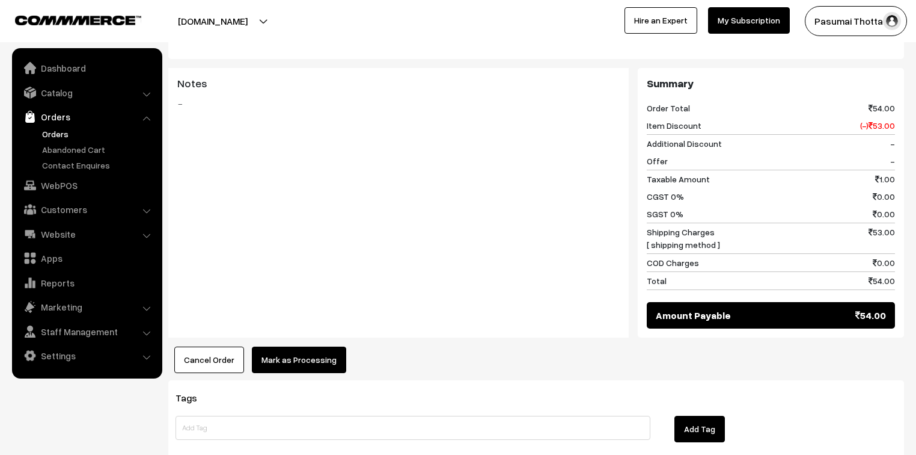
click at [322, 316] on div "Product Price Tax Rate Quantity Total free fertilizer 1.00 54.00" at bounding box center [536, 141] width 736 height 462
click at [327, 346] on button "Mark as Processing" at bounding box center [299, 359] width 94 height 26
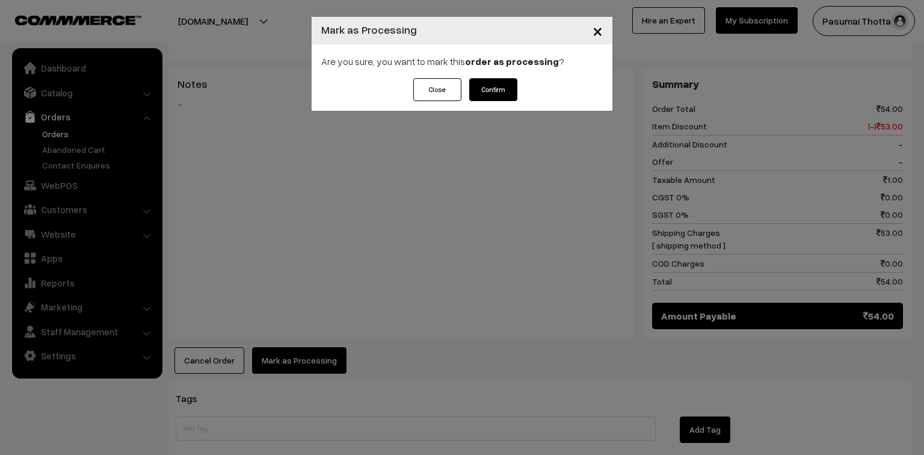
click at [506, 92] on button "Confirm" at bounding box center [493, 89] width 48 height 23
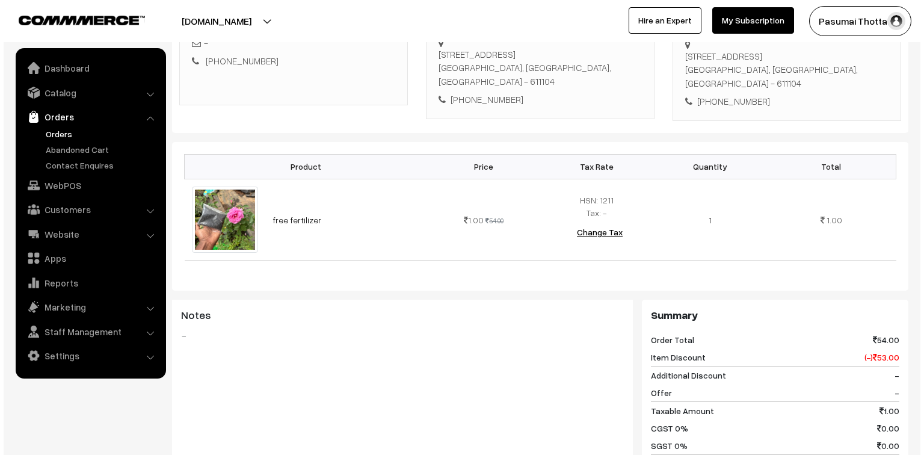
scroll to position [433, 0]
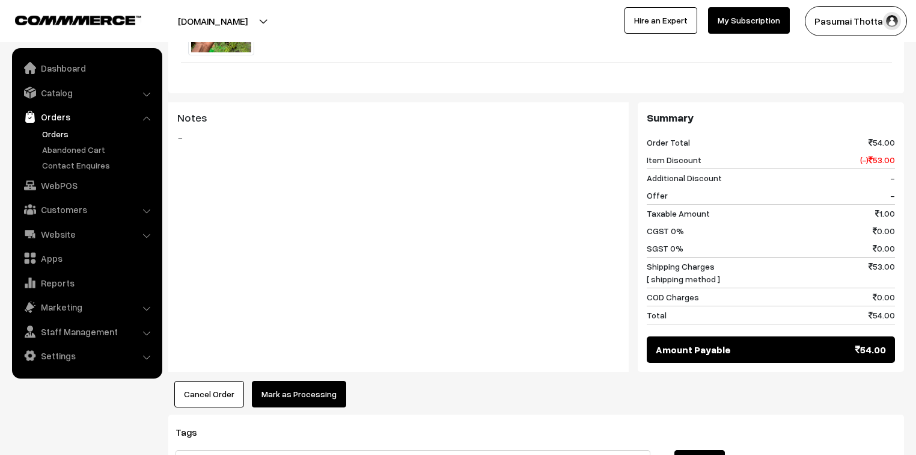
click at [290, 381] on button "Mark as Processing" at bounding box center [299, 394] width 94 height 26
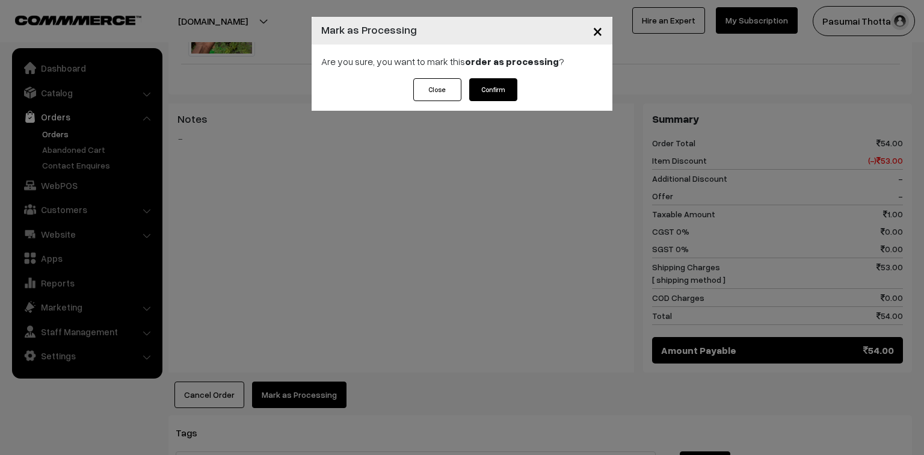
click at [523, 82] on div "Close Confirm" at bounding box center [461, 94] width 301 height 32
click at [509, 85] on button "Confirm" at bounding box center [493, 89] width 48 height 23
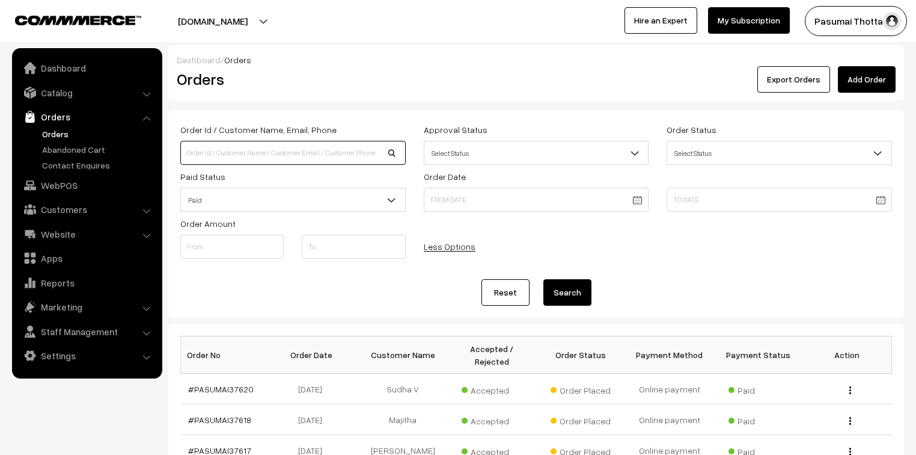
click at [222, 159] on input at bounding box center [292, 153] width 225 height 24
type input "8870748179"
click at [544, 279] on button "Search" at bounding box center [568, 292] width 48 height 26
click at [556, 298] on button "Search" at bounding box center [568, 292] width 48 height 26
drag, startPoint x: 254, startPoint y: 164, endPoint x: 175, endPoint y: 162, distance: 78.8
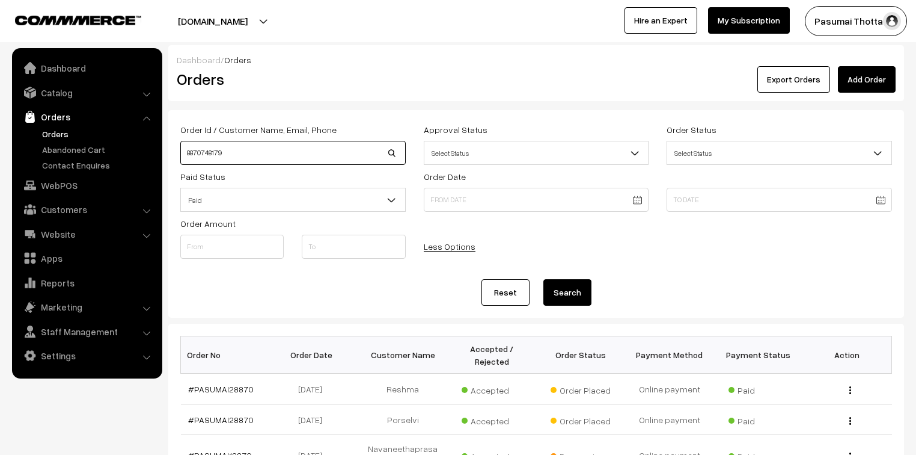
click at [175, 162] on div "Order Id / Customer Name, Email, Phone 8870748179" at bounding box center [293, 143] width 244 height 43
type input "devi"
click at [544, 279] on button "Search" at bounding box center [568, 292] width 48 height 26
drag, startPoint x: 209, startPoint y: 152, endPoint x: 183, endPoint y: 152, distance: 26.5
click at [183, 152] on input "devi" at bounding box center [292, 153] width 225 height 24
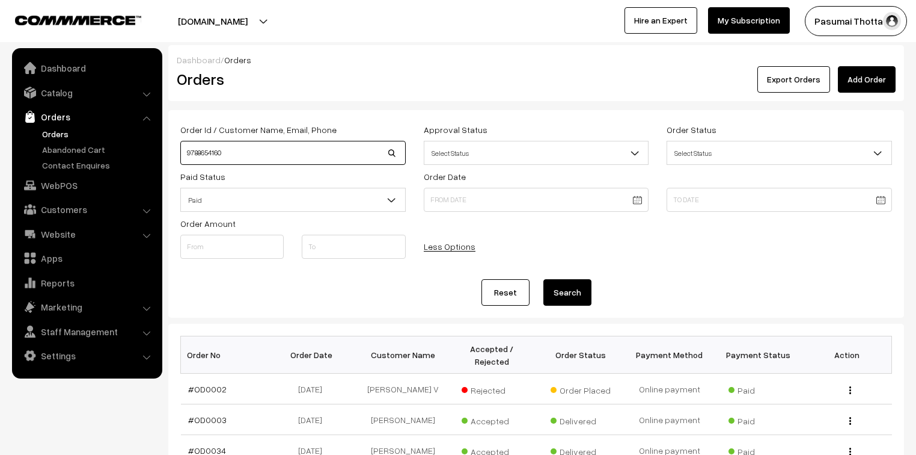
type input "9788654160"
click at [544, 279] on button "Search" at bounding box center [568, 292] width 48 height 26
drag, startPoint x: 233, startPoint y: 378, endPoint x: 179, endPoint y: 146, distance: 238.9
click at [179, 146] on div "Order Id / Customer Name, Email, Phone 9788654160" at bounding box center [293, 143] width 244 height 43
type input "malathi"
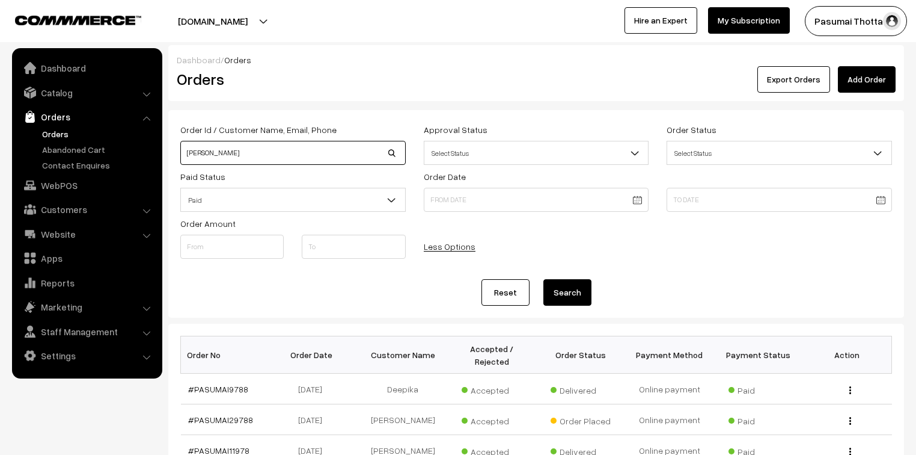
click at [544, 279] on button "Search" at bounding box center [568, 292] width 48 height 26
drag, startPoint x: 578, startPoint y: 287, endPoint x: 574, endPoint y: 293, distance: 7.8
click at [574, 293] on button "Search" at bounding box center [568, 292] width 48 height 26
click at [575, 293] on button "Search" at bounding box center [568, 292] width 48 height 26
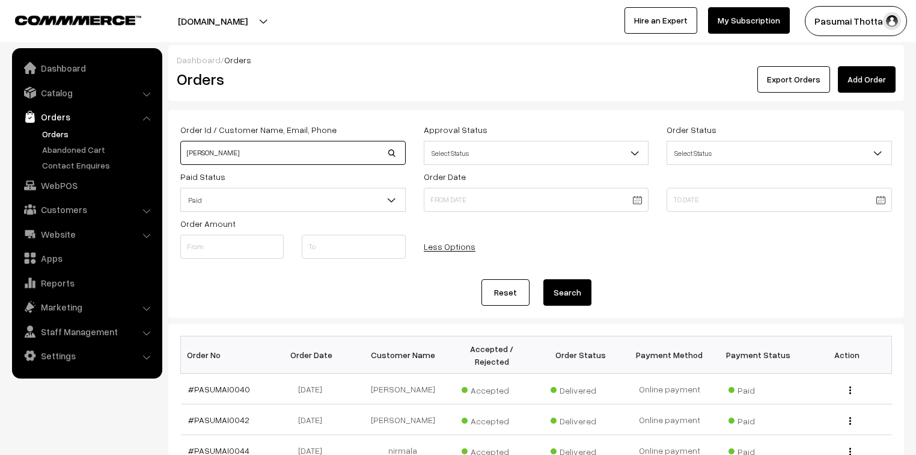
drag, startPoint x: 220, startPoint y: 160, endPoint x: 176, endPoint y: 159, distance: 43.9
click at [176, 159] on div "Order Id / Customer Name, Email, Phone malathi" at bounding box center [293, 143] width 244 height 43
type input "[PERSON_NAME]"
click at [544, 279] on button "Search" at bounding box center [568, 292] width 48 height 26
drag, startPoint x: 209, startPoint y: 155, endPoint x: 168, endPoint y: 153, distance: 40.9
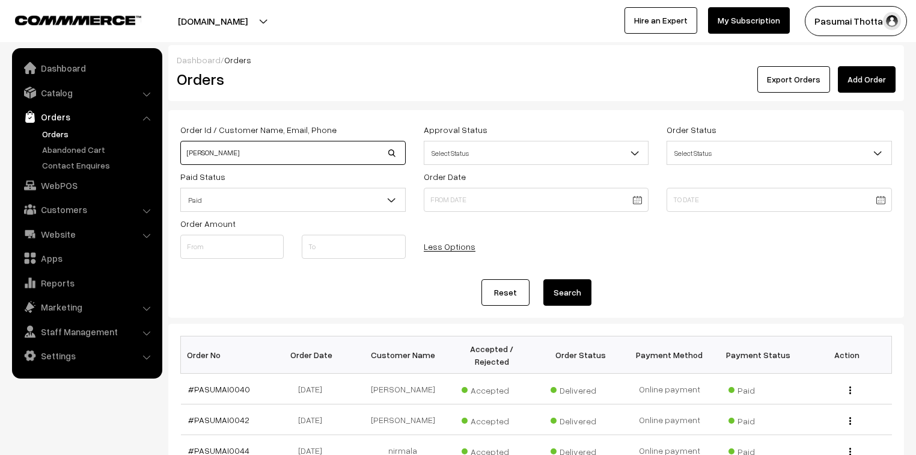
click at [168, 153] on div "Order Id / Customer Name, Email, Phone [PERSON_NAME] Approval Status Select Sta…" at bounding box center [536, 213] width 736 height 207
type input "[PERSON_NAME]"
click at [544, 279] on button "Search" at bounding box center [568, 292] width 48 height 26
click at [566, 289] on button "Search" at bounding box center [568, 292] width 48 height 26
click at [51, 95] on link "Catalog" at bounding box center [86, 93] width 143 height 22
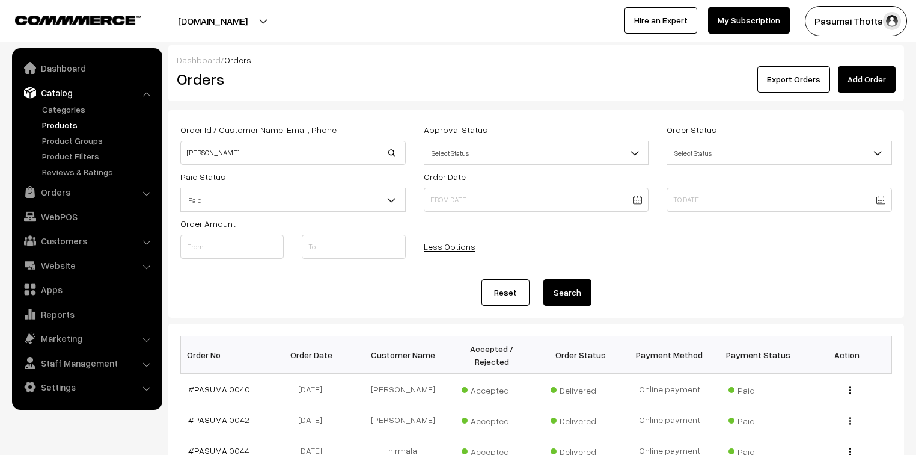
click at [63, 129] on link "Products" at bounding box center [98, 124] width 119 height 13
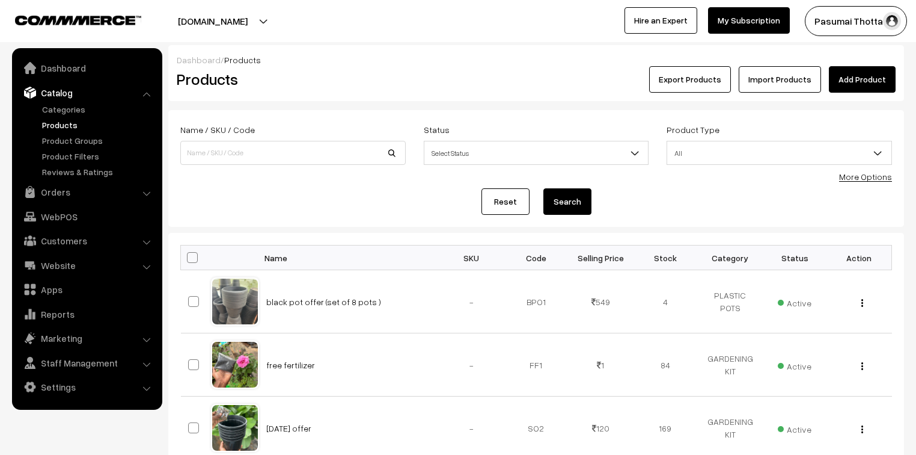
drag, startPoint x: 61, startPoint y: 190, endPoint x: 58, endPoint y: 173, distance: 17.7
click at [60, 189] on link "Orders" at bounding box center [86, 192] width 143 height 22
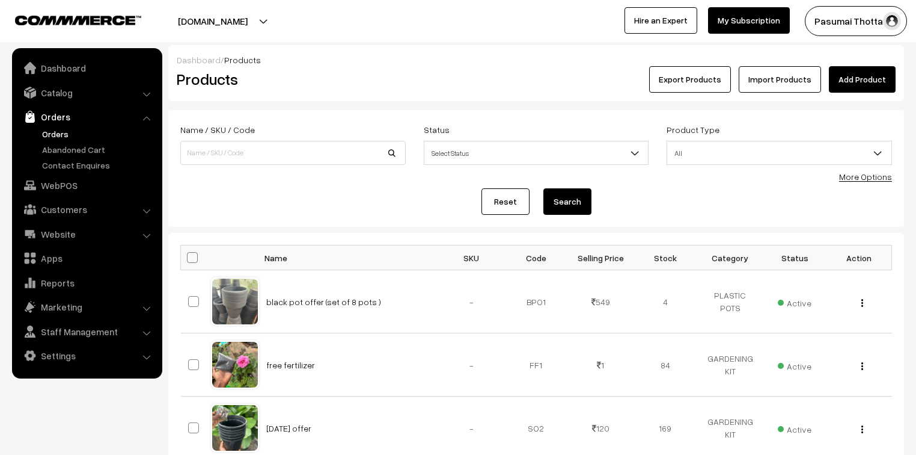
click at [50, 133] on link "Orders" at bounding box center [98, 133] width 119 height 13
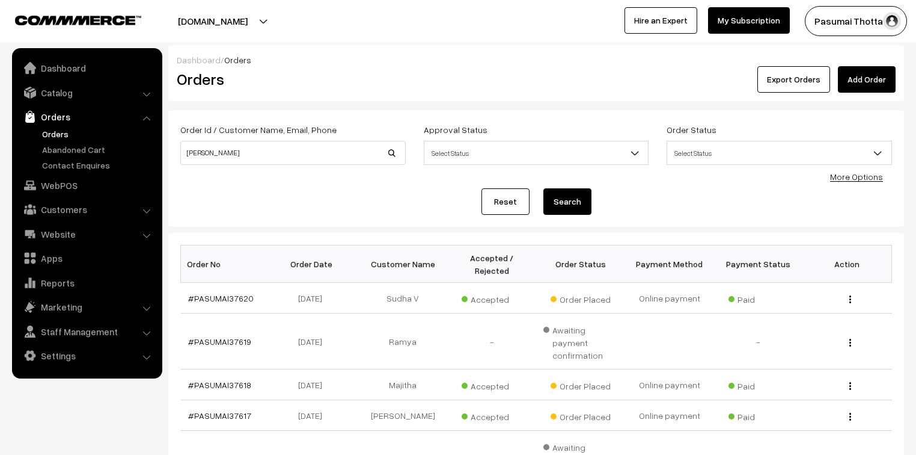
type input "[PERSON_NAME]"
click at [544, 188] on button "Search" at bounding box center [568, 201] width 48 height 26
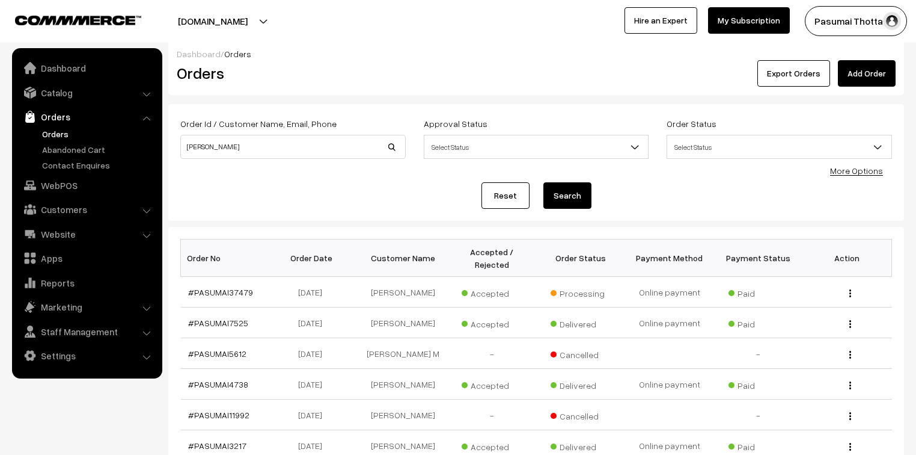
scroll to position [48, 0]
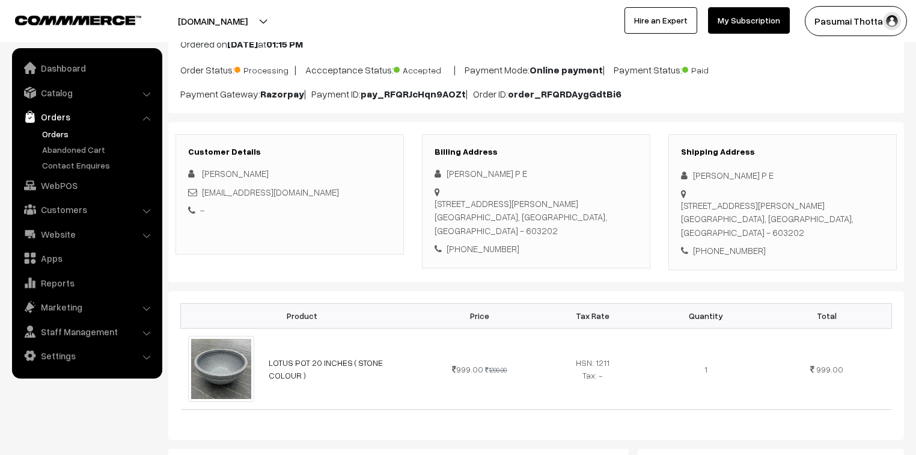
scroll to position [96, 0]
